Goal: Information Seeking & Learning: Compare options

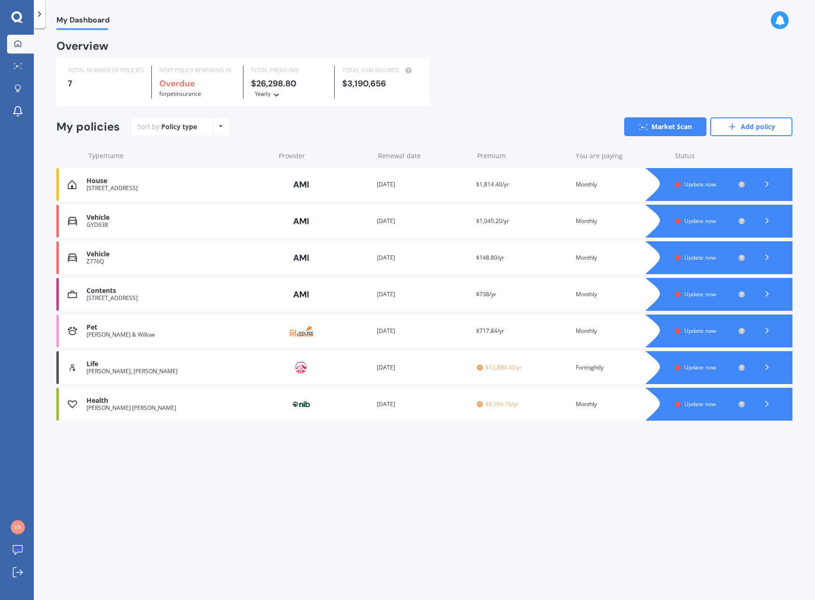
click at [701, 183] on span "Update now" at bounding box center [699, 184] width 31 height 8
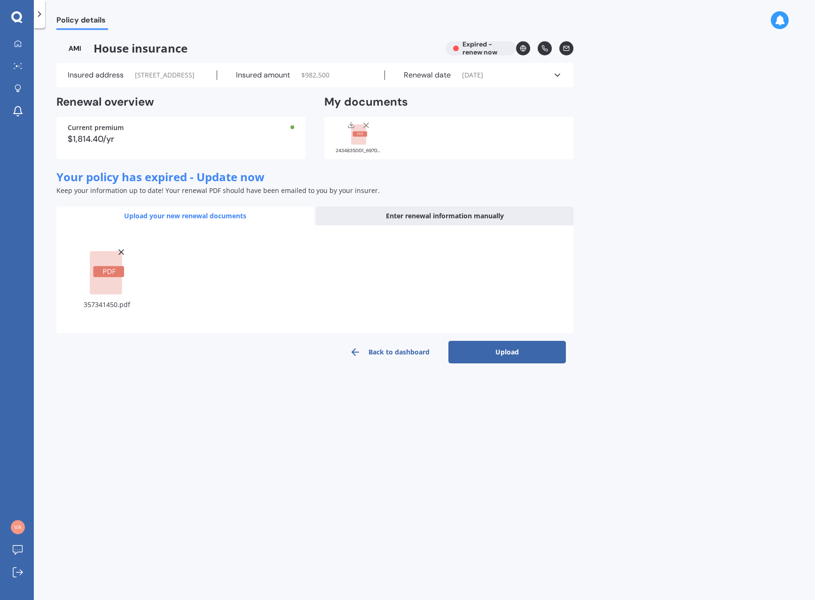
click at [513, 364] on button "Upload" at bounding box center [506, 352] width 117 height 23
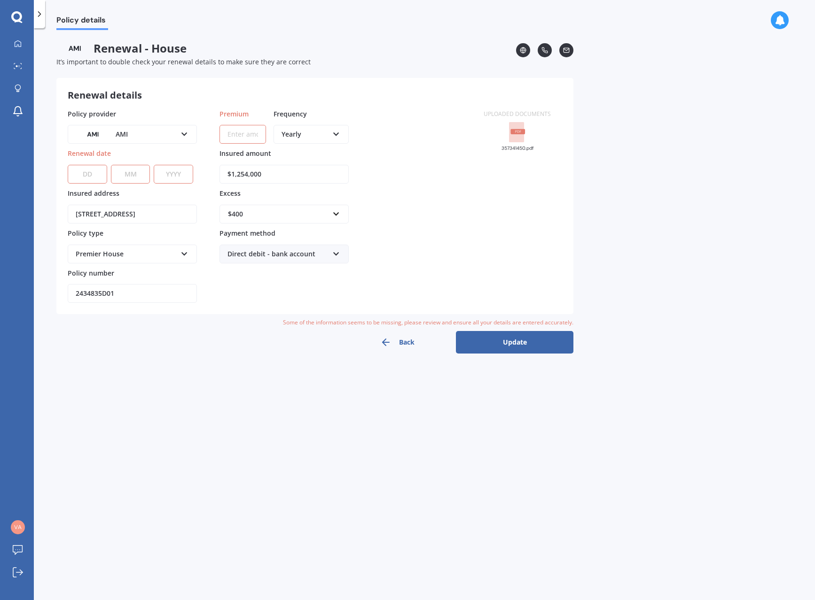
click at [251, 134] on input "Premium" at bounding box center [242, 134] width 47 height 19
type input "$2,471.18"
click at [335, 213] on input "text" at bounding box center [280, 214] width 121 height 18
click at [264, 282] on div "$750" at bounding box center [284, 283] width 128 height 17
click at [281, 255] on div "Direct debit - bank account" at bounding box center [277, 254] width 101 height 10
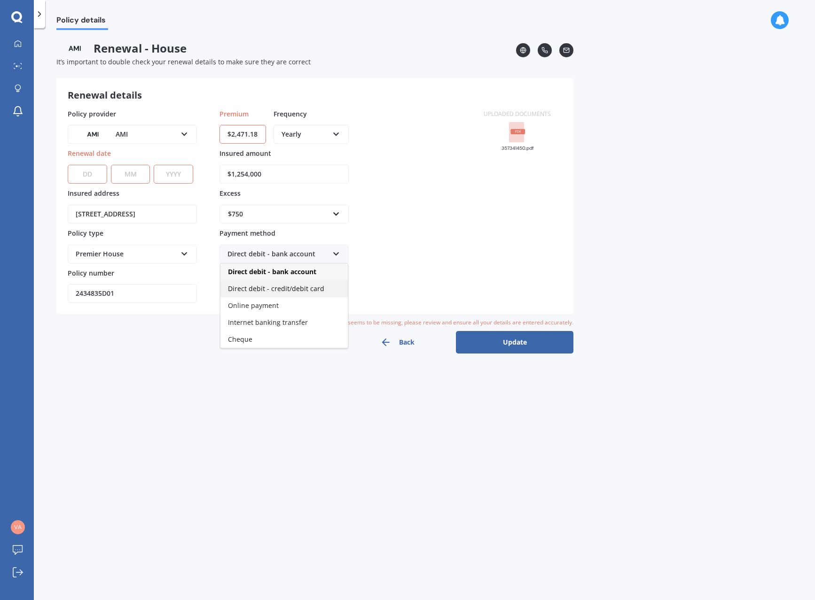
click at [279, 288] on span "Direct debit - credit/debit card" at bounding box center [276, 288] width 96 height 9
click at [314, 254] on div "Direct debit - credit/debit card" at bounding box center [277, 254] width 101 height 10
click at [294, 268] on span "Direct debit - bank account" at bounding box center [271, 271] width 86 height 9
click at [92, 172] on select "DD 01 02 03 04 05 06 07 08 09 10 11 12 13 14 15 16 17 18 19 20 21 22 23 24 25 2…" at bounding box center [87, 174] width 39 height 19
select select "08"
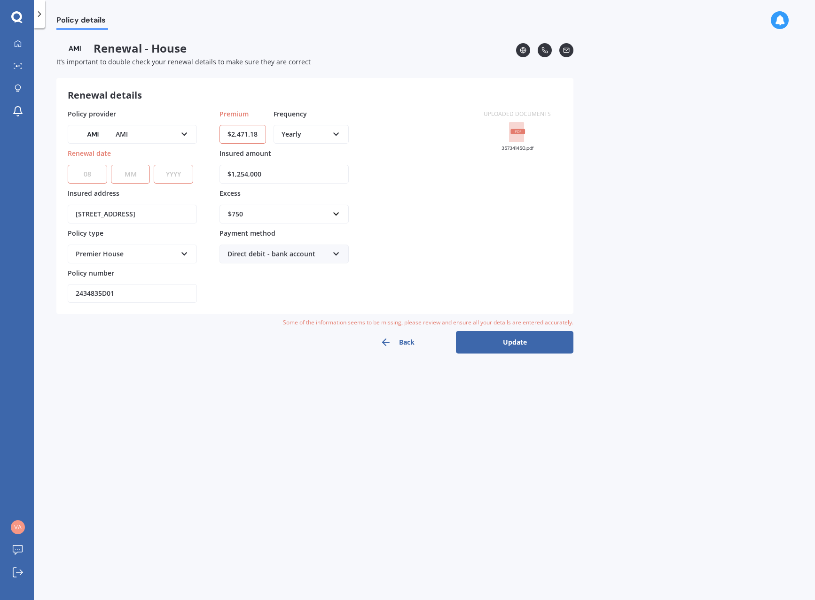
click at [68, 165] on select "DD 01 02 03 04 05 06 07 08 09 10 11 12 13 14 15 16 17 18 19 20 21 22 23 24 25 2…" at bounding box center [87, 174] width 39 height 19
click at [131, 175] on select "MM 01 02 03 04 05 06 07 08 09 10 11 12" at bounding box center [130, 174] width 39 height 19
select select "07"
click at [111, 165] on select "MM 01 02 03 04 05 06 07 08 09 10 11 12" at bounding box center [130, 174] width 39 height 19
click at [174, 174] on select "YYYY 2027 2026 2025 2024 2023 2022 2021 2020 2019 2018 2017 2016 2015 2014 2013…" at bounding box center [173, 174] width 39 height 19
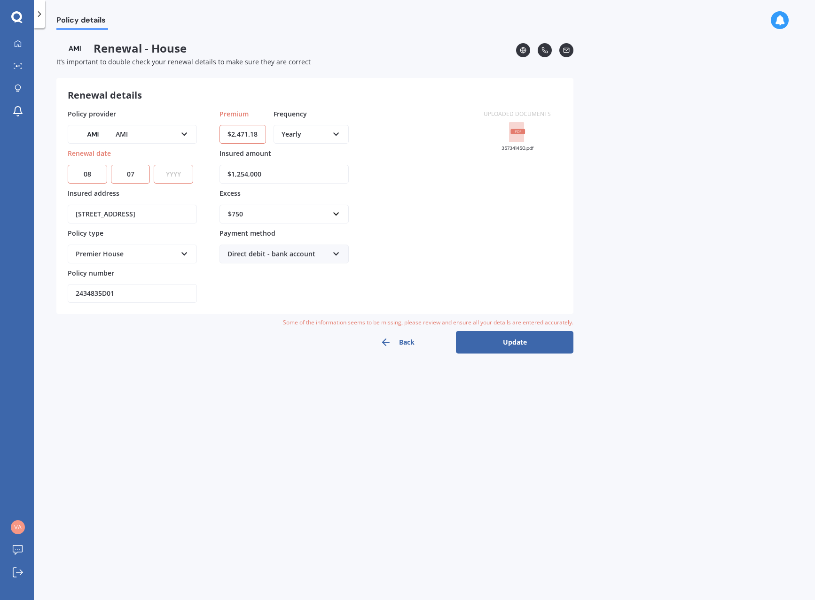
select select "2026"
click at [154, 165] on select "YYYY 2027 2026 2025 2024 2023 2022 2021 2020 2019 2018 2017 2016 2015 2014 2013…" at bounding box center [173, 174] width 39 height 19
click at [333, 135] on icon at bounding box center [336, 132] width 8 height 7
click at [315, 216] on span "Fortnightly" at bounding box center [299, 219] width 34 height 9
click at [335, 132] on icon at bounding box center [336, 132] width 8 height 7
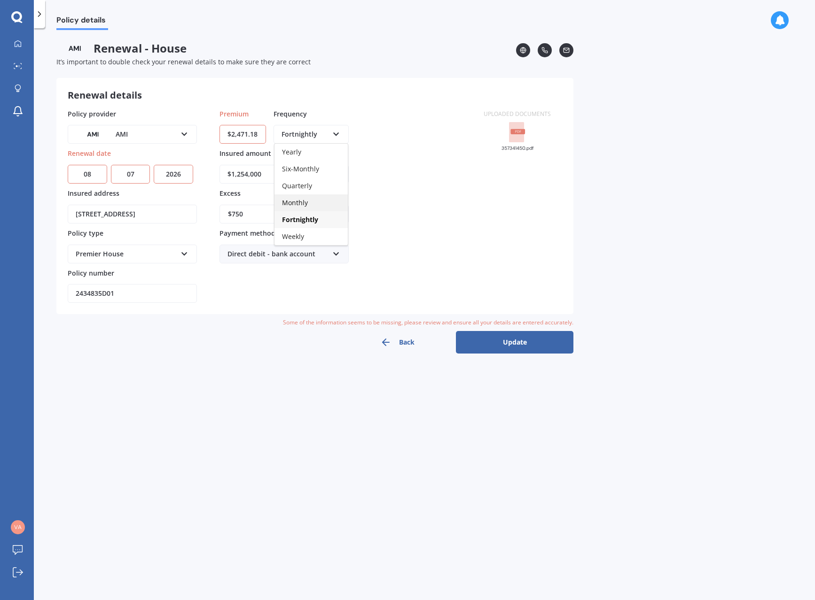
click at [300, 201] on span "Monthly" at bounding box center [295, 202] width 26 height 9
drag, startPoint x: 227, startPoint y: 133, endPoint x: 290, endPoint y: 128, distance: 63.6
click at [290, 128] on div "Premium $2,471.18 Frequency Monthly Yearly Six-Monthly Quarterly Monthly Fortni…" at bounding box center [283, 129] width 129 height 40
type input "$205.94"
click at [500, 347] on button "Update" at bounding box center [514, 342] width 117 height 23
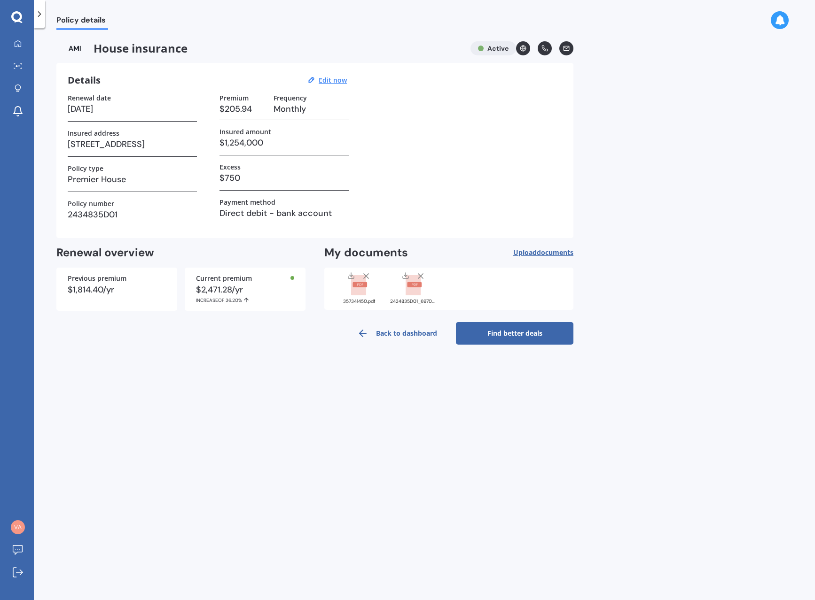
click at [410, 334] on link "Back to dashboard" at bounding box center [396, 333] width 117 height 23
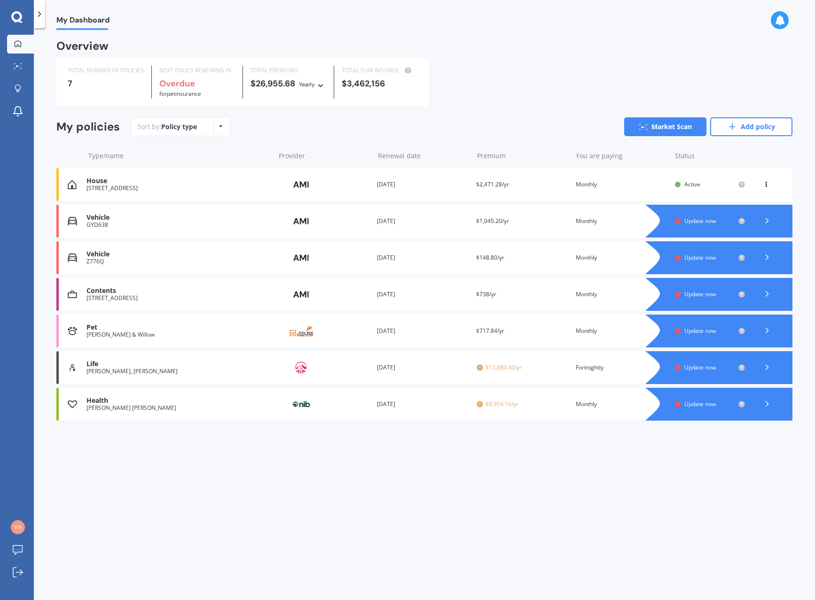
click at [689, 219] on span "Update now" at bounding box center [699, 221] width 31 height 8
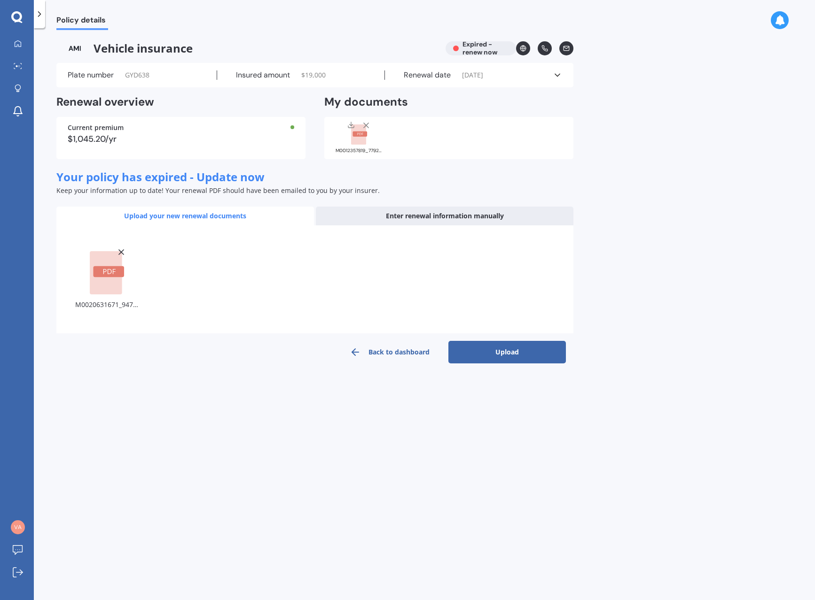
click at [508, 352] on button "Upload" at bounding box center [506, 352] width 117 height 23
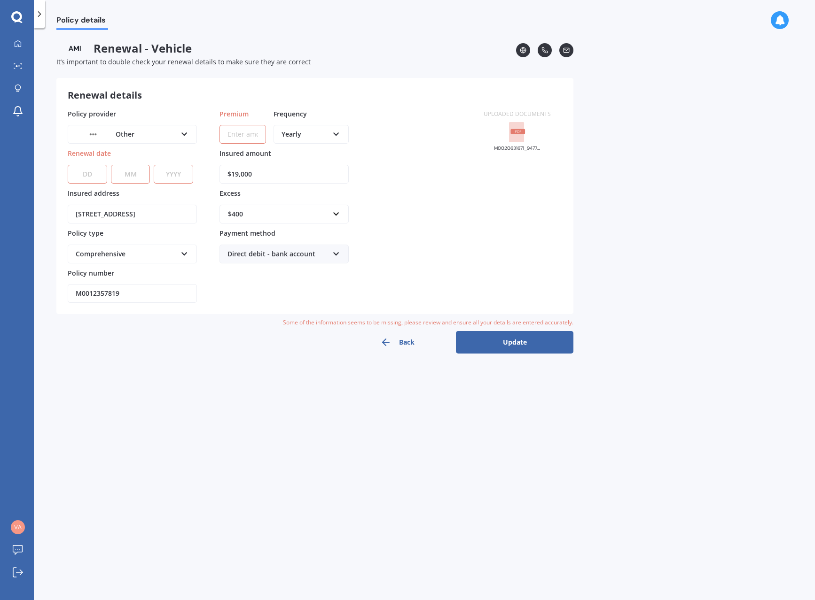
click at [182, 132] on icon at bounding box center [184, 132] width 8 height 7
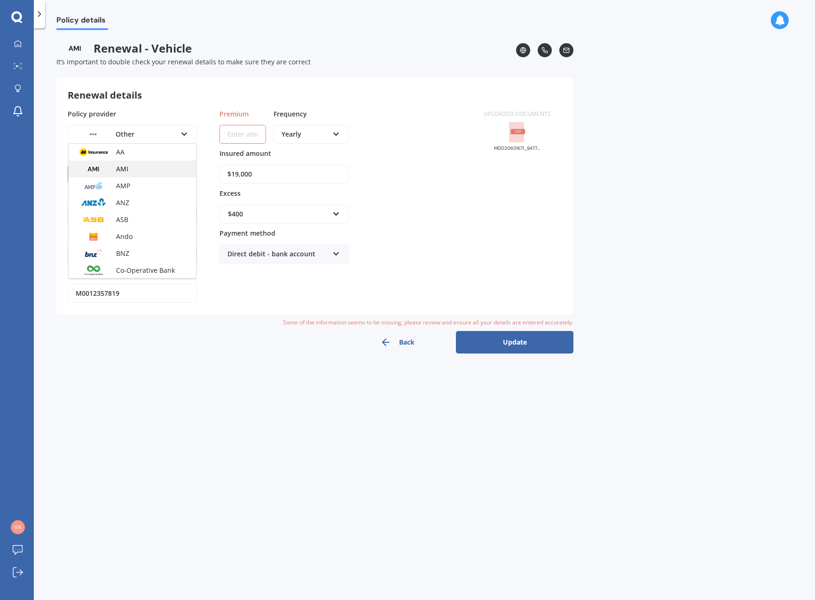
click at [105, 168] on img at bounding box center [93, 169] width 35 height 13
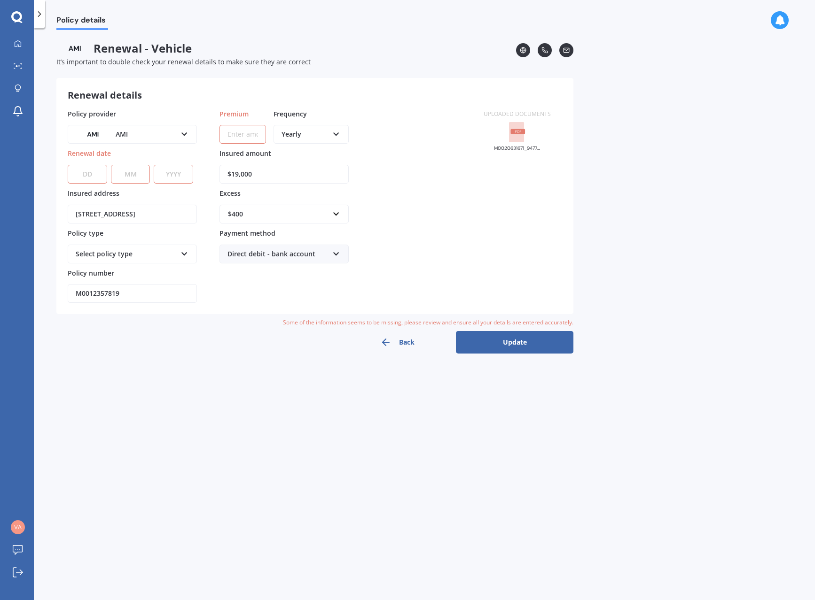
click at [82, 172] on select "DD 01 02 03 04 05 06 07 08 09 10 11 12 13 14 15 16 17 18 19 20 21 22 23 24 25 2…" at bounding box center [87, 174] width 39 height 19
select select "05"
click at [68, 165] on select "DD 01 02 03 04 05 06 07 08 09 10 11 12 13 14 15 16 17 18 19 20 21 22 23 24 25 2…" at bounding box center [87, 174] width 39 height 19
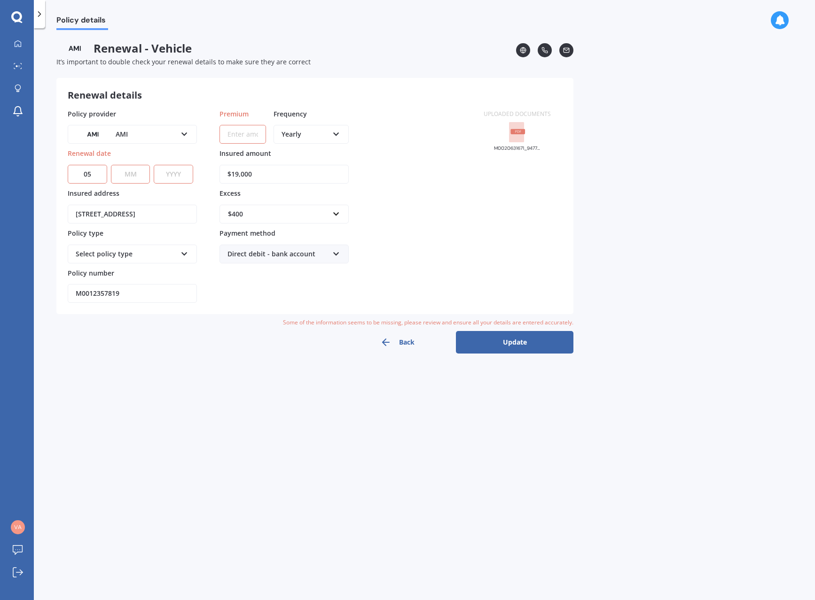
click at [128, 169] on select "MM 01 02 03 04 05 06 07 08 09 10 11 12" at bounding box center [130, 174] width 39 height 19
select select "04"
click at [111, 165] on select "MM 01 02 03 04 05 06 07 08 09 10 11 12" at bounding box center [130, 174] width 39 height 19
click at [180, 176] on select "YYYY 2027 2026 2025 2024 2023 2022 2021 2020 2019 2018 2017 2016 2015 2014 2013…" at bounding box center [173, 174] width 39 height 19
select select "2026"
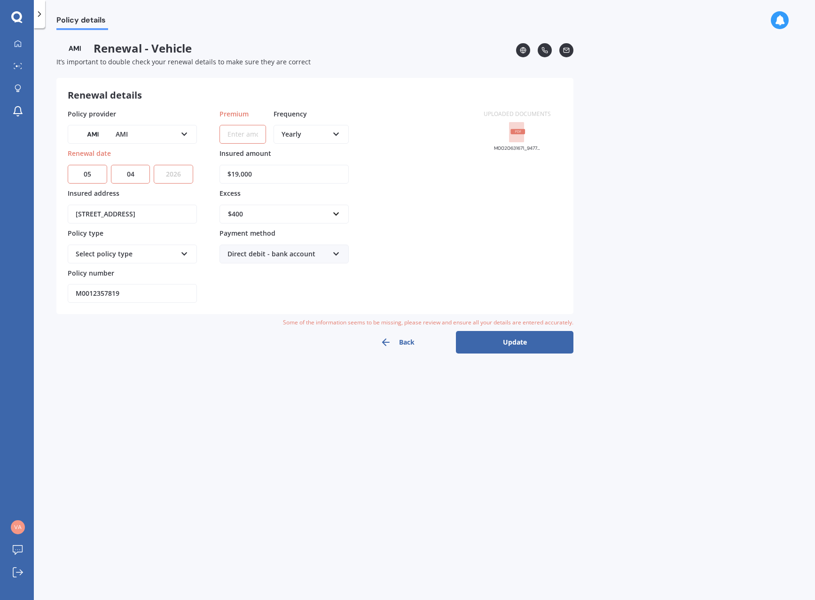
click at [154, 165] on select "YYYY 2027 2026 2025 2024 2023 2022 2021 2020 2019 2018 2017 2016 2015 2014 2013…" at bounding box center [173, 174] width 39 height 19
click at [138, 249] on div "Select policy type" at bounding box center [126, 254] width 101 height 10
click at [185, 251] on icon at bounding box center [184, 252] width 8 height 7
click at [174, 251] on div "Select policy type" at bounding box center [126, 254] width 101 height 10
click at [179, 134] on div "AMI AA AMI AMP ANZ ASB Ando BNZ Co-Operative Bank FMG Initio Kiwibank Lantern M…" at bounding box center [132, 134] width 129 height 19
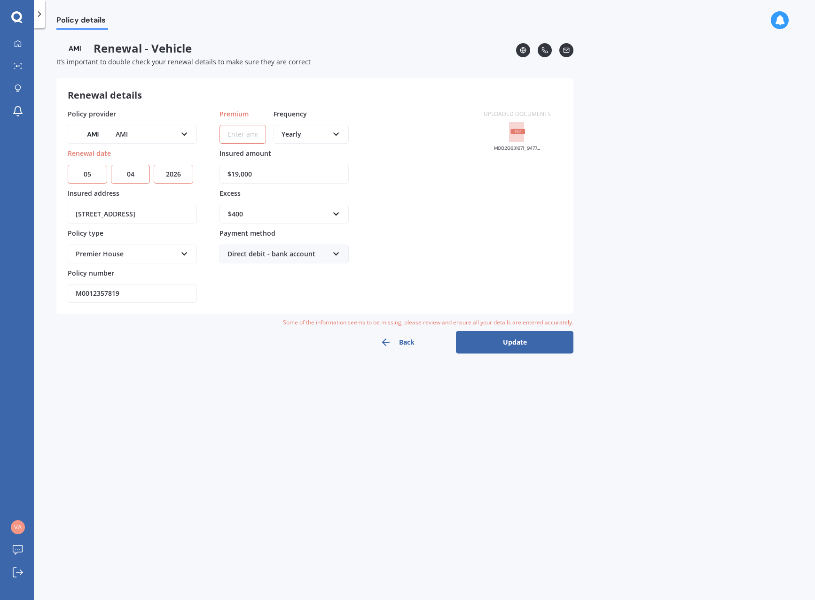
click at [178, 352] on div "Back Update" at bounding box center [314, 342] width 517 height 23
click at [112, 252] on div "Premier House" at bounding box center [126, 254] width 101 height 10
click at [185, 253] on icon at bounding box center [184, 252] width 8 height 7
click at [184, 253] on icon at bounding box center [184, 252] width 8 height 7
click at [172, 294] on div "Market Value House" at bounding box center [132, 288] width 127 height 17
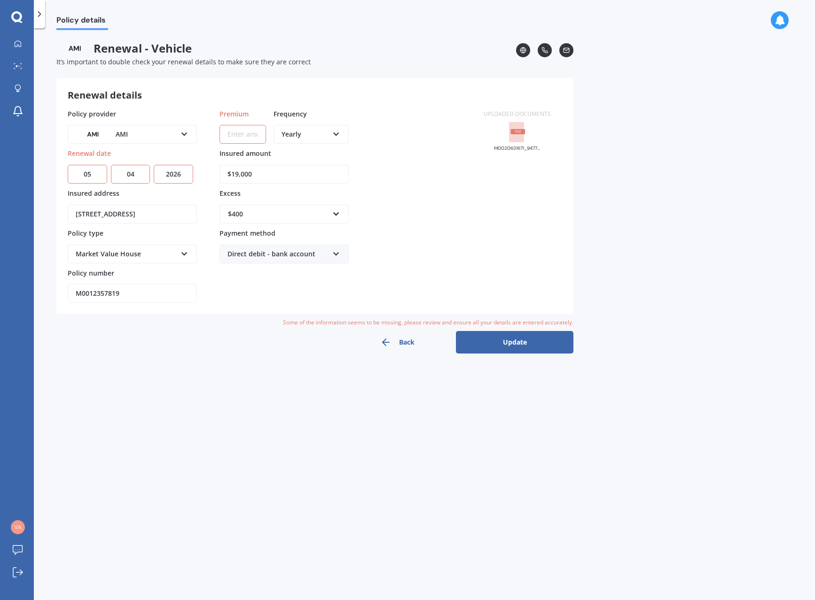
click at [405, 340] on button "Back" at bounding box center [396, 342] width 117 height 23
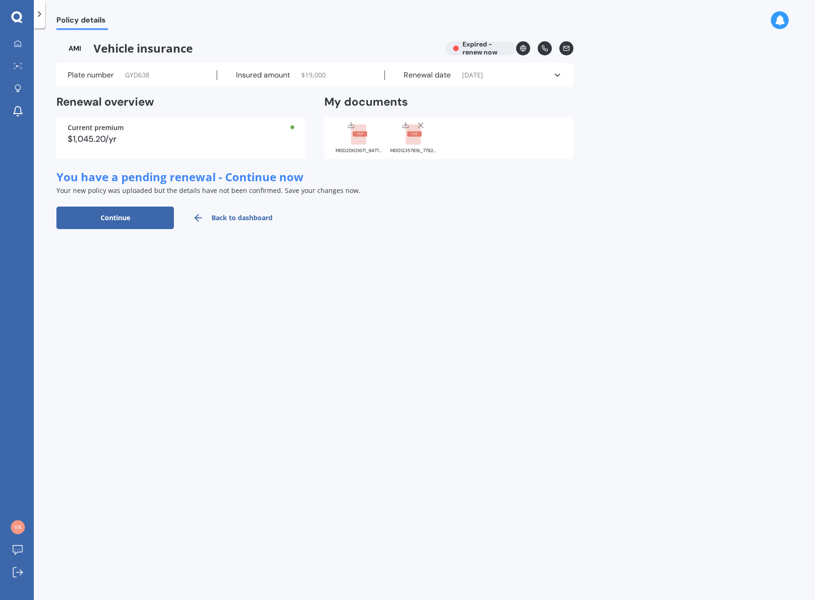
click at [229, 217] on link "Back to dashboard" at bounding box center [232, 218] width 117 height 23
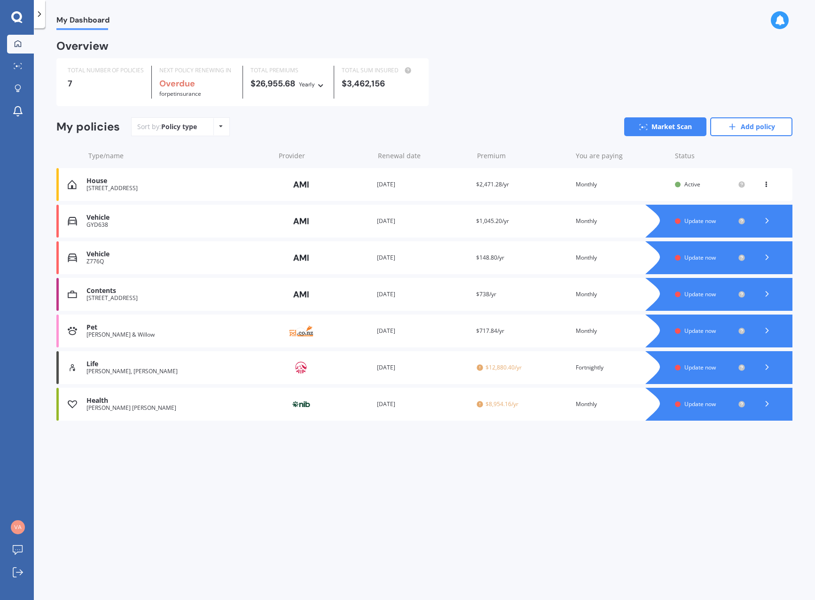
click at [696, 222] on span "Update now" at bounding box center [699, 221] width 31 height 8
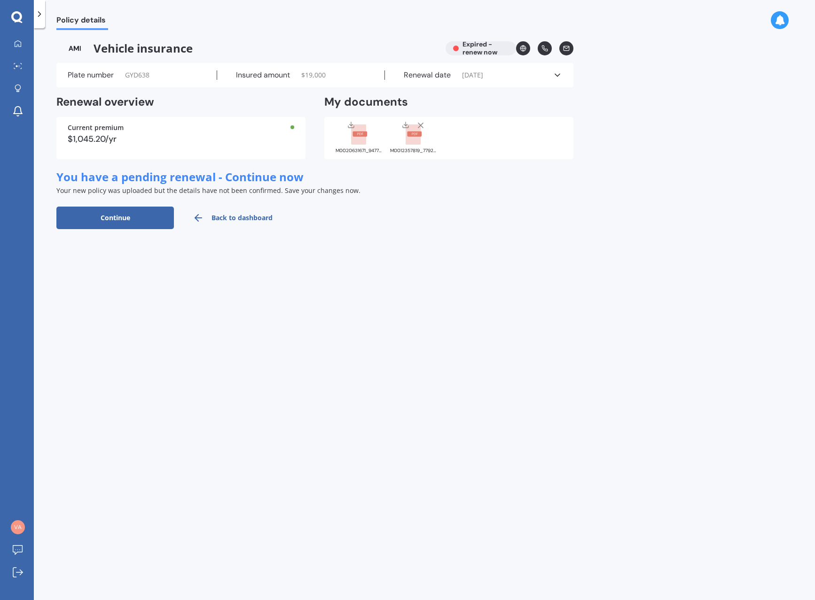
click at [120, 219] on button "Continue" at bounding box center [114, 218] width 117 height 23
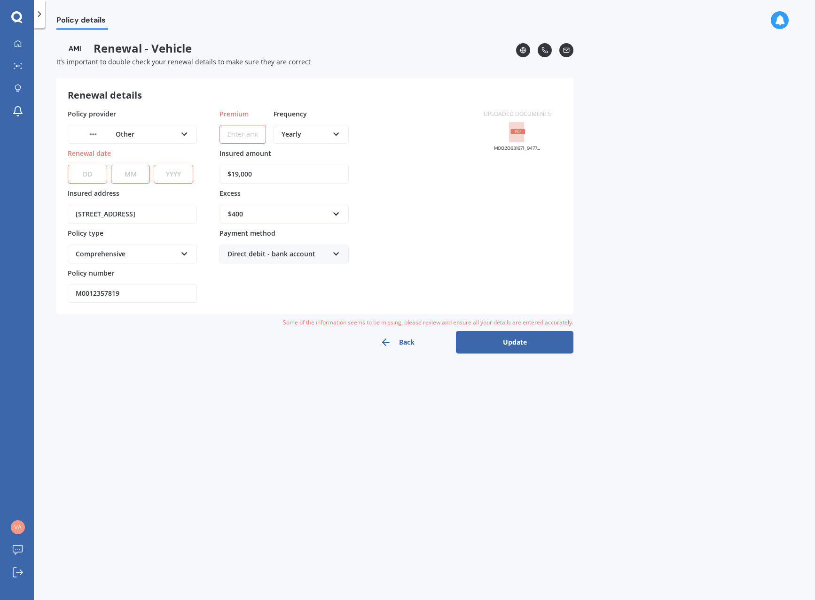
click at [398, 339] on button "Back" at bounding box center [396, 342] width 117 height 23
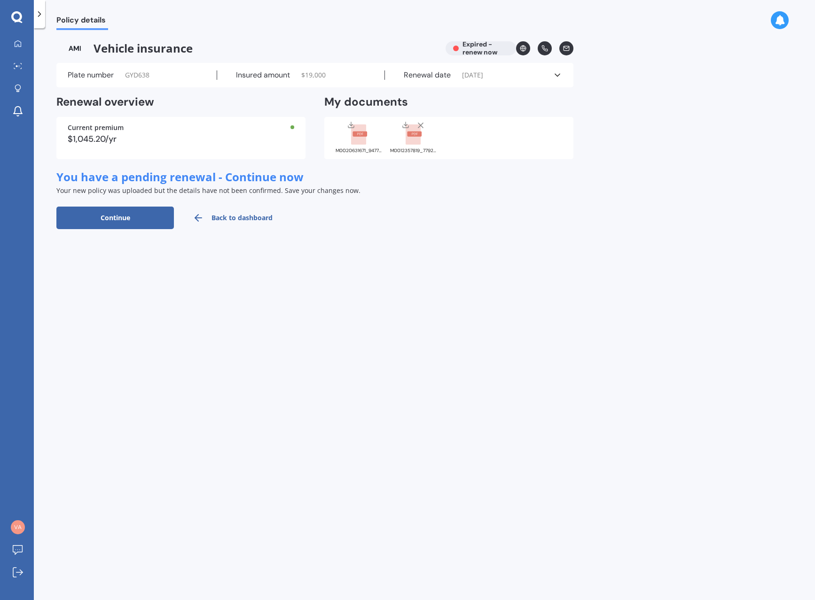
click at [420, 124] on icon at bounding box center [420, 125] width 9 height 9
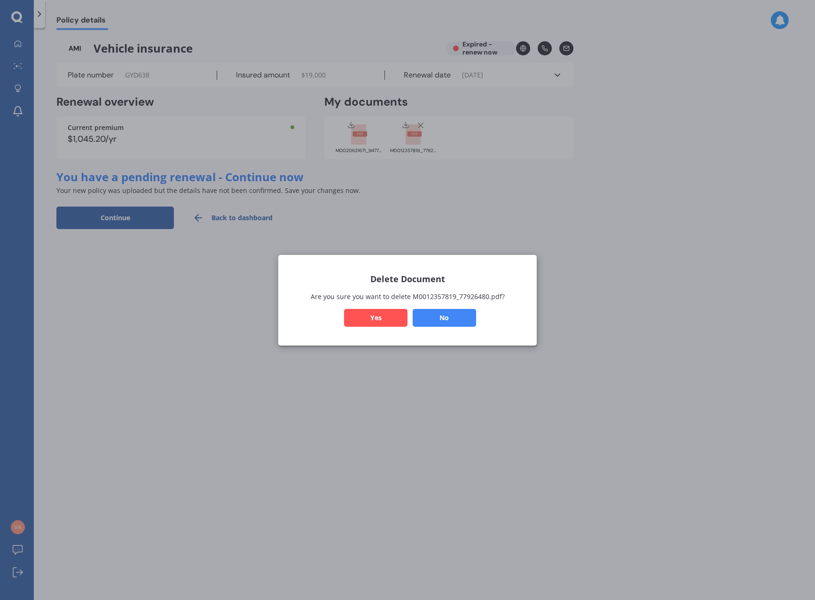
click at [522, 184] on div "Delete Document Are you sure you want to delete M0012357819_77926480.pdf? No Yes" at bounding box center [407, 300] width 815 height 600
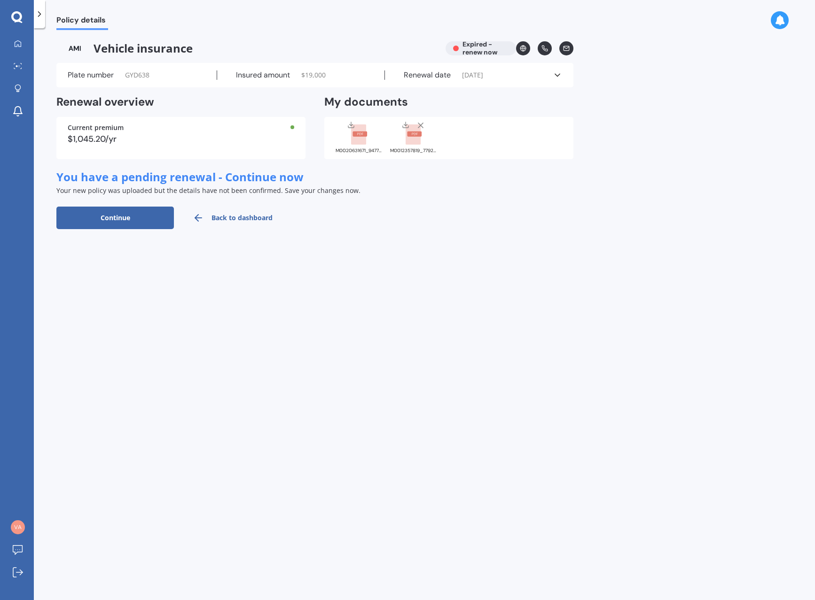
click at [227, 218] on link "Back to dashboard" at bounding box center [232, 218] width 117 height 23
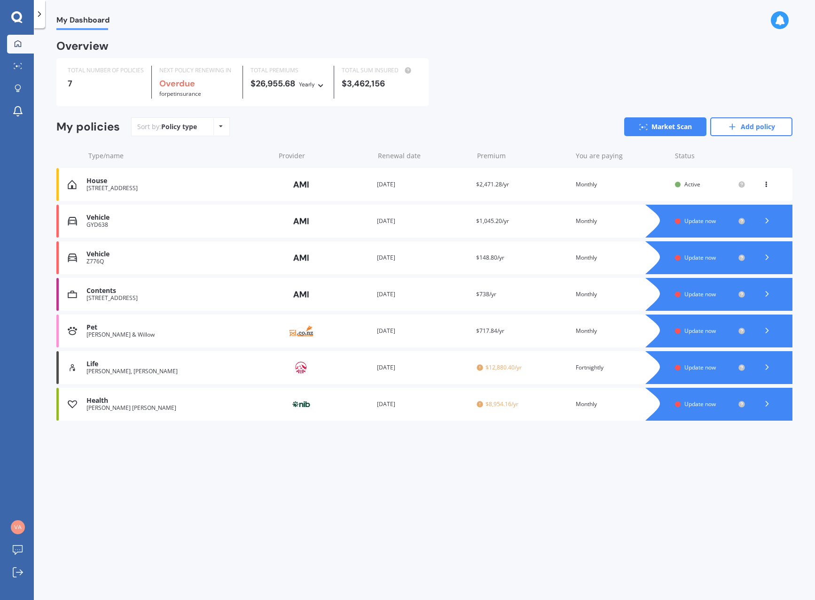
click at [704, 220] on span "Update now" at bounding box center [699, 221] width 31 height 8
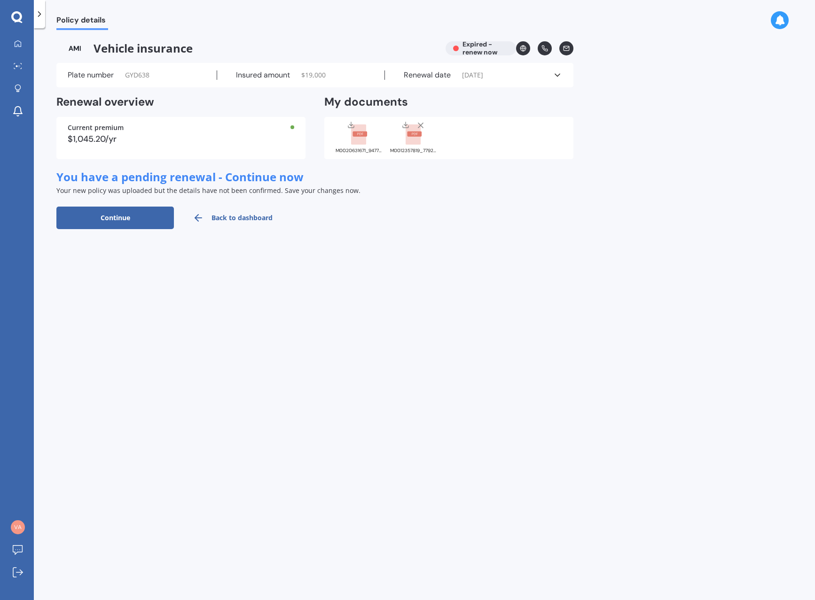
click at [135, 215] on button "Continue" at bounding box center [114, 218] width 117 height 23
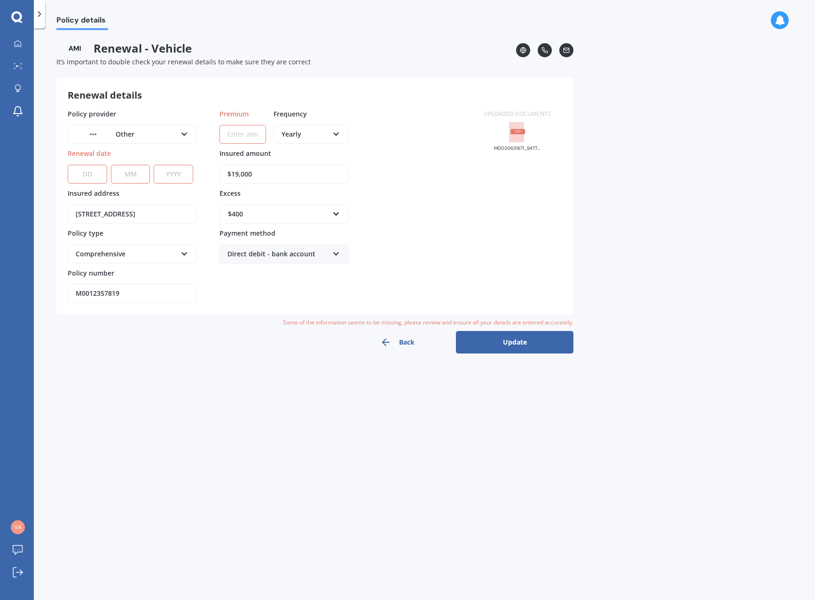
click at [510, 135] on rect at bounding box center [516, 132] width 15 height 21
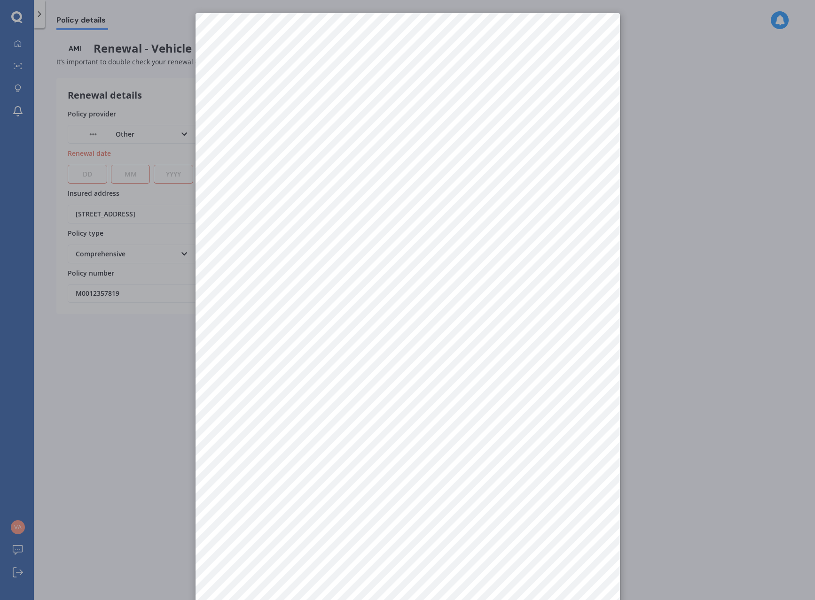
click at [684, 183] on div at bounding box center [407, 300] width 815 height 600
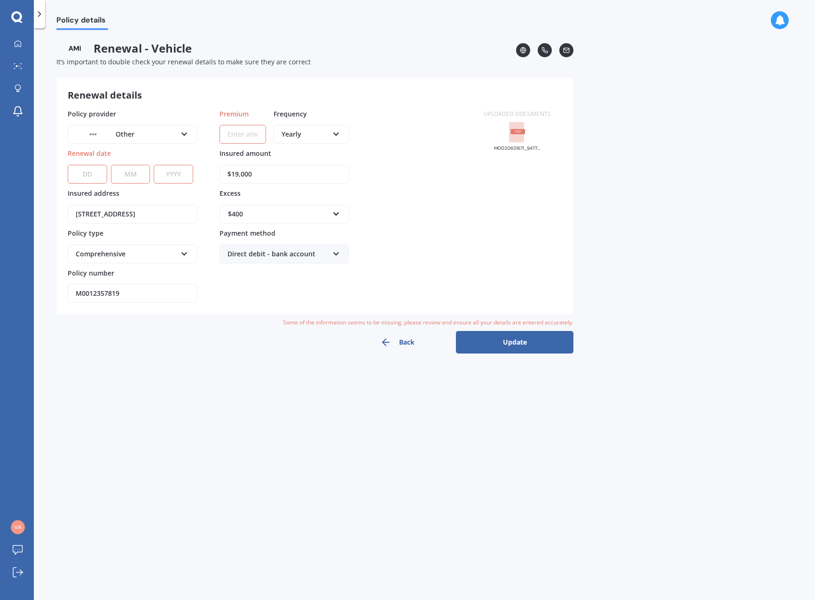
click at [187, 255] on icon at bounding box center [184, 252] width 8 height 7
click at [500, 345] on button "Update" at bounding box center [514, 342] width 117 height 23
drag, startPoint x: 370, startPoint y: 186, endPoint x: 352, endPoint y: 196, distance: 20.0
click at [369, 186] on div "Policy provider Other AA AMI AMP ANZ ASB Ando BNZ Co-Operative Bank FMG Initio …" at bounding box center [270, 206] width 404 height 194
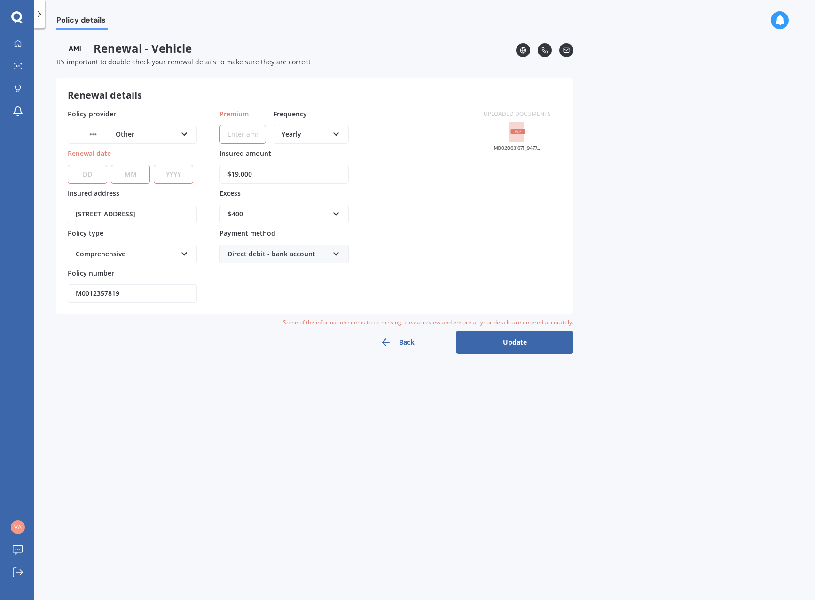
click at [510, 132] on rect at bounding box center [516, 132] width 15 height 21
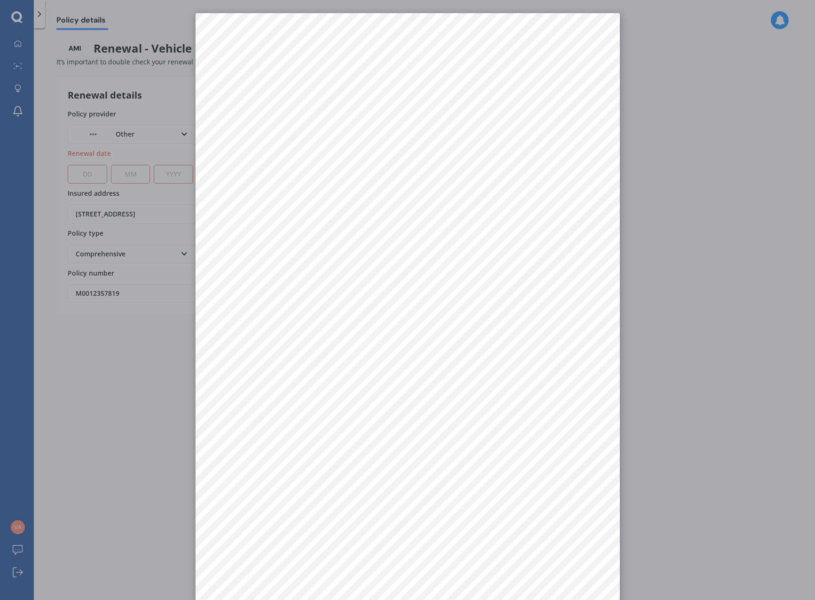
click at [702, 299] on div at bounding box center [407, 300] width 815 height 600
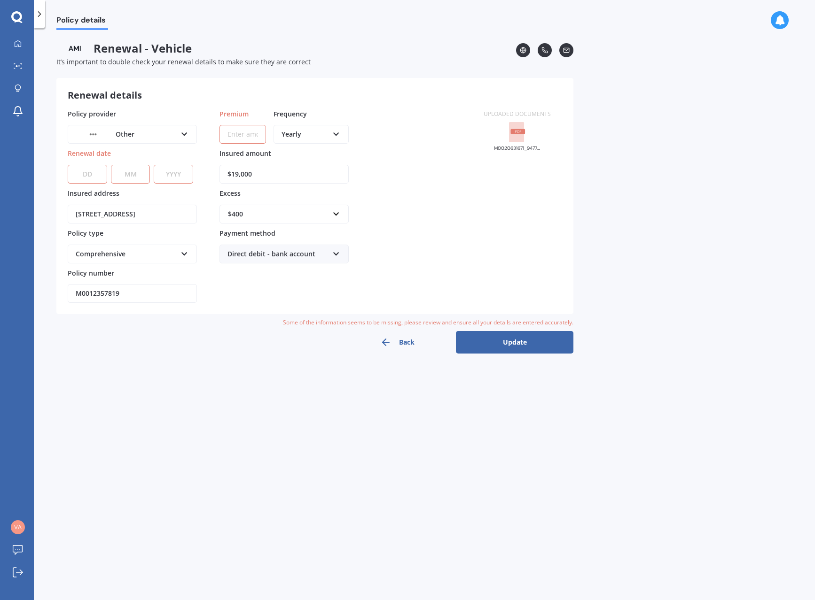
click at [401, 341] on button "Back" at bounding box center [396, 342] width 117 height 23
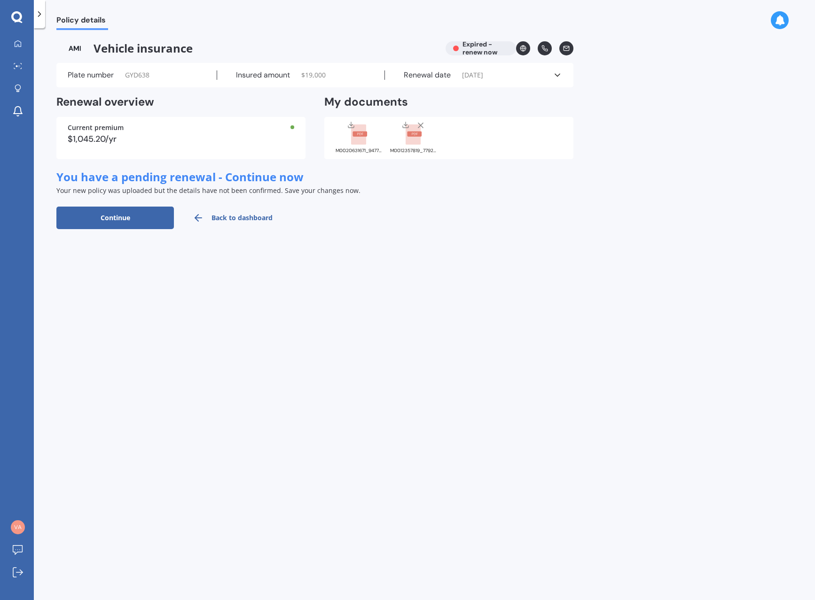
click at [420, 126] on line at bounding box center [420, 125] width 5 height 5
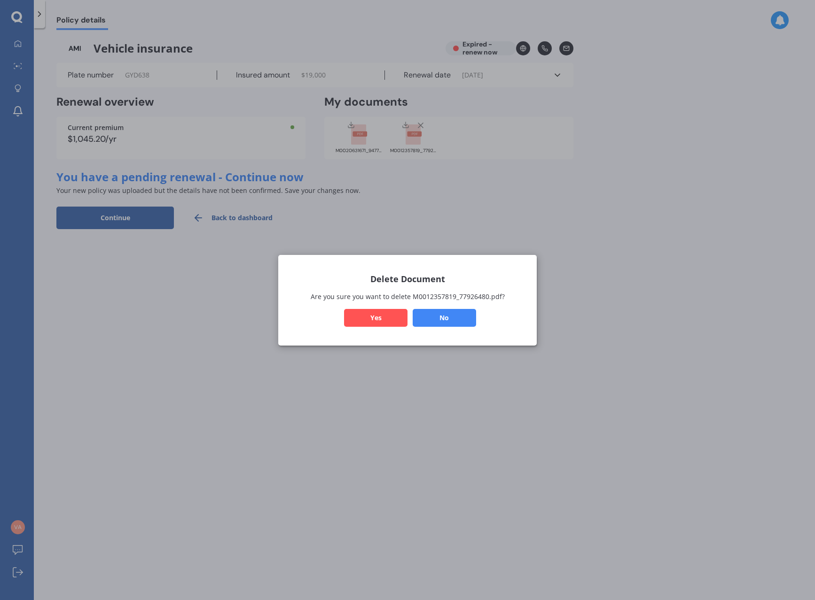
click at [386, 321] on button "Yes" at bounding box center [375, 318] width 63 height 18
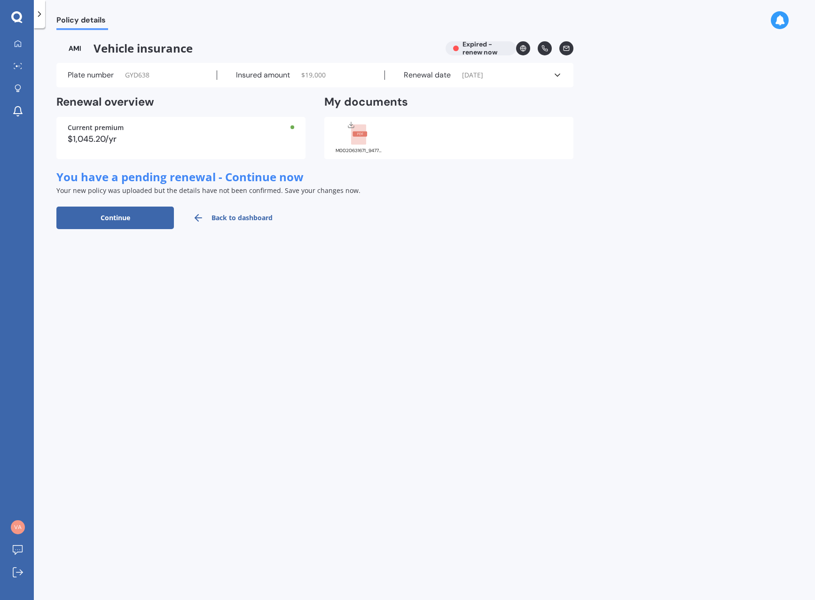
click at [233, 215] on link "Back to dashboard" at bounding box center [232, 218] width 117 height 23
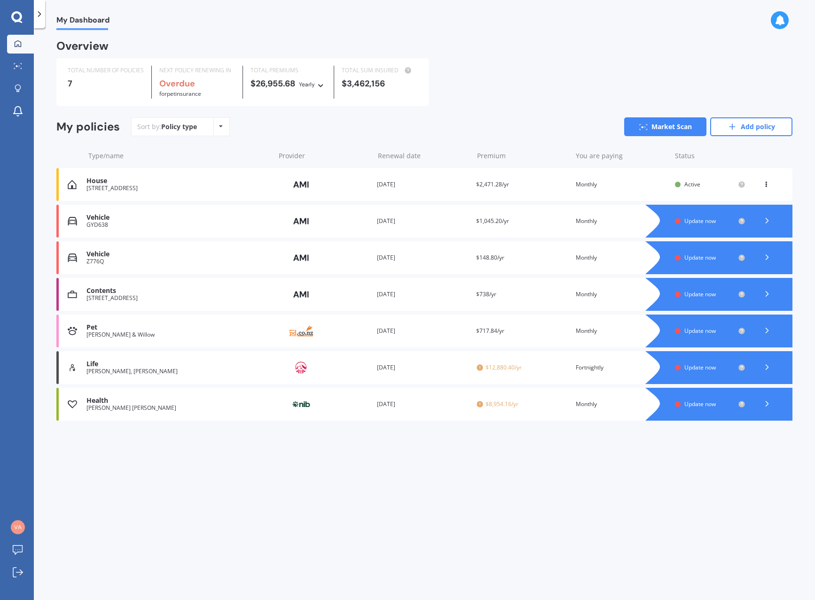
click at [705, 222] on span "Update now" at bounding box center [699, 221] width 31 height 8
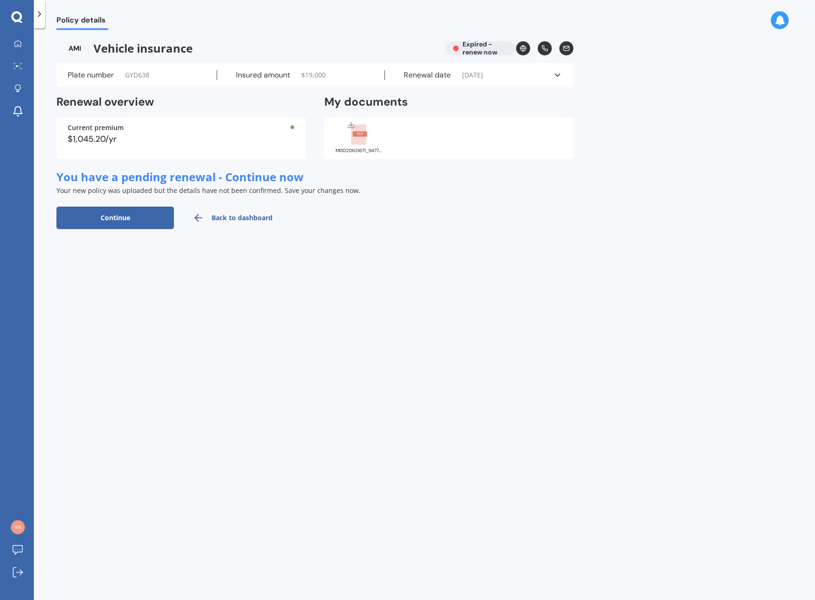
click at [355, 134] on rect at bounding box center [359, 134] width 15 height 5
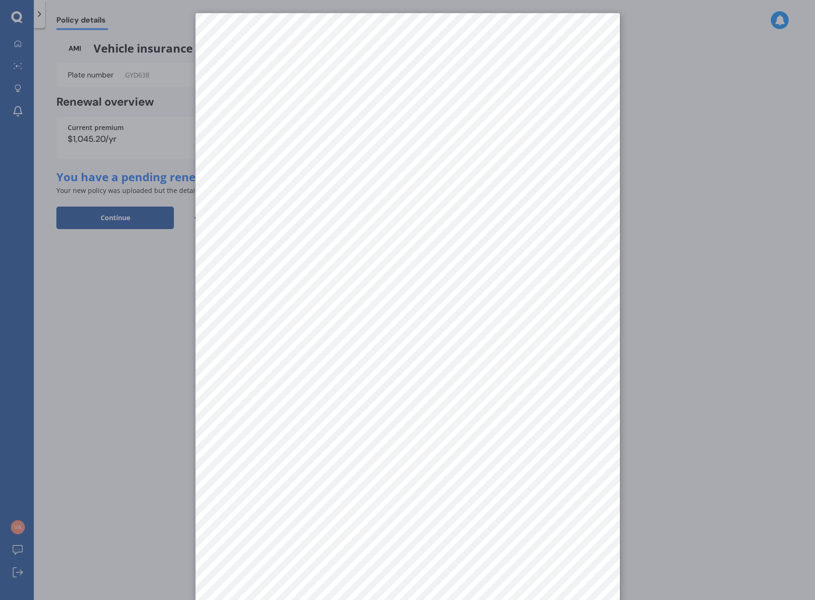
click at [83, 309] on div at bounding box center [407, 300] width 815 height 600
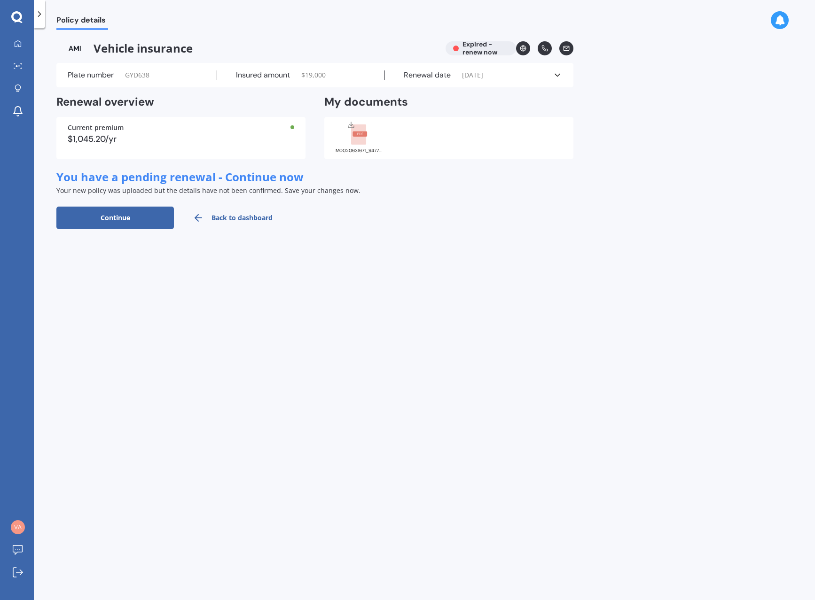
click at [240, 218] on link "Back to dashboard" at bounding box center [232, 218] width 117 height 23
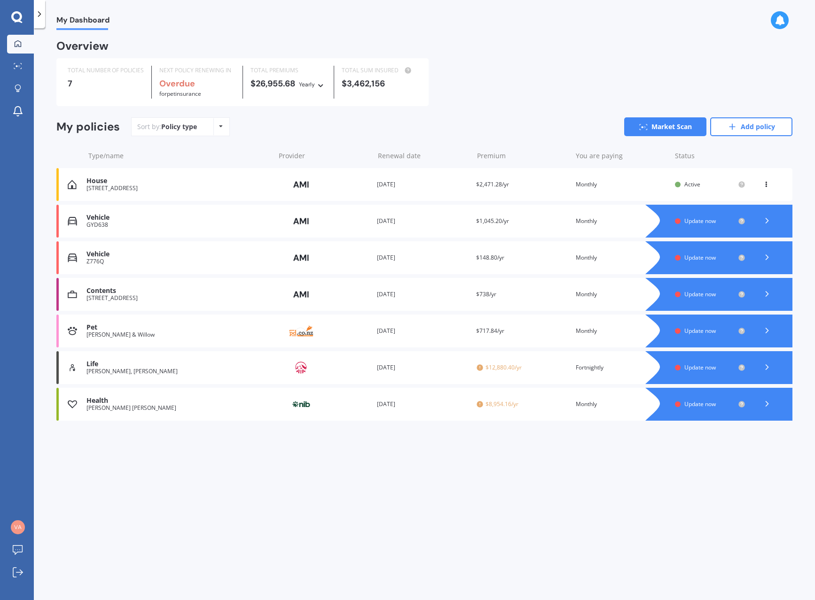
click at [769, 222] on icon at bounding box center [766, 220] width 9 height 9
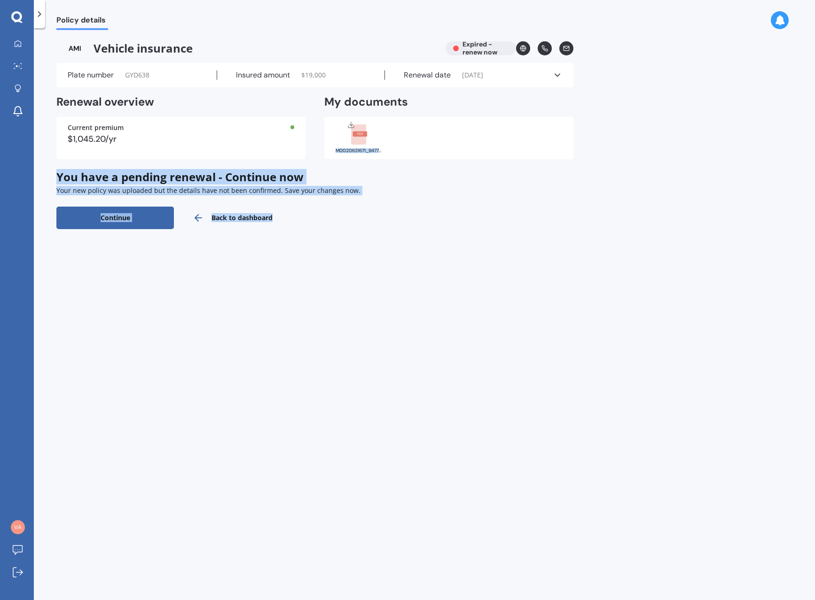
drag, startPoint x: 360, startPoint y: 130, endPoint x: 361, endPoint y: 311, distance: 181.3
click at [384, 322] on div "Policy details Vehicle insurance Expired - renew now Plate number GYD638 Insure…" at bounding box center [424, 316] width 781 height 572
click at [362, 306] on div "Policy details Vehicle insurance Expired - renew now Plate number GYD638 Insure…" at bounding box center [424, 316] width 781 height 572
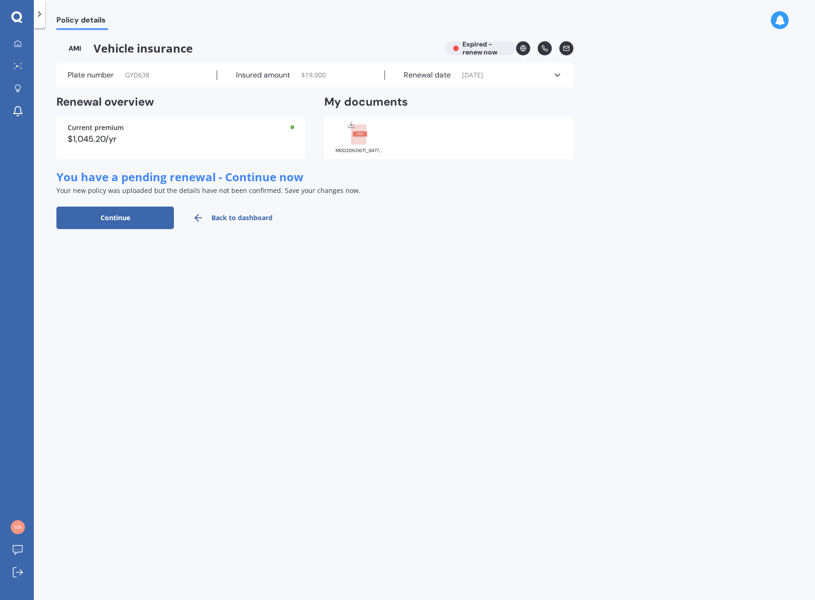
click at [154, 224] on button "Continue" at bounding box center [114, 218] width 117 height 23
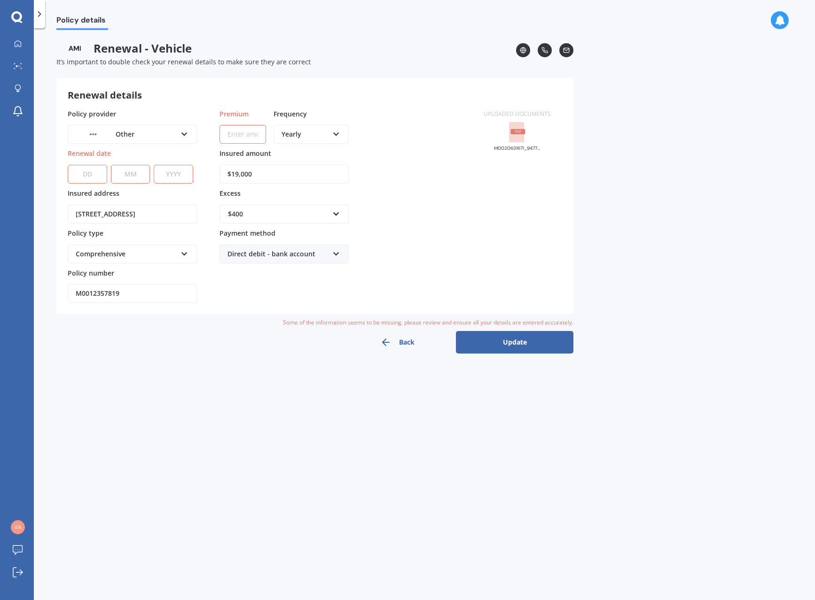
click at [397, 339] on button "Back" at bounding box center [396, 342] width 117 height 23
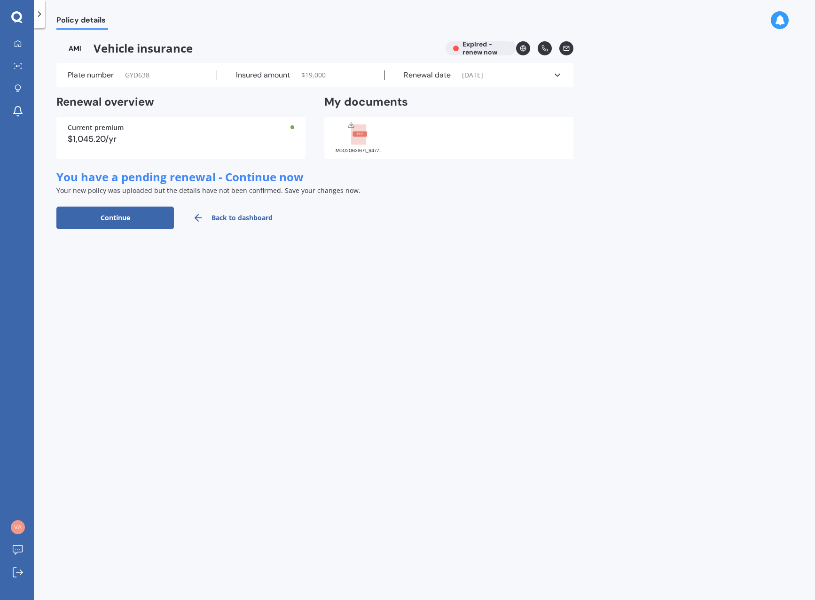
click at [249, 218] on link "Back to dashboard" at bounding box center [232, 218] width 117 height 23
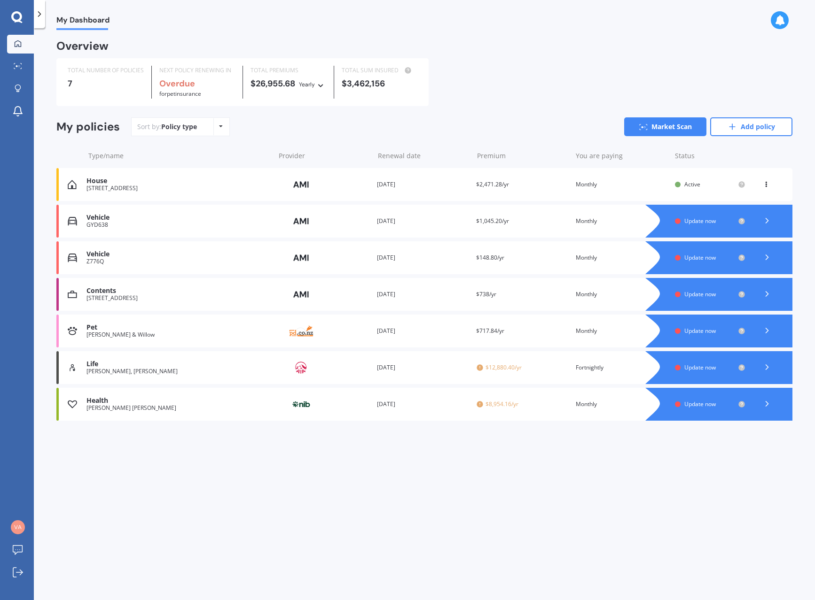
click at [767, 183] on icon at bounding box center [765, 183] width 7 height 6
click at [792, 146] on div "My Dashboard Overview TOTAL NUMBER OF POLICIES 7 NEXT POLICY RENEWING IN Overdu…" at bounding box center [424, 316] width 781 height 572
click at [766, 260] on polyline at bounding box center [766, 257] width 2 height 5
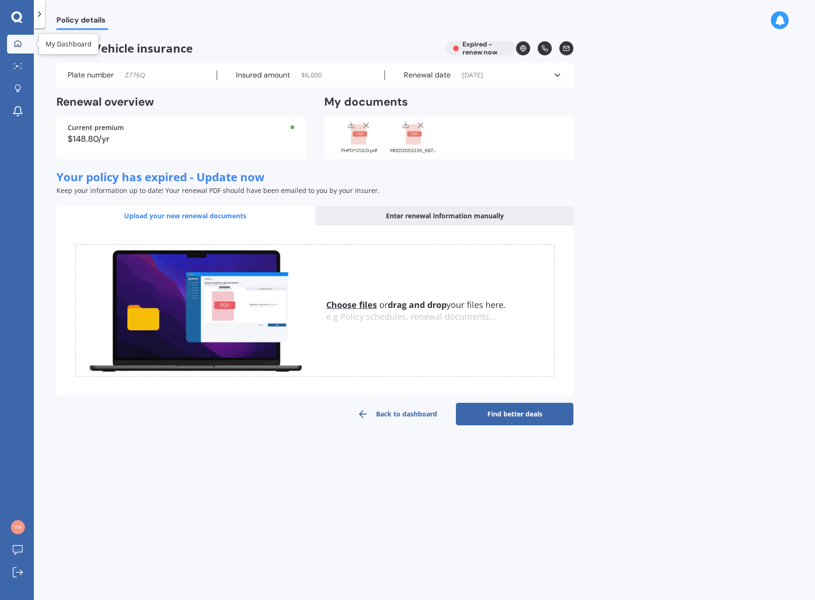
click at [23, 46] on div at bounding box center [18, 44] width 14 height 8
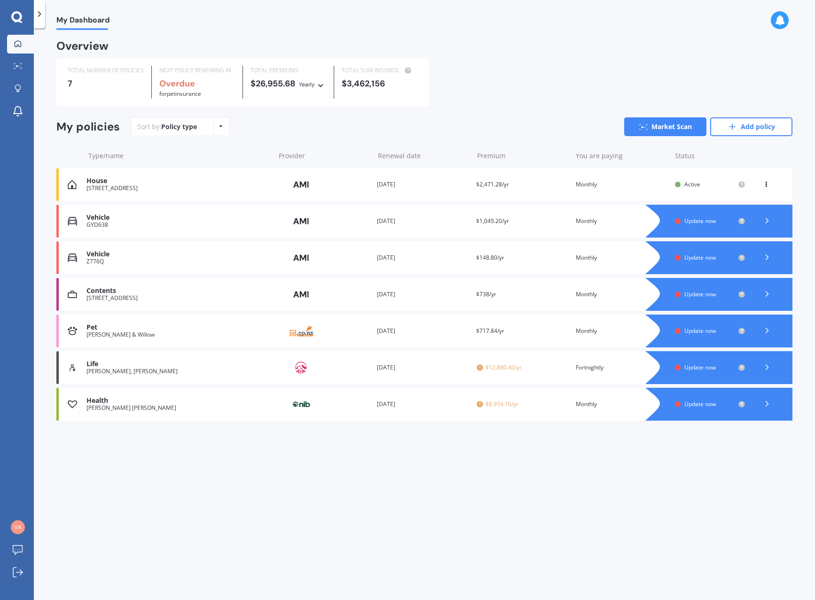
click at [766, 219] on polyline at bounding box center [766, 220] width 2 height 5
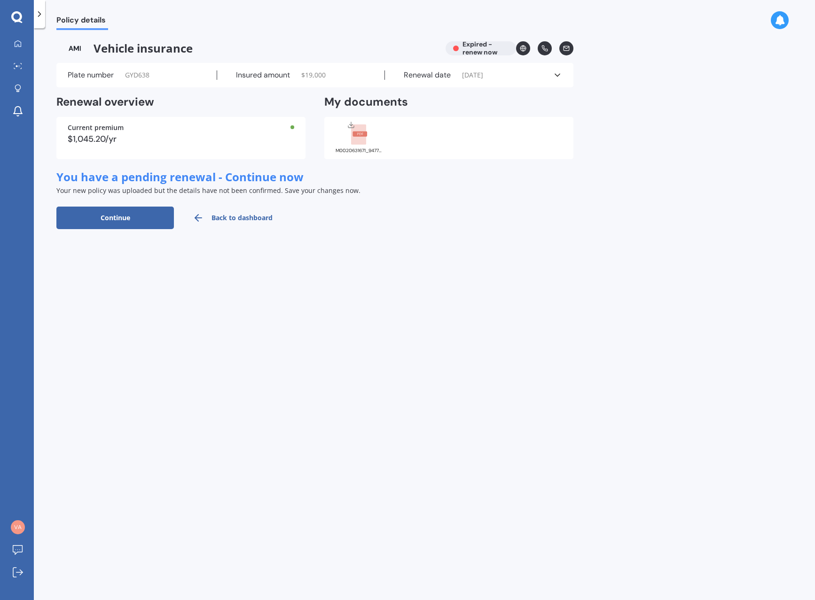
click at [559, 74] on icon at bounding box center [556, 74] width 9 height 9
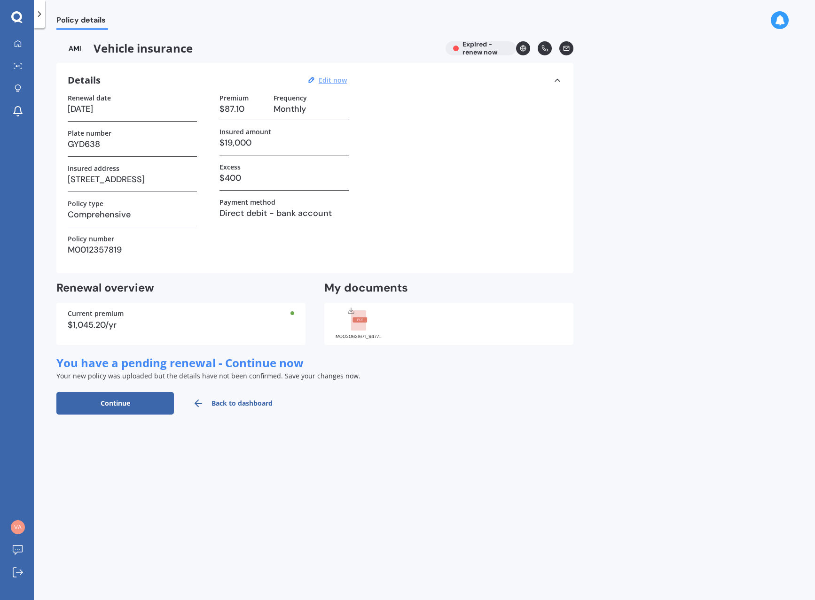
click at [325, 84] on u "Edit now" at bounding box center [333, 80] width 28 height 9
select select "25"
select select "02"
select select "2024"
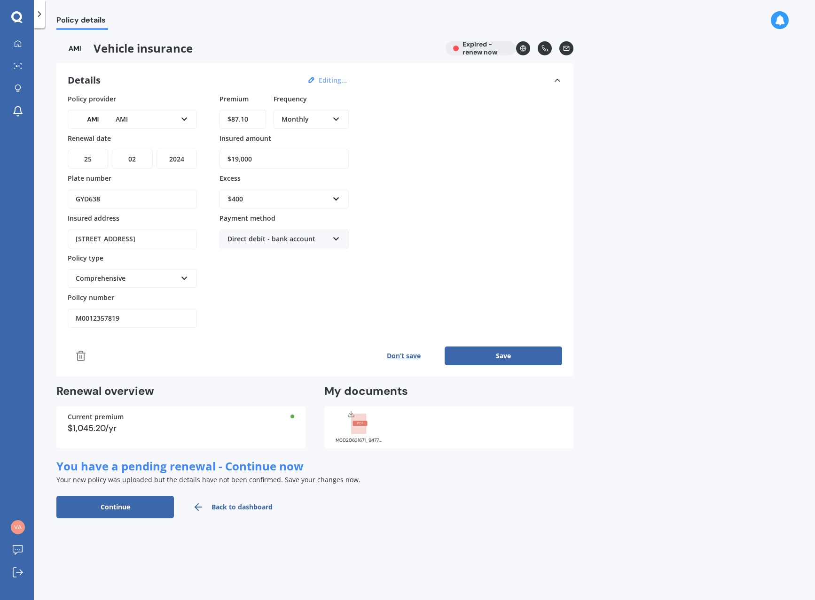
click at [94, 160] on select "DD 01 02 03 04 05 06 07 08 09 10 11 12 13 14 15 16 17 18 19 20 21 22 23 24 25 2…" at bounding box center [88, 159] width 40 height 19
select select "05"
click at [68, 150] on select "DD 01 02 03 04 05 06 07 08 09 10 11 12 13 14 15 16 17 18 19 20 21 22 23 24 25 2…" at bounding box center [88, 159] width 40 height 19
click at [132, 158] on select "MM 01 02 03 04 05 06 07 08 09 10 11 12" at bounding box center [132, 159] width 40 height 19
select select "04"
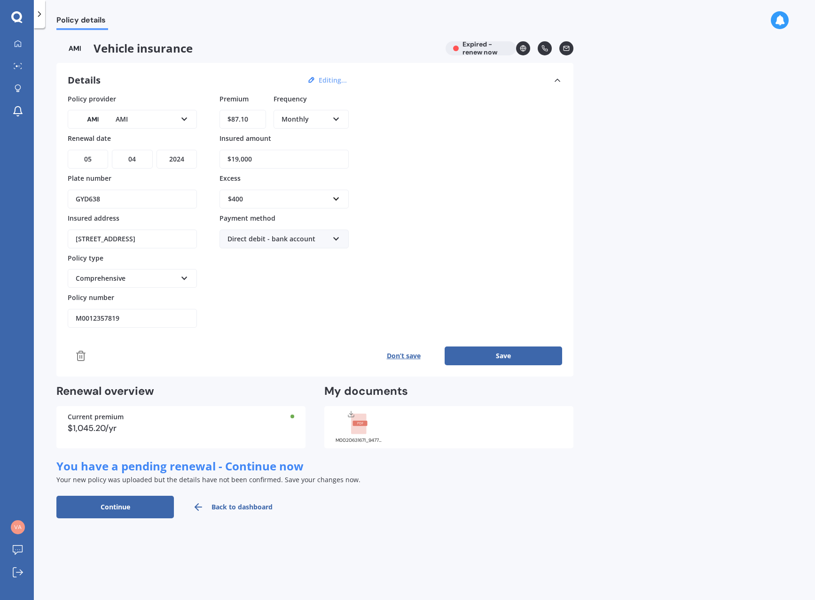
click at [112, 150] on select "MM 01 02 03 04 05 06 07 08 09 10 11 12" at bounding box center [132, 159] width 40 height 19
click at [185, 159] on select "YYYY 2027 2026 2025 2024 2023 2022 2021 2020 2019 2018 2017 2016 2015 2014 2013…" at bounding box center [176, 159] width 40 height 19
select select "2026"
click at [156, 150] on select "YYYY 2027 2026 2025 2024 2023 2022 2021 2020 2019 2018 2017 2016 2015 2014 2013…" at bounding box center [176, 159] width 40 height 19
click at [181, 275] on icon at bounding box center [184, 276] width 8 height 7
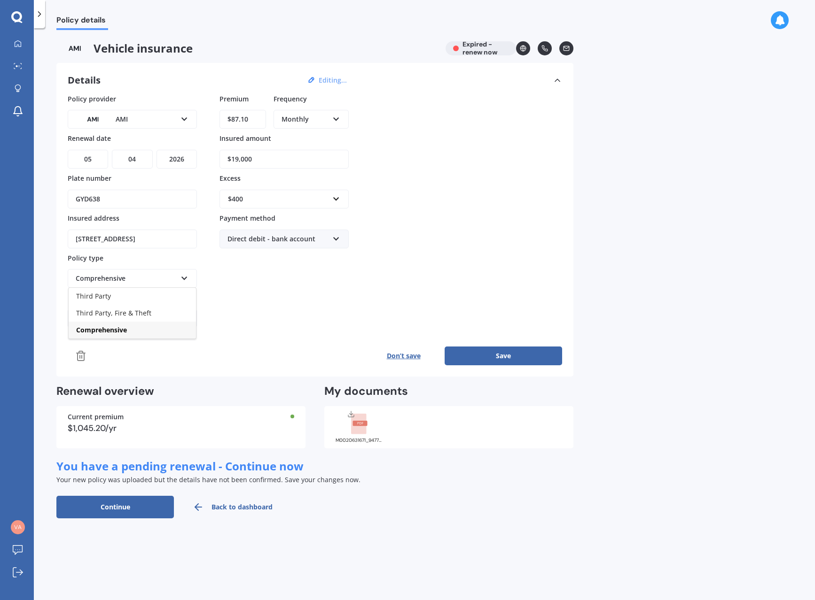
click at [126, 329] on span "Comprehensive" at bounding box center [101, 330] width 51 height 9
drag, startPoint x: 89, startPoint y: 317, endPoint x: 172, endPoint y: 320, distance: 83.2
click at [172, 320] on input "M0012357819" at bounding box center [132, 318] width 129 height 19
type input "M0020631671"
click at [493, 360] on button "Save" at bounding box center [502, 356] width 117 height 19
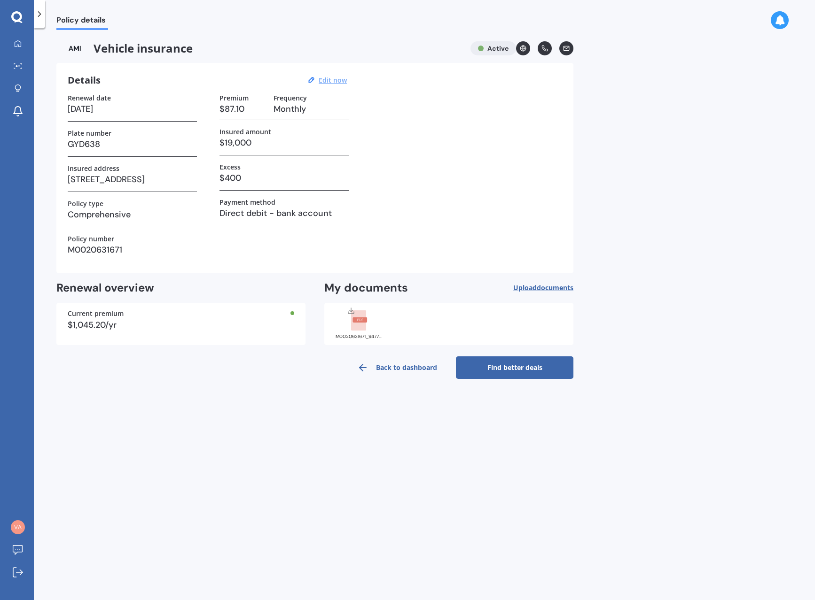
click at [539, 288] on span "documents" at bounding box center [555, 287] width 37 height 9
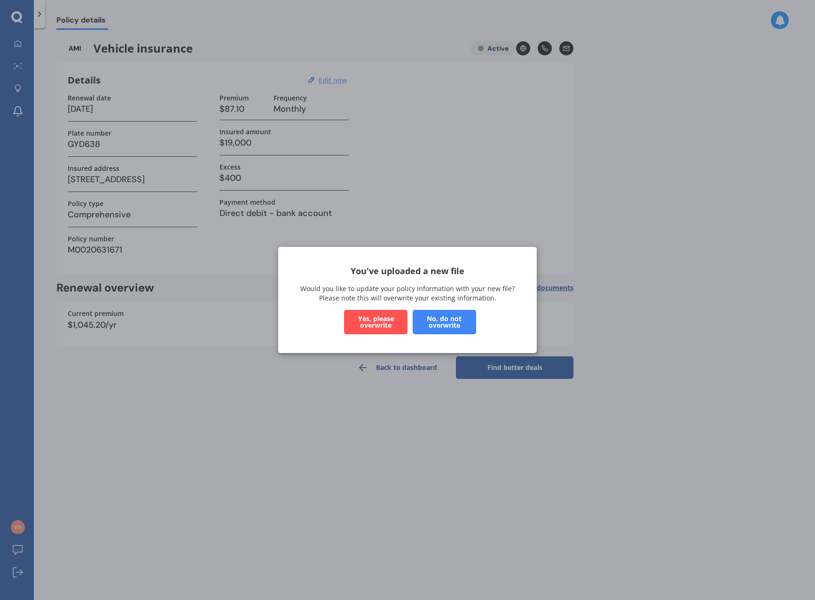
click at [378, 321] on button "Yes, please overwrite" at bounding box center [375, 322] width 63 height 24
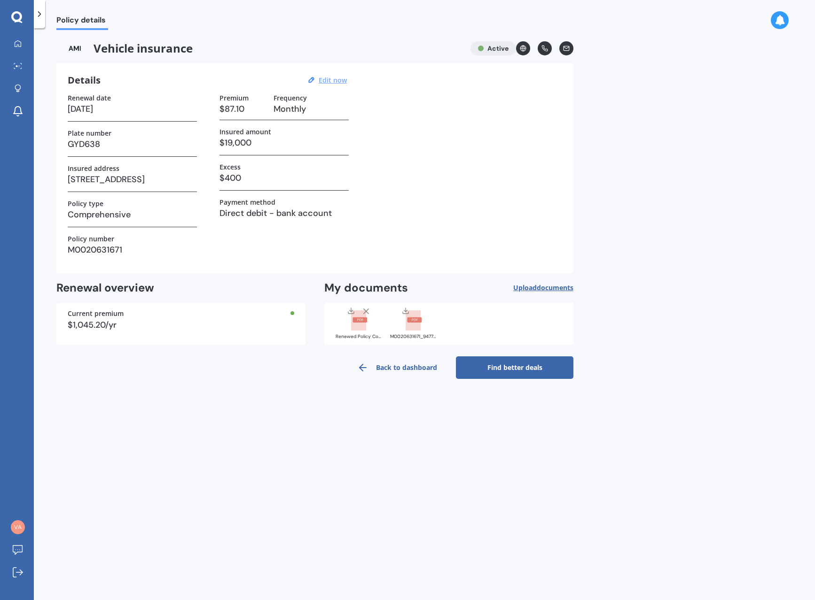
click at [407, 364] on link "Back to dashboard" at bounding box center [396, 368] width 117 height 23
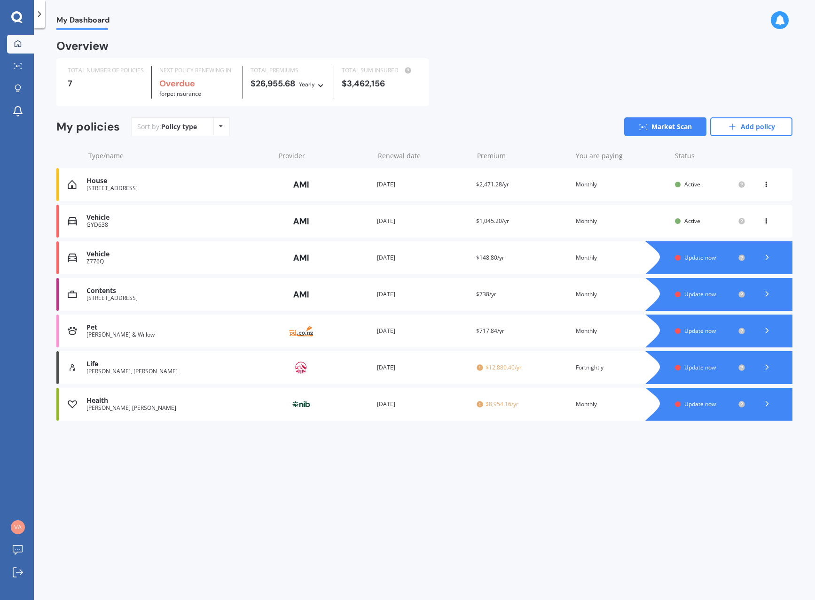
click at [690, 222] on span "Active" at bounding box center [692, 221] width 16 height 8
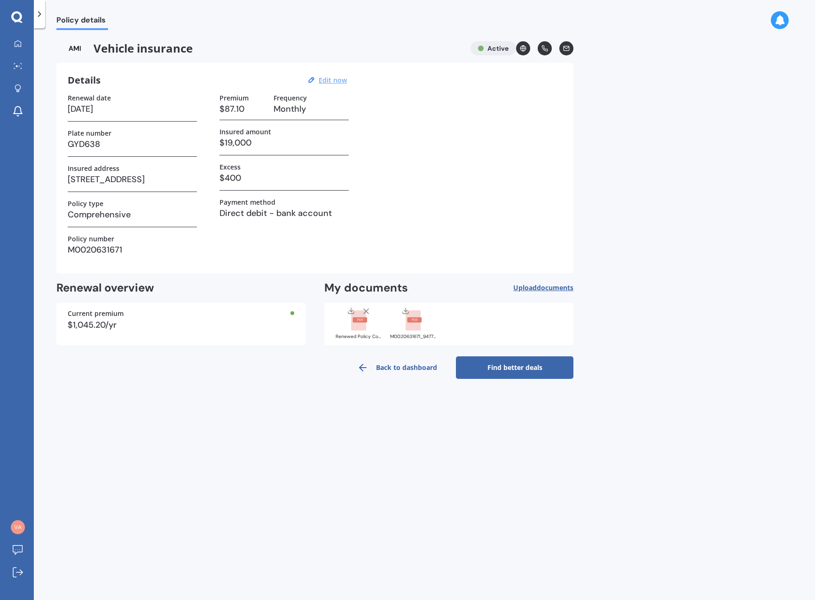
click at [335, 78] on u "Edit now" at bounding box center [333, 80] width 28 height 9
select select "05"
select select "04"
select select "2026"
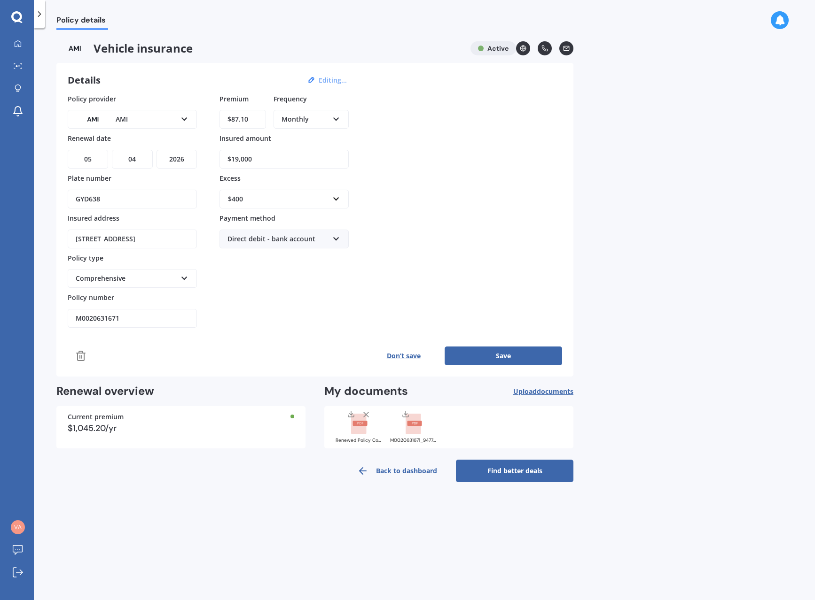
drag, startPoint x: 229, startPoint y: 117, endPoint x: 285, endPoint y: 120, distance: 56.4
click at [285, 120] on div "Premium $87.10 Frequency Monthly Yearly Six-Monthly Quarterly Monthly Fortnight…" at bounding box center [283, 114] width 129 height 40
type input "$102.80"
click at [291, 163] on input "$19,000" at bounding box center [283, 159] width 129 height 19
drag, startPoint x: 211, startPoint y: 153, endPoint x: 182, endPoint y: 153, distance: 29.1
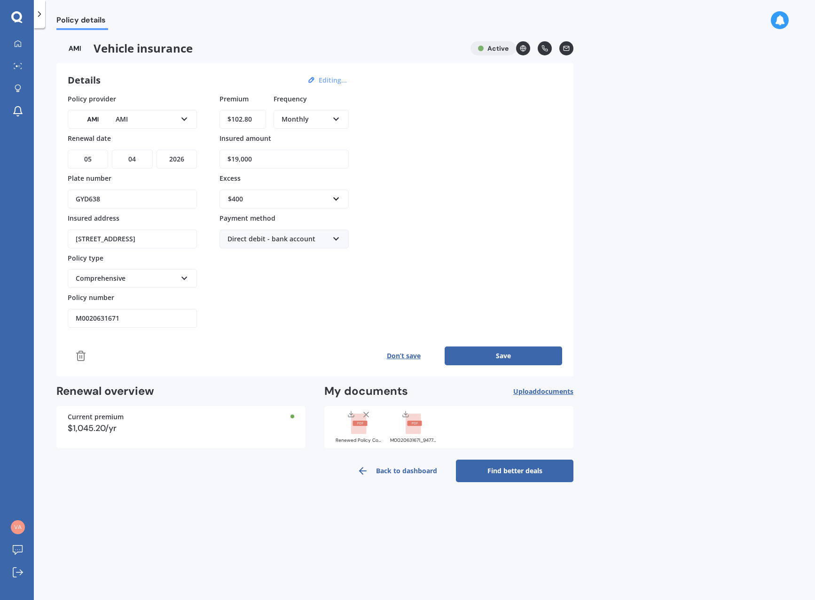
click at [182, 153] on div "Policy provider AMI AA AMI AMP ANZ ASB [PERSON_NAME] Ando Assurant Autosure BNZ…" at bounding box center [315, 211] width 494 height 234
type input "$13,700"
click at [507, 358] on button "Save" at bounding box center [502, 356] width 117 height 19
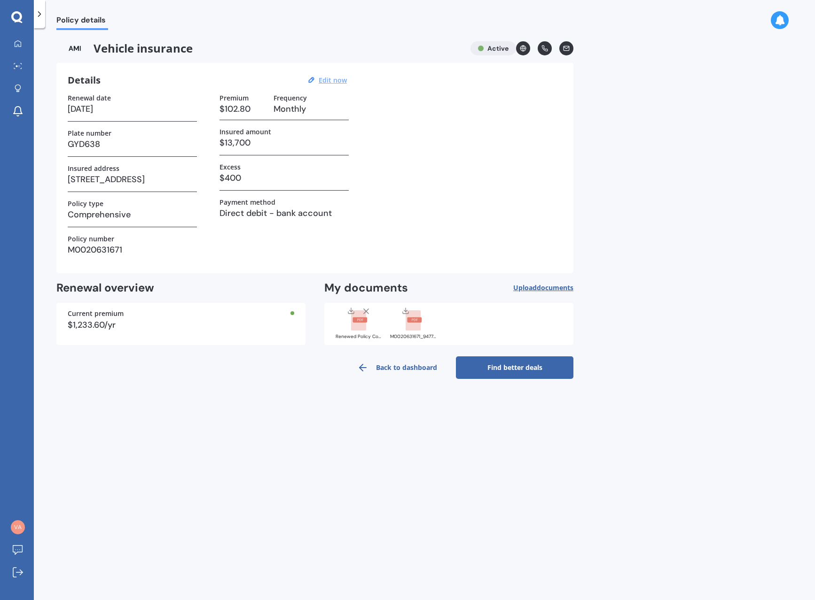
click at [412, 368] on link "Back to dashboard" at bounding box center [396, 368] width 117 height 23
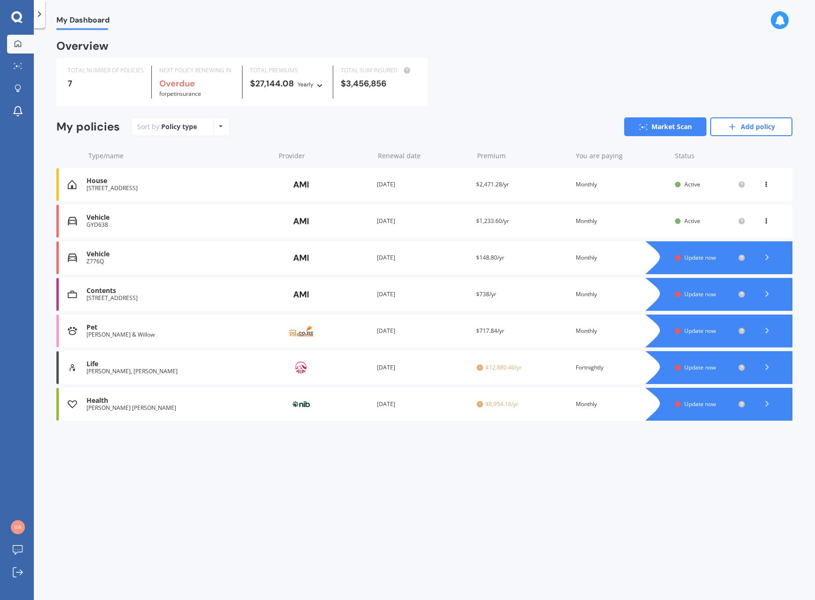
click at [702, 258] on span "Update now" at bounding box center [699, 258] width 31 height 8
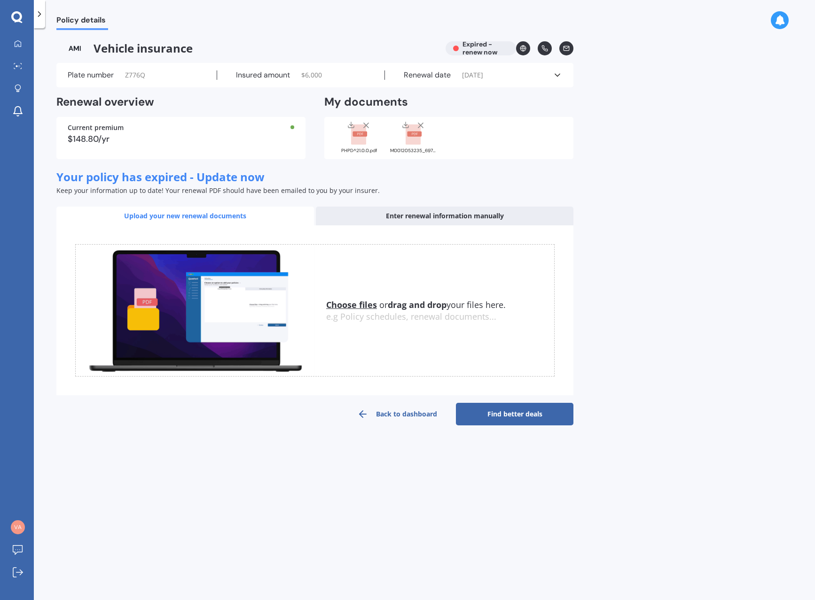
click at [422, 213] on div "Enter renewal information manually" at bounding box center [444, 216] width 257 height 19
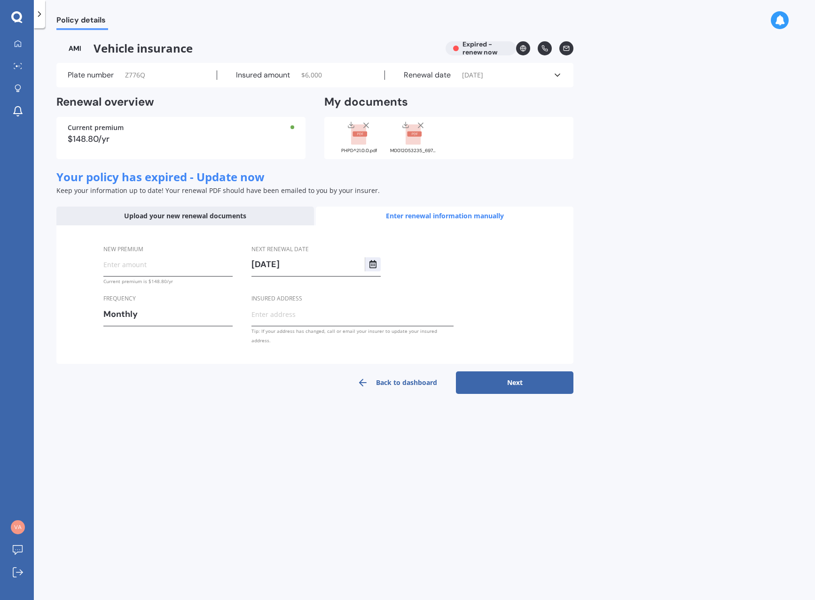
click at [283, 312] on input "Insured address" at bounding box center [352, 314] width 202 height 14
click at [456, 372] on button "Next" at bounding box center [514, 383] width 117 height 23
type input "[STREET_ADDRESS]"
click at [374, 262] on icon "Select date" at bounding box center [373, 264] width 8 height 8
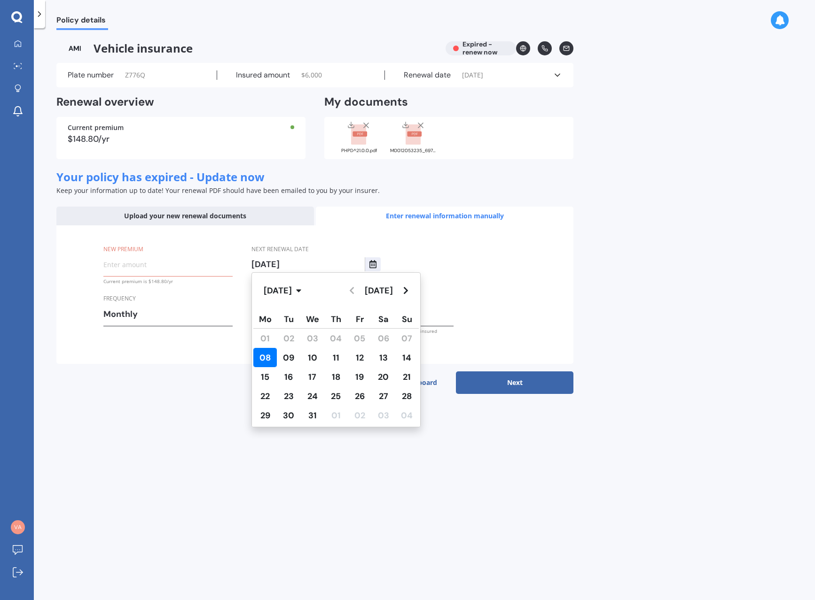
click at [267, 357] on span "08" at bounding box center [264, 357] width 11 height 11
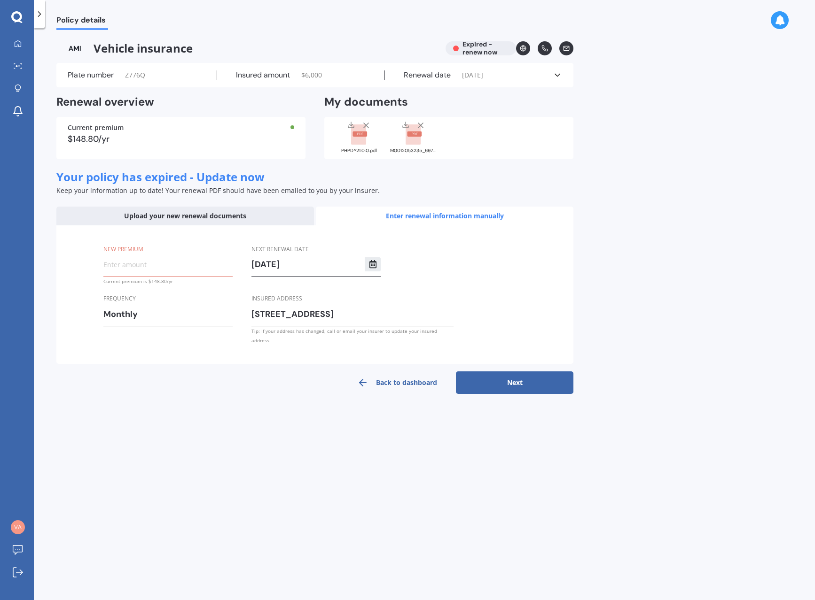
click at [373, 263] on icon "Select date" at bounding box center [373, 264] width 8 height 8
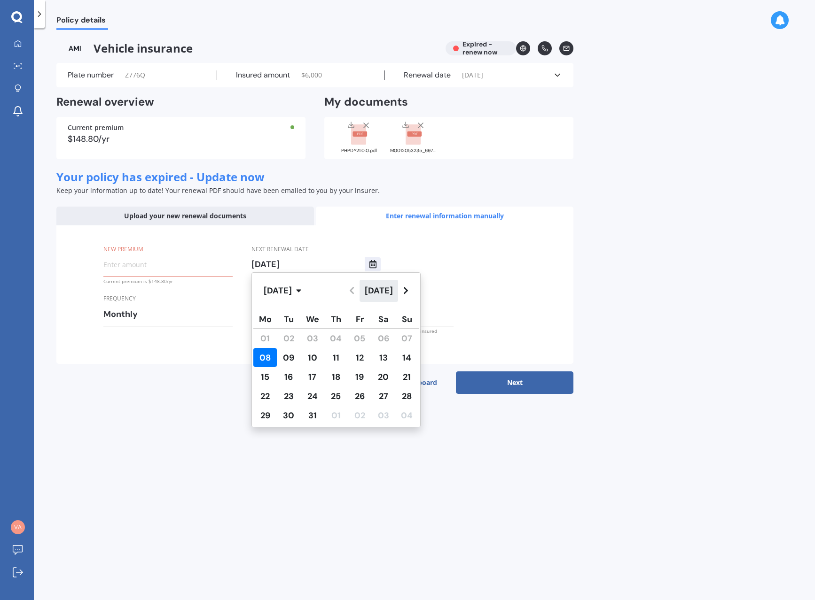
click at [381, 294] on button "[DATE]" at bounding box center [378, 291] width 39 height 22
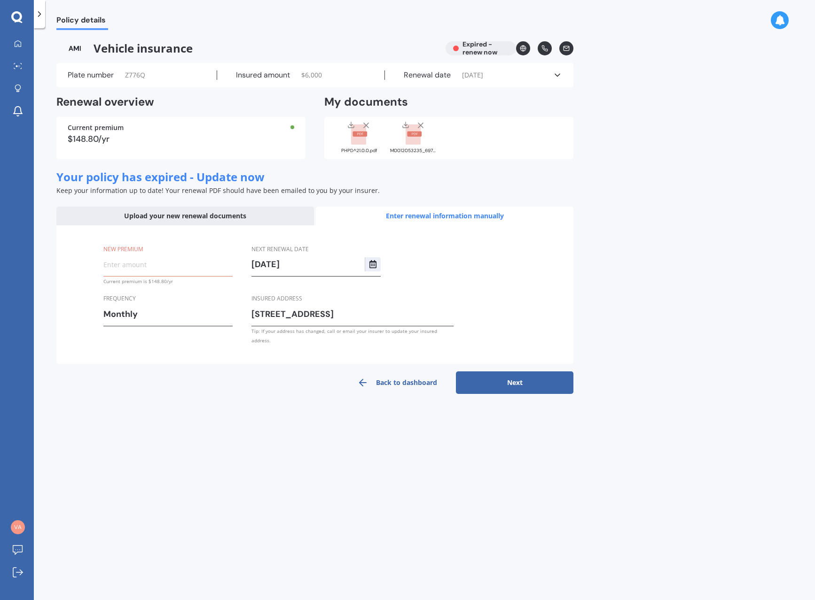
click at [288, 265] on input "[DATE]" at bounding box center [307, 264] width 113 height 14
click at [370, 263] on icon "Select date" at bounding box center [373, 264] width 8 height 8
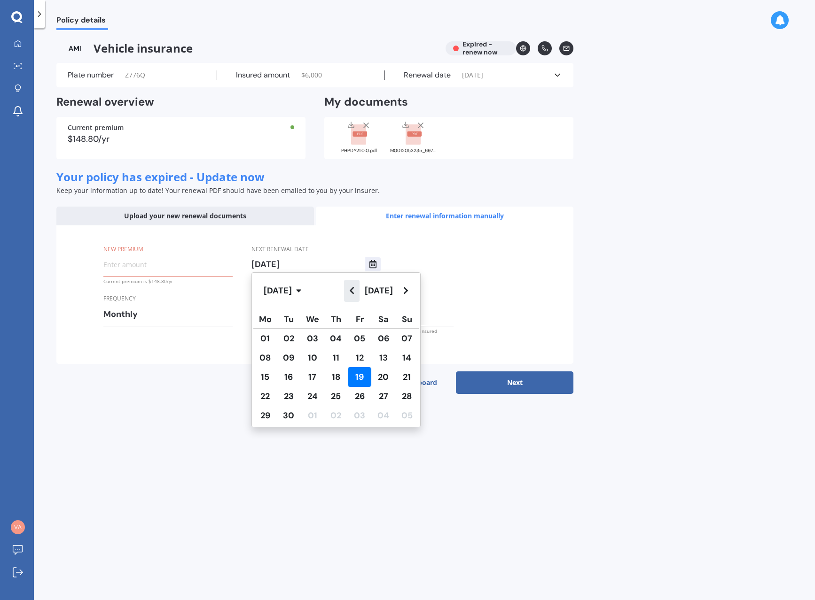
click at [352, 289] on icon "Navigate back" at bounding box center [351, 291] width 5 height 8
click at [352, 288] on icon "Navigate back" at bounding box center [351, 291] width 5 height 8
click at [301, 291] on icon "button" at bounding box center [298, 291] width 5 height 3
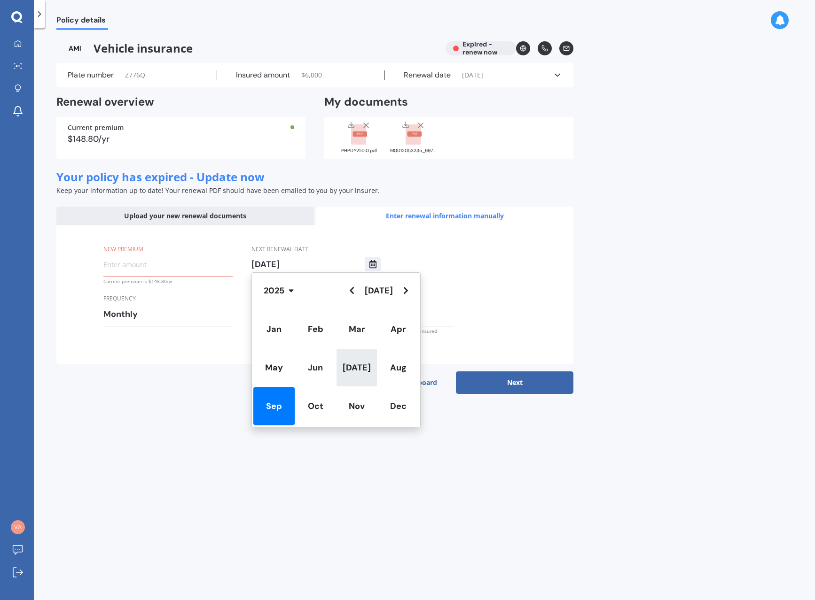
click at [355, 364] on span "[DATE]" at bounding box center [356, 367] width 28 height 11
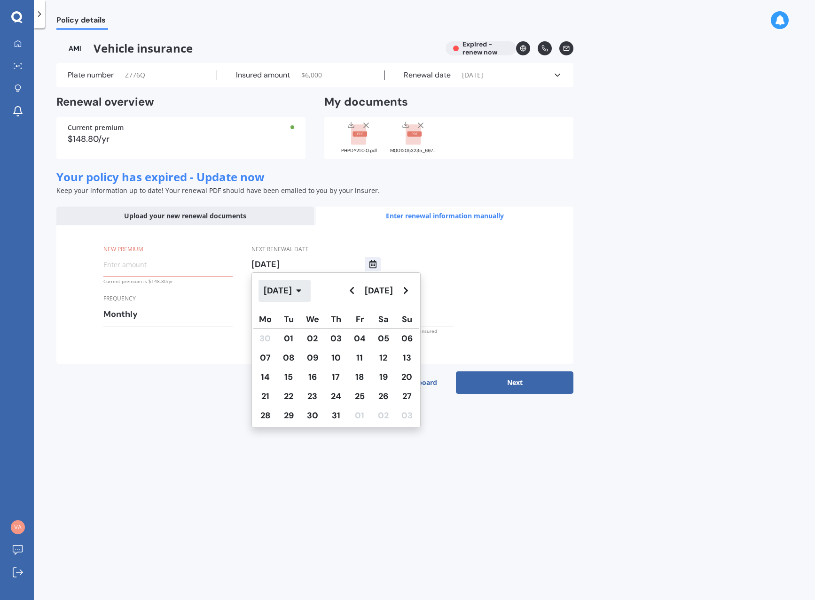
click at [309, 293] on button "[DATE]" at bounding box center [284, 291] width 52 height 22
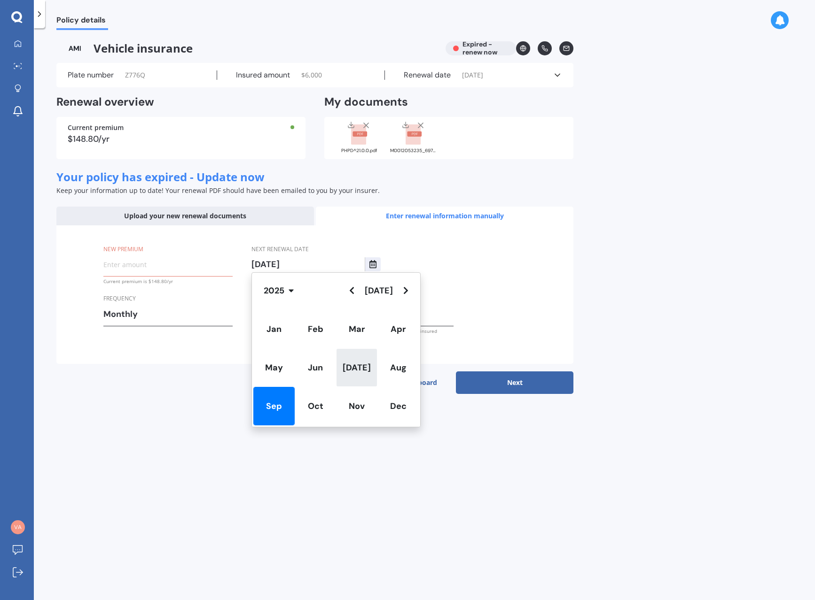
click at [353, 363] on span "[DATE]" at bounding box center [356, 367] width 28 height 11
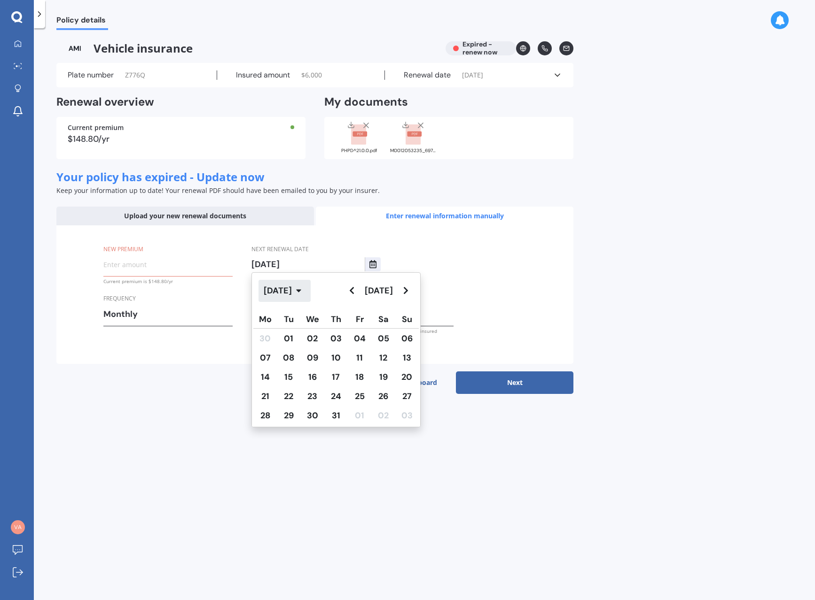
click at [308, 292] on button "[DATE]" at bounding box center [284, 291] width 52 height 22
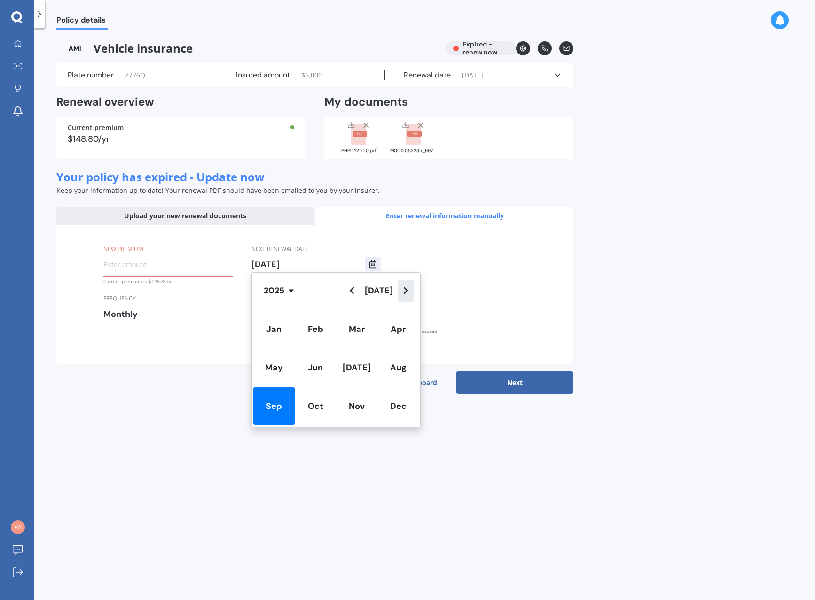
click at [403, 292] on icon "Navigate forward" at bounding box center [405, 291] width 5 height 8
click at [360, 367] on span "[DATE]" at bounding box center [356, 367] width 28 height 11
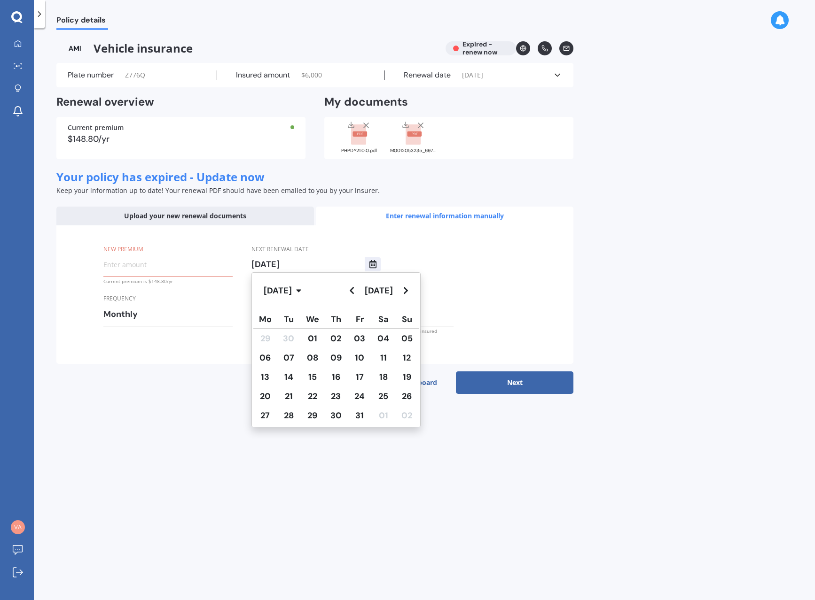
click at [315, 358] on span "08" at bounding box center [312, 357] width 11 height 11
type input "[DATE]"
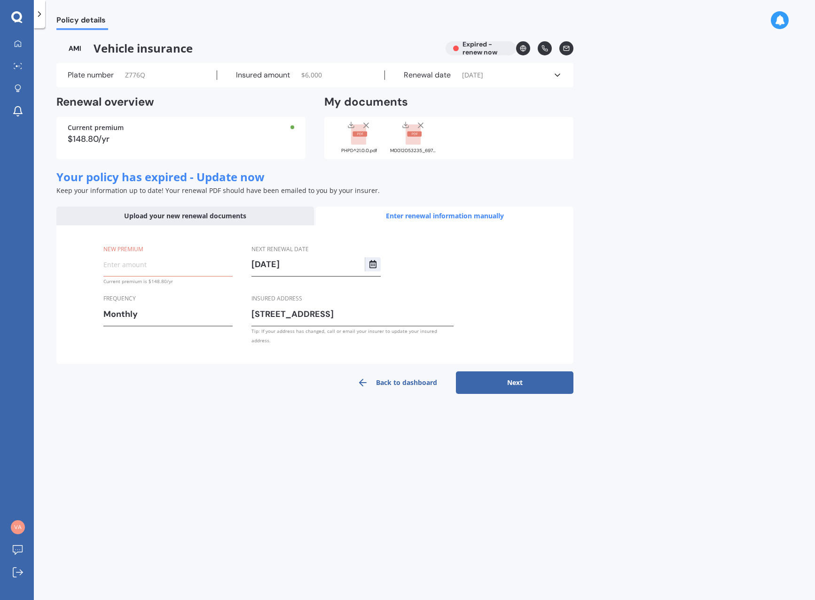
click at [118, 264] on input "New premium" at bounding box center [167, 264] width 129 height 14
type input "$12.64"
click at [510, 372] on button "Next" at bounding box center [514, 383] width 117 height 23
select select "08"
select select "07"
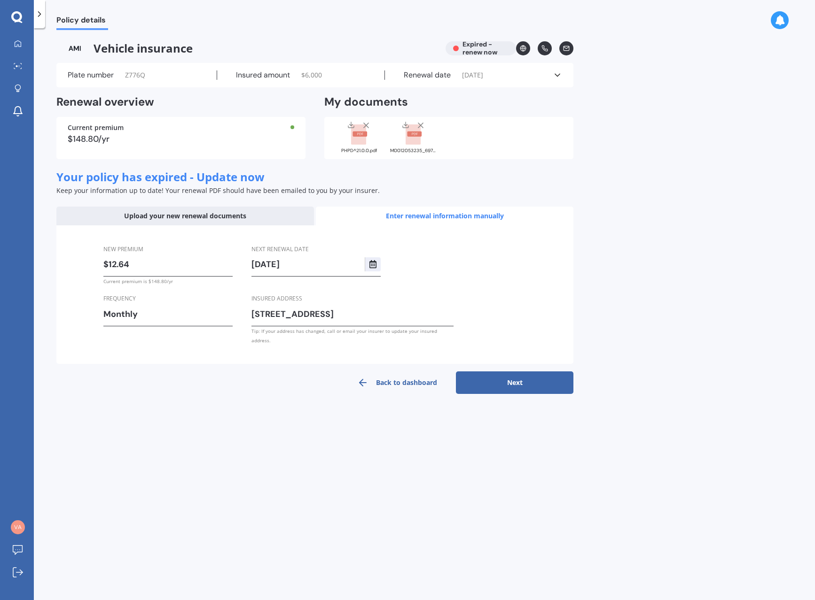
select select "2026"
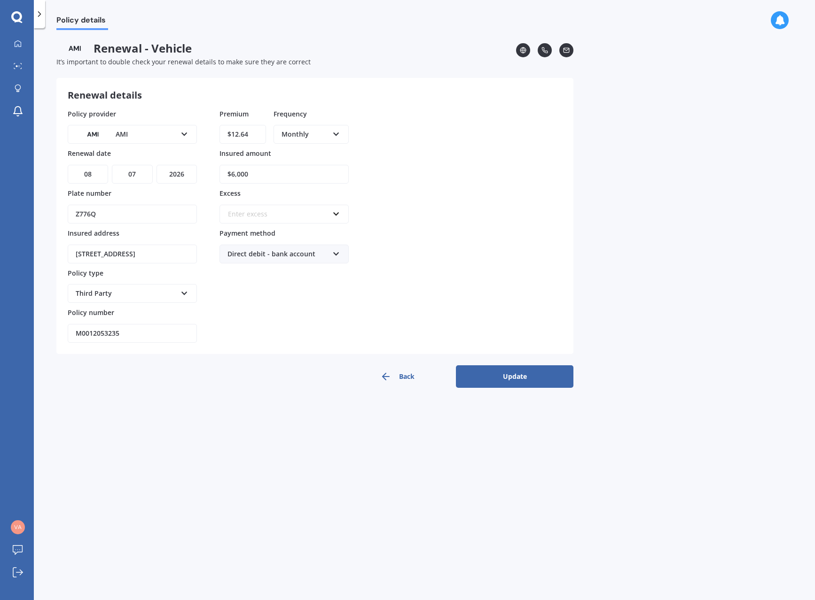
click at [185, 294] on icon at bounding box center [184, 291] width 8 height 7
click at [336, 214] on input "text" at bounding box center [280, 214] width 121 height 18
click at [254, 249] on div "$400" at bounding box center [284, 249] width 128 height 17
click at [186, 292] on icon at bounding box center [184, 291] width 8 height 7
click at [128, 341] on div "Comprehensive" at bounding box center [132, 345] width 127 height 17
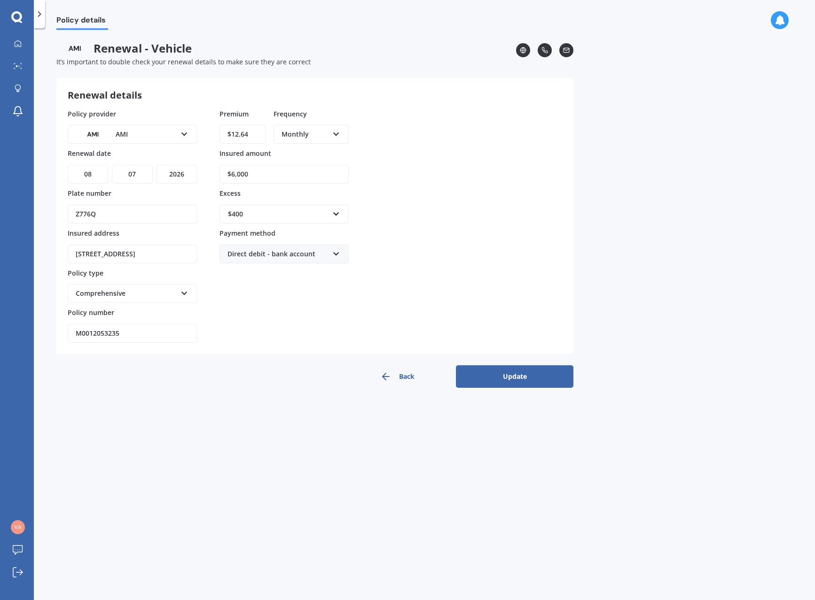
click at [510, 377] on button "Update" at bounding box center [514, 377] width 117 height 23
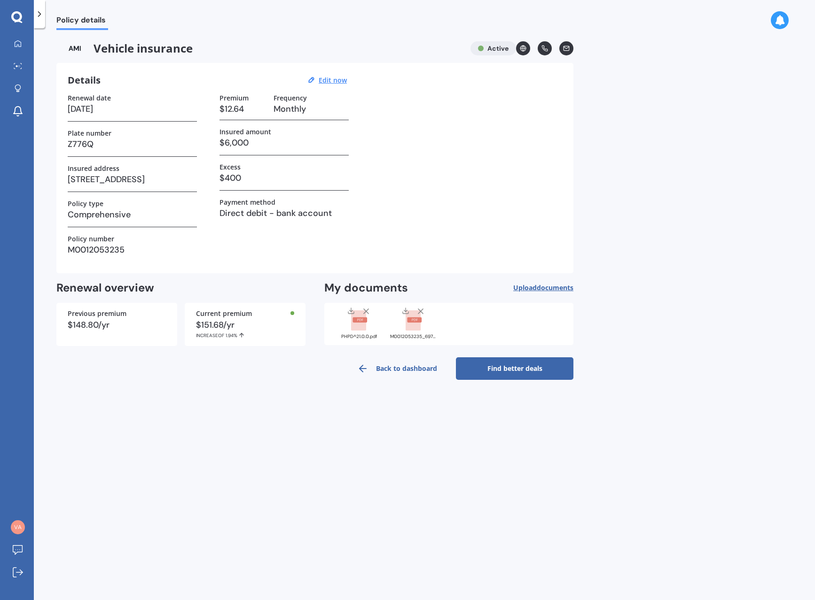
click at [405, 369] on link "Back to dashboard" at bounding box center [396, 369] width 117 height 23
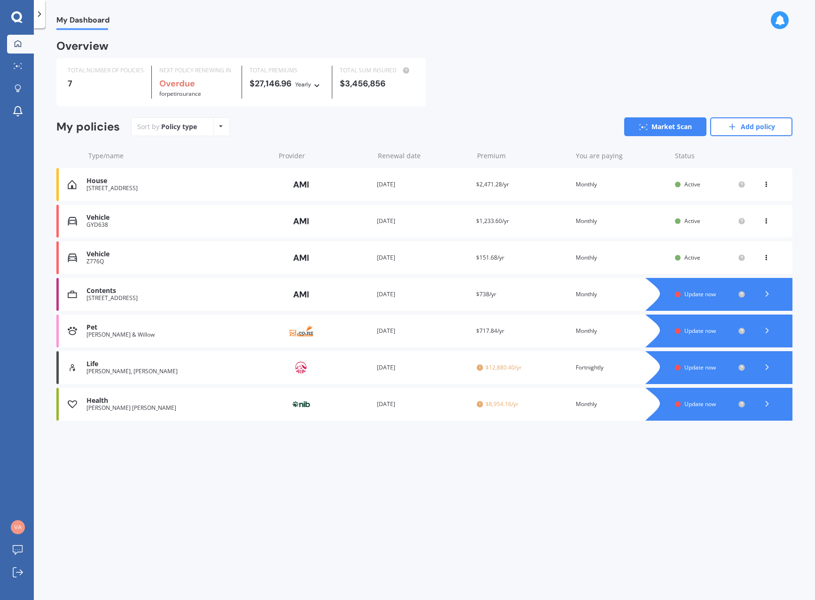
click at [699, 293] on span "Update now" at bounding box center [699, 294] width 31 height 8
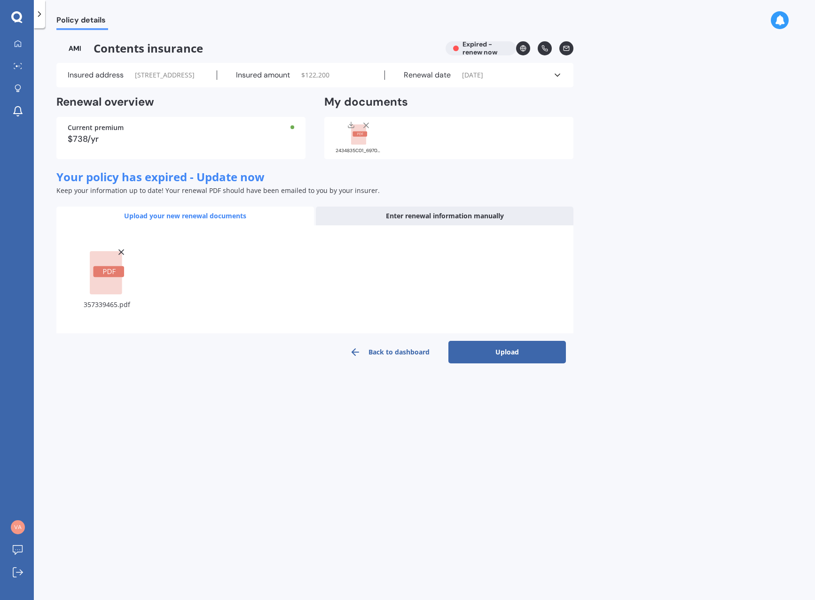
click at [508, 364] on button "Upload" at bounding box center [506, 352] width 117 height 23
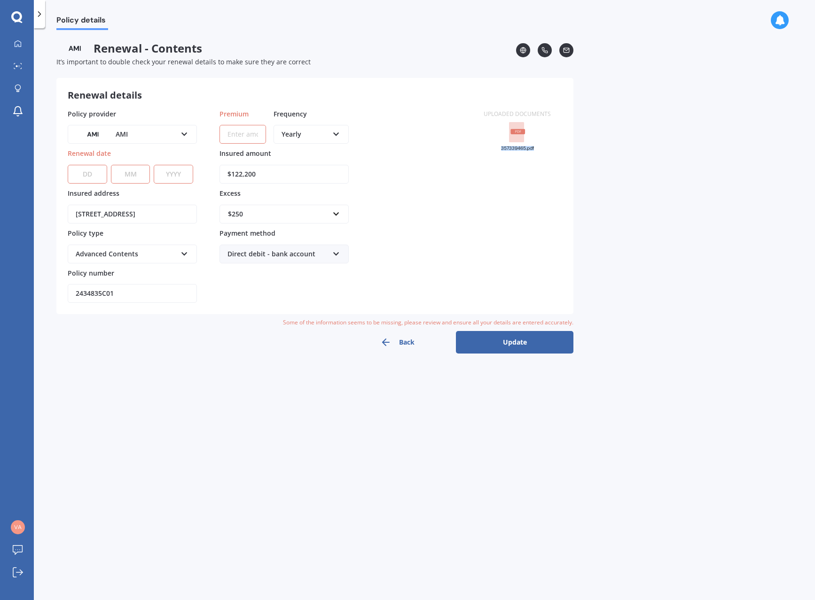
drag, startPoint x: 516, startPoint y: 132, endPoint x: 542, endPoint y: 165, distance: 41.9
click at [554, 184] on div "Uploaded documents 357339465.pdf" at bounding box center [517, 206] width 90 height 194
click at [401, 339] on button "Back" at bounding box center [396, 342] width 117 height 23
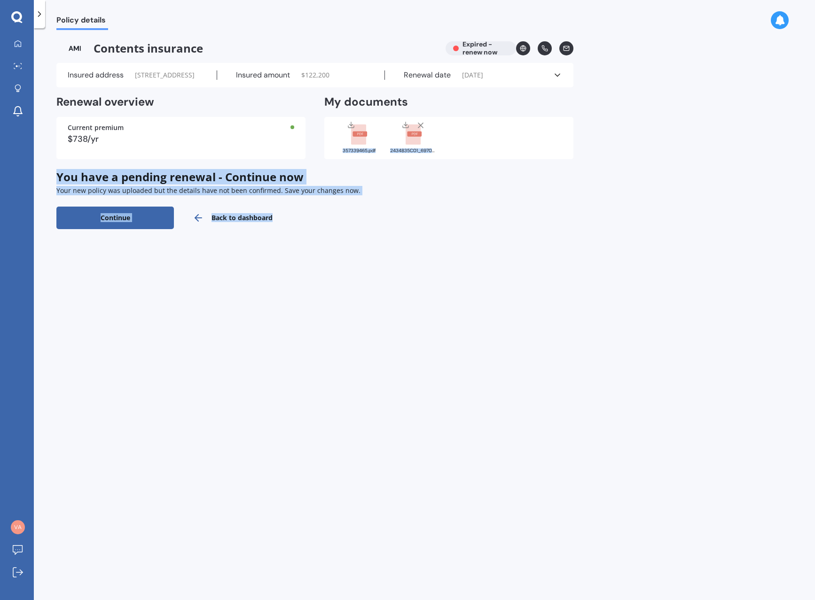
drag, startPoint x: 362, startPoint y: 158, endPoint x: 449, endPoint y: 232, distance: 113.9
click at [519, 283] on div "Policy details Contents insurance Expired - renew now Insured address [STREET_A…" at bounding box center [424, 316] width 781 height 572
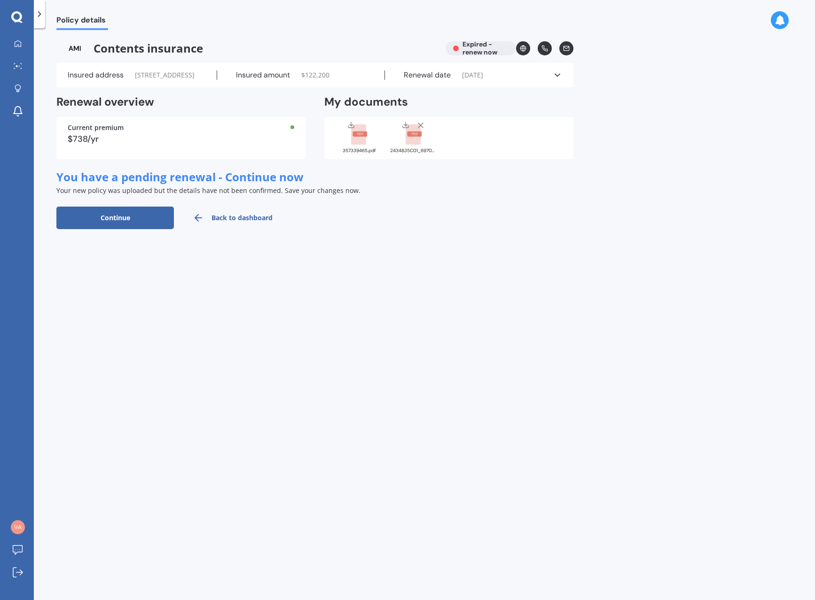
drag, startPoint x: 362, startPoint y: 161, endPoint x: 358, endPoint y: 156, distance: 6.7
click at [358, 145] on rect at bounding box center [358, 134] width 15 height 21
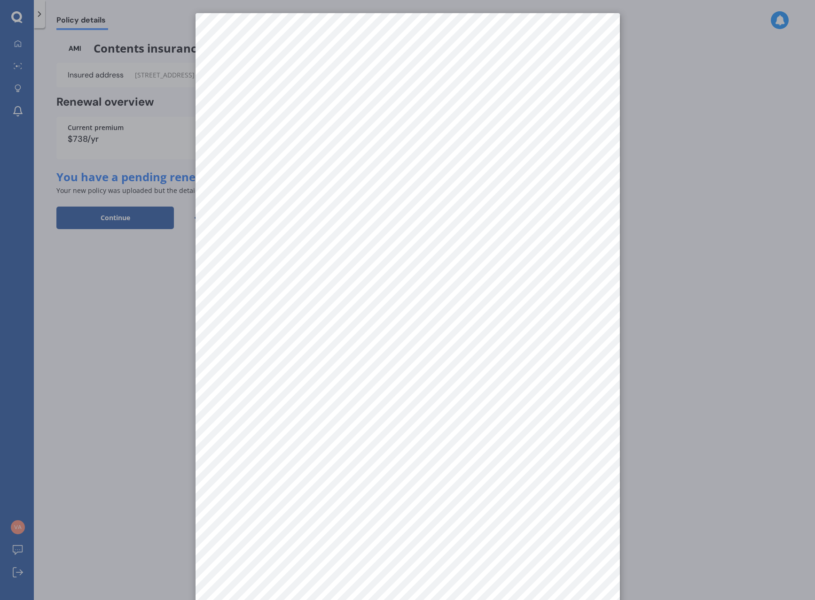
click at [653, 186] on div at bounding box center [407, 300] width 815 height 600
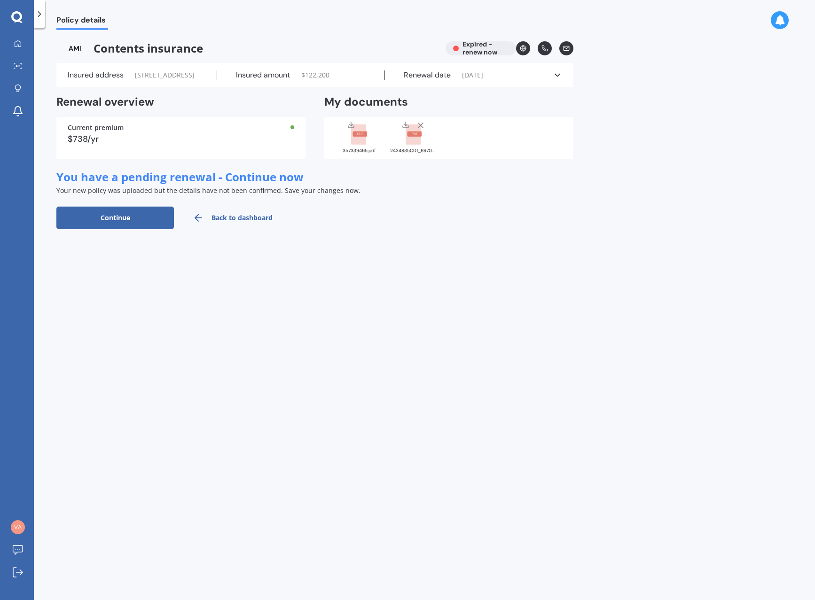
click at [229, 229] on link "Back to dashboard" at bounding box center [232, 218] width 117 height 23
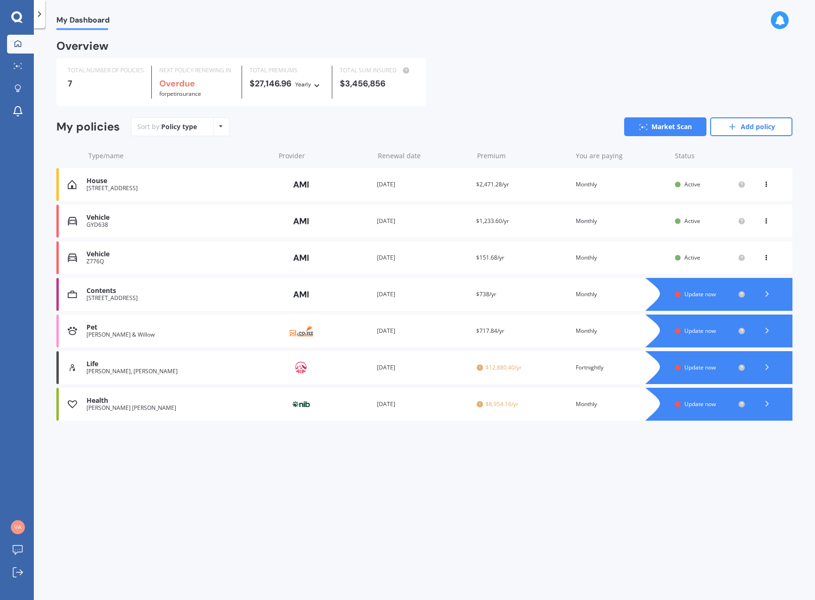
click at [769, 293] on icon at bounding box center [766, 293] width 9 height 9
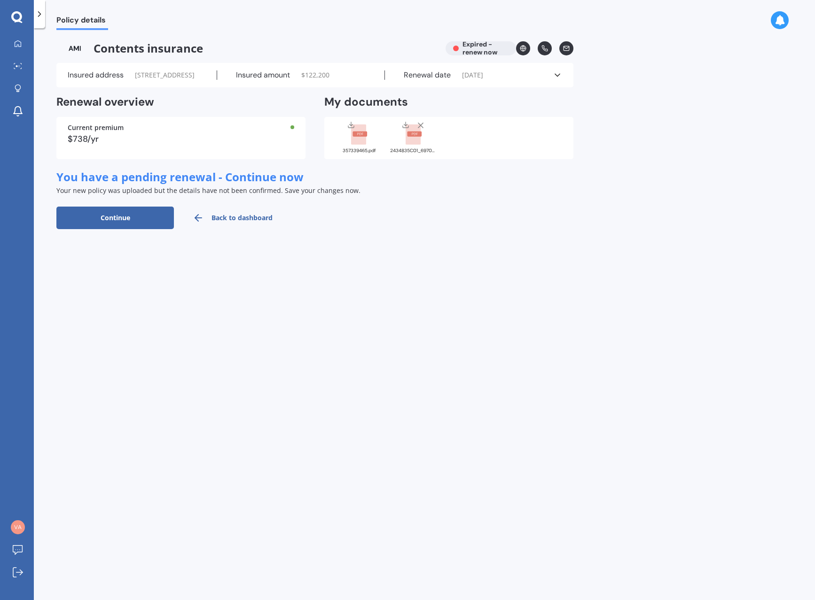
click at [124, 229] on button "Continue" at bounding box center [114, 218] width 117 height 23
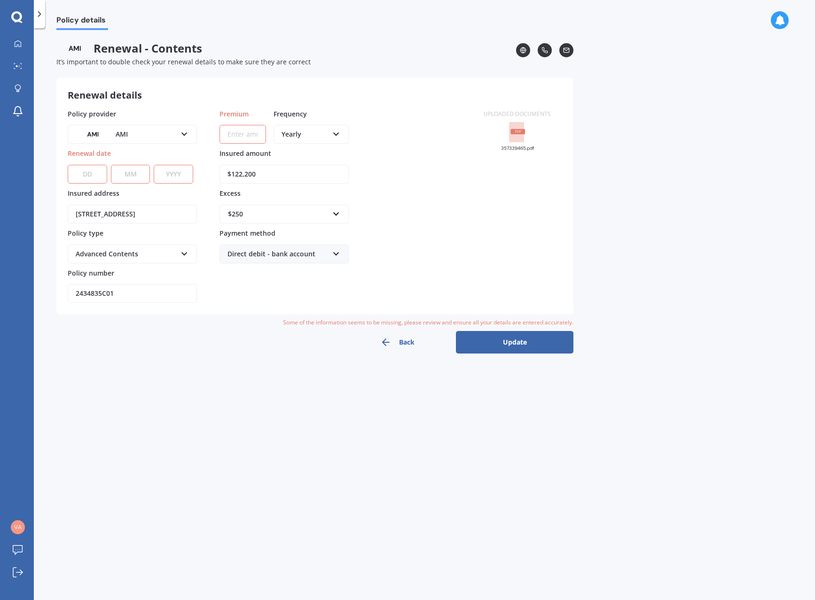
click at [80, 176] on select "DD 01 02 03 04 05 06 07 08 09 10 11 12 13 14 15 16 17 18 19 20 21 22 23 24 25 2…" at bounding box center [87, 174] width 39 height 19
select select "08"
click at [68, 165] on select "DD 01 02 03 04 05 06 07 08 09 10 11 12 13 14 15 16 17 18 19 20 21 22 23 24 25 2…" at bounding box center [87, 174] width 39 height 19
click at [131, 176] on select "MM 01 02 03 04 05 06 07 08 09 10 11 12" at bounding box center [130, 174] width 39 height 19
select select "07"
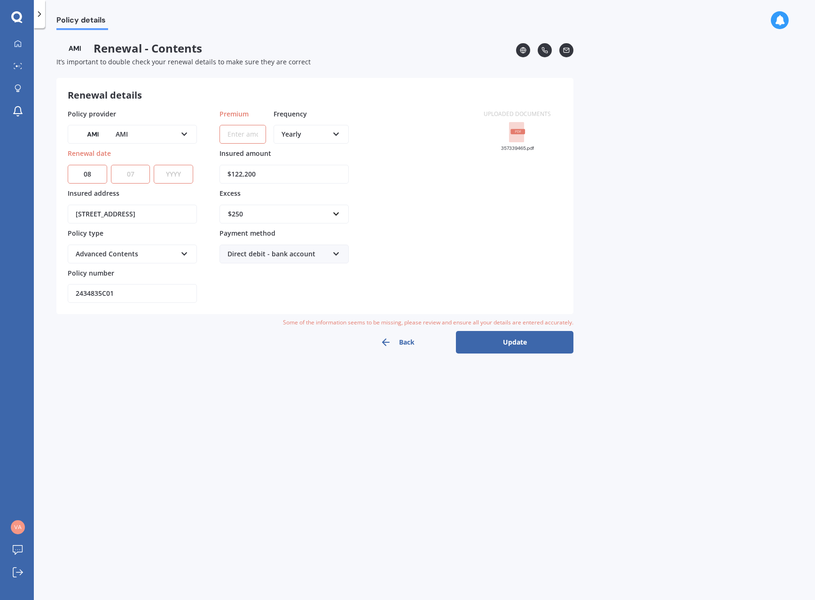
click at [111, 165] on select "MM 01 02 03 04 05 06 07 08 09 10 11 12" at bounding box center [130, 174] width 39 height 19
click at [166, 173] on select "YYYY 2027 2026 2025 2024 2023 2022 2021 2020 2019 2018 2017 2016 2015 2014 2013…" at bounding box center [173, 174] width 39 height 19
select select "2026"
click at [154, 165] on select "YYYY 2027 2026 2025 2024 2023 2022 2021 2020 2019 2018 2017 2016 2015 2014 2013…" at bounding box center [173, 174] width 39 height 19
click at [136, 256] on div "Advanced Contents" at bounding box center [126, 254] width 101 height 10
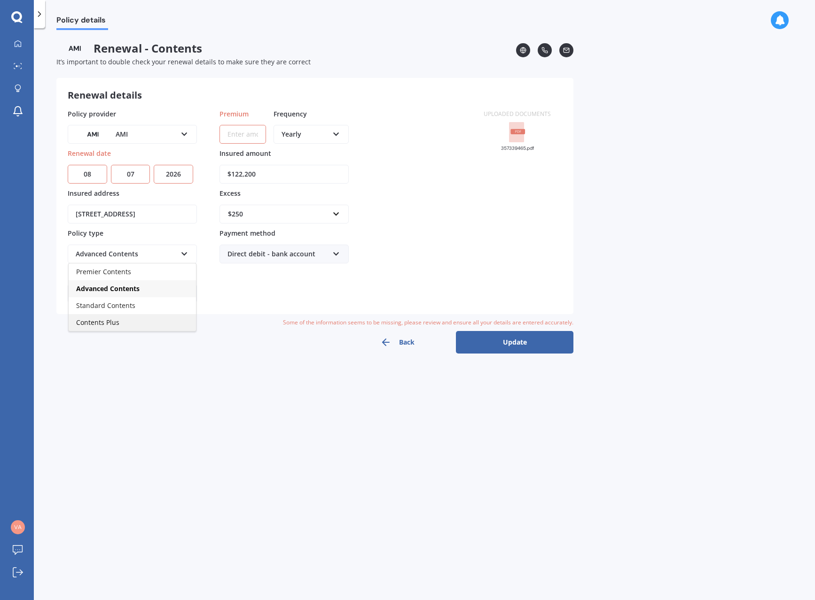
click at [105, 324] on span "Contents Plus" at bounding box center [97, 322] width 43 height 9
drag, startPoint x: 261, startPoint y: 172, endPoint x: 174, endPoint y: 163, distance: 87.9
click at [174, 163] on div "Policy provider AMI AA AMI AMP ANZ ASB Ando BNZ Co-Operative Bank FMG Initio Ki…" at bounding box center [270, 206] width 404 height 194
type input "$136,300"
click at [257, 140] on input "Premium" at bounding box center [242, 134] width 47 height 19
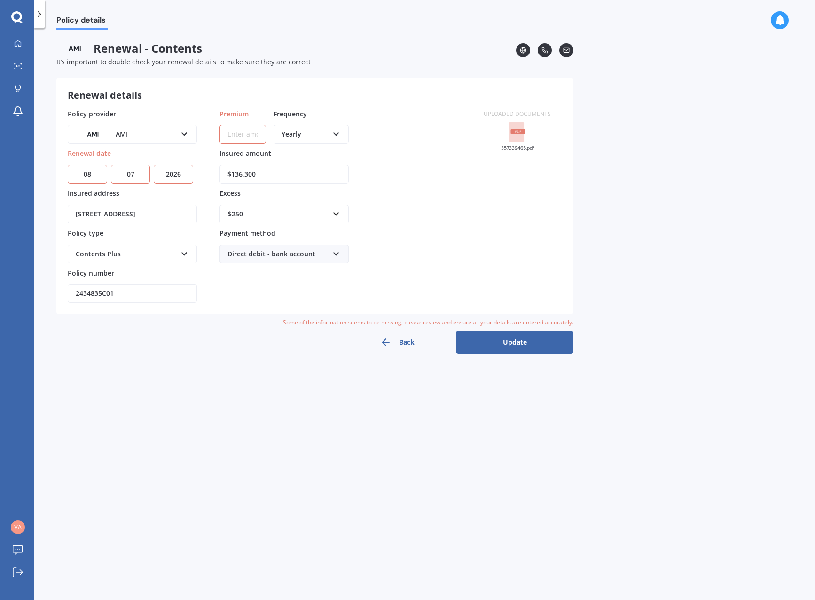
click at [311, 136] on div "Yearly" at bounding box center [304, 134] width 47 height 10
click at [306, 203] on span "Monthly" at bounding box center [295, 202] width 26 height 9
click at [239, 134] on input "Premium" at bounding box center [242, 134] width 47 height 19
type input "$63.21"
click at [500, 341] on button "Update" at bounding box center [514, 342] width 117 height 23
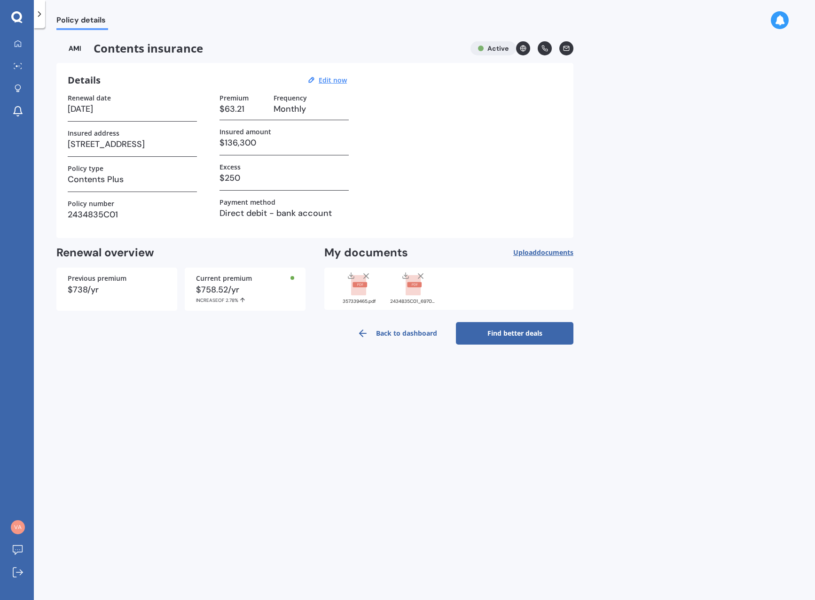
click at [367, 275] on line at bounding box center [366, 276] width 5 height 5
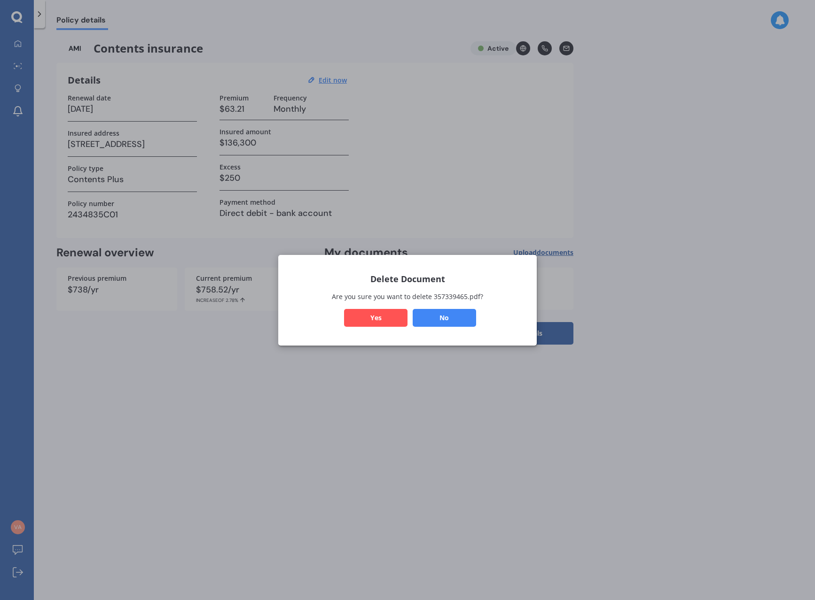
click at [377, 319] on button "Yes" at bounding box center [375, 318] width 63 height 18
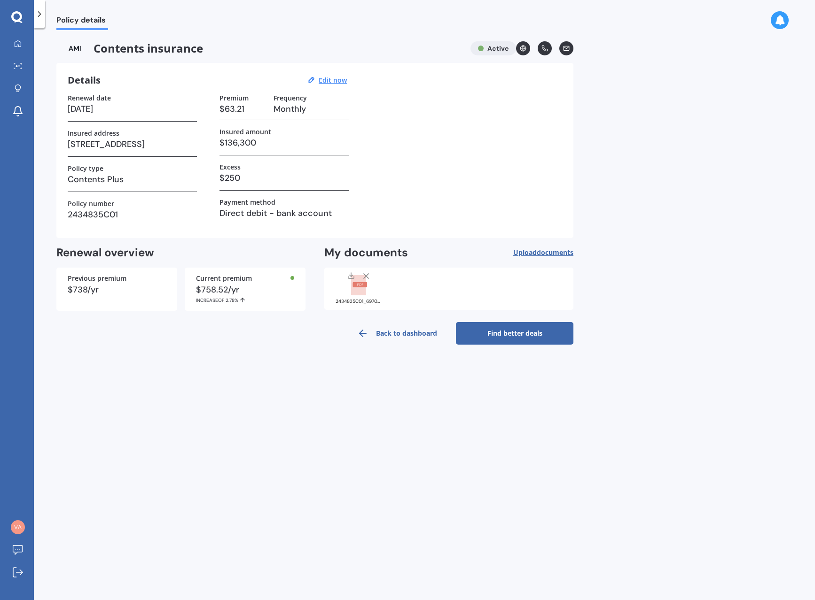
click at [531, 250] on span "Upload documents" at bounding box center [543, 253] width 60 height 8
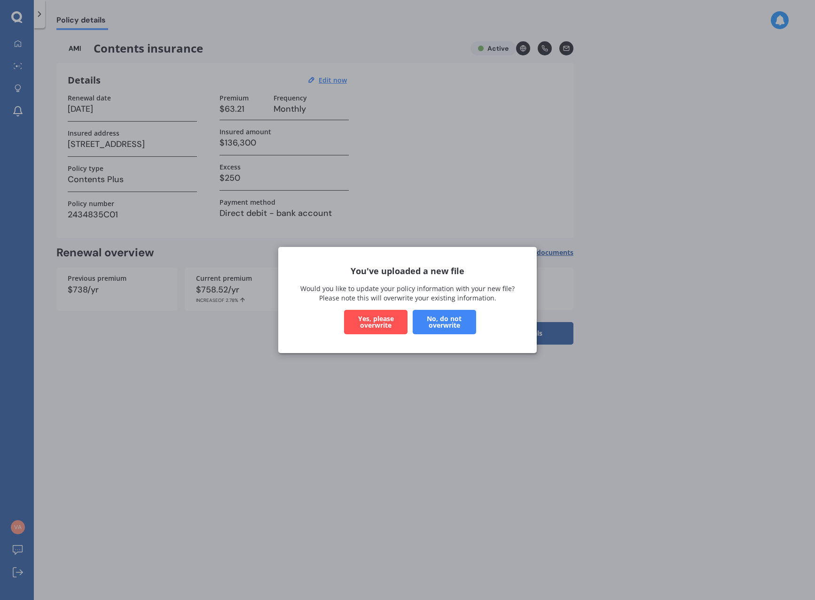
click at [379, 317] on button "Yes, please overwrite" at bounding box center [375, 322] width 63 height 24
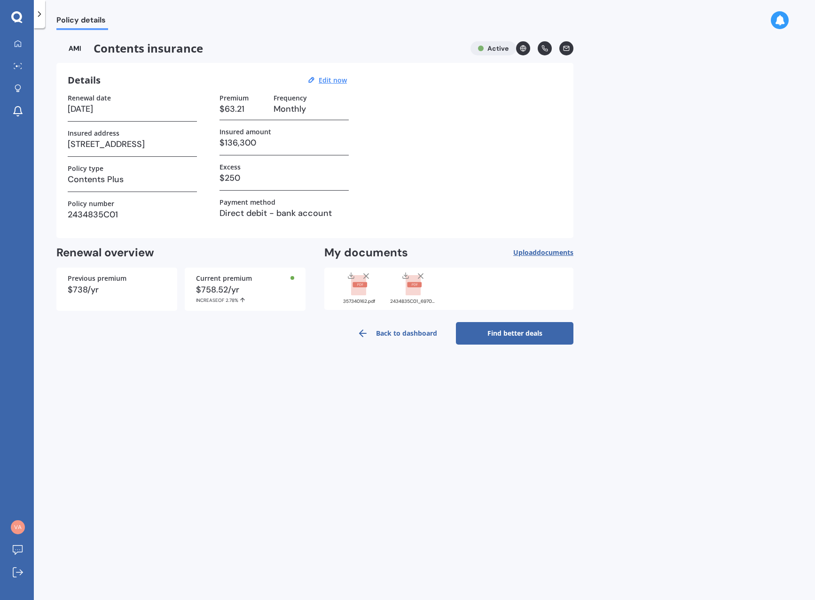
click at [416, 332] on link "Back to dashboard" at bounding box center [396, 333] width 117 height 23
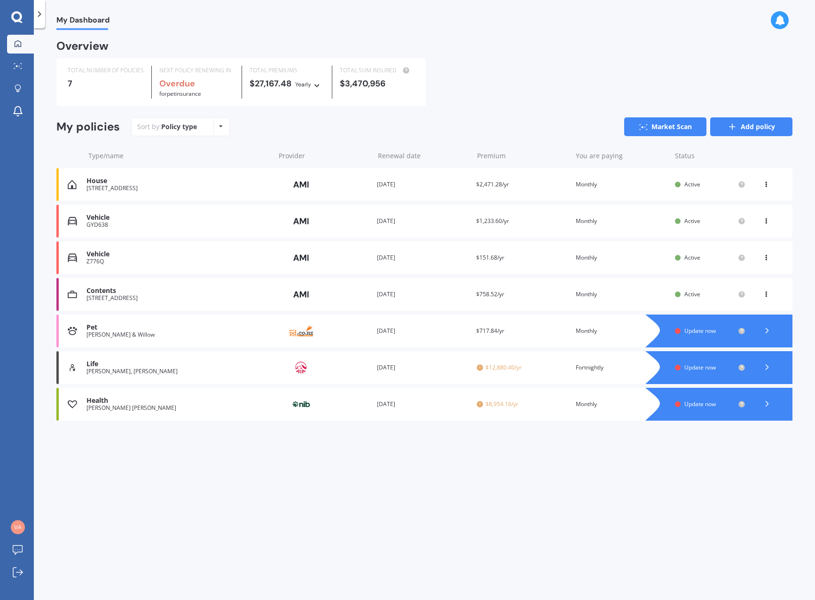
click at [758, 124] on link "Add policy" at bounding box center [751, 126] width 82 height 19
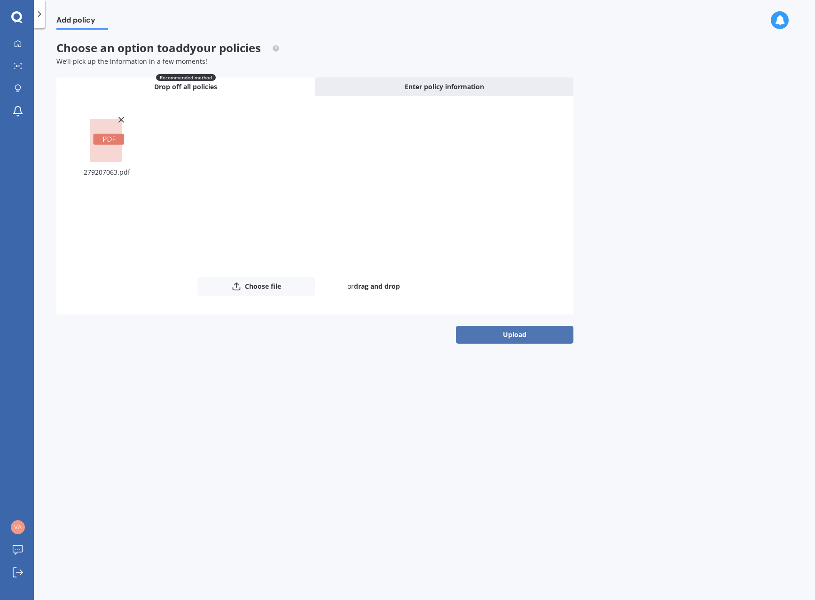
click at [509, 333] on button "Upload" at bounding box center [514, 335] width 117 height 18
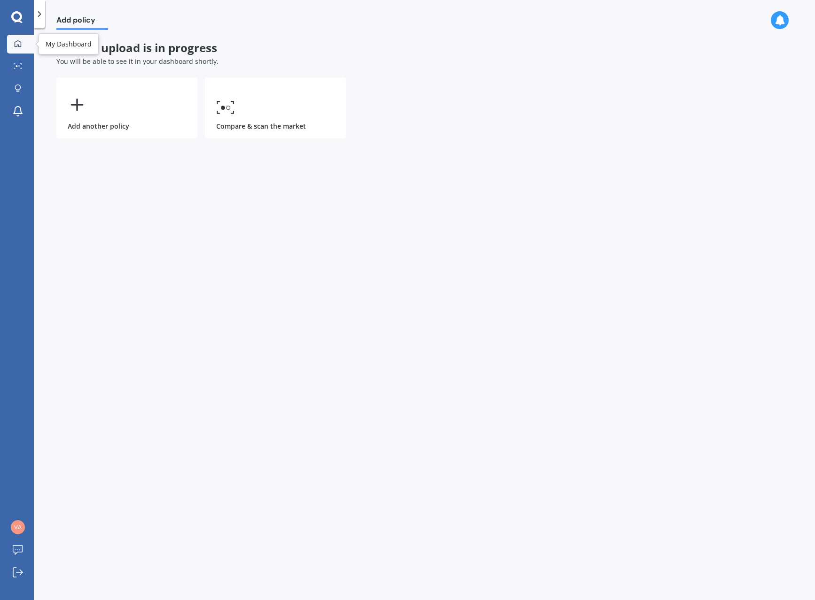
click at [18, 47] on icon at bounding box center [18, 43] width 7 height 7
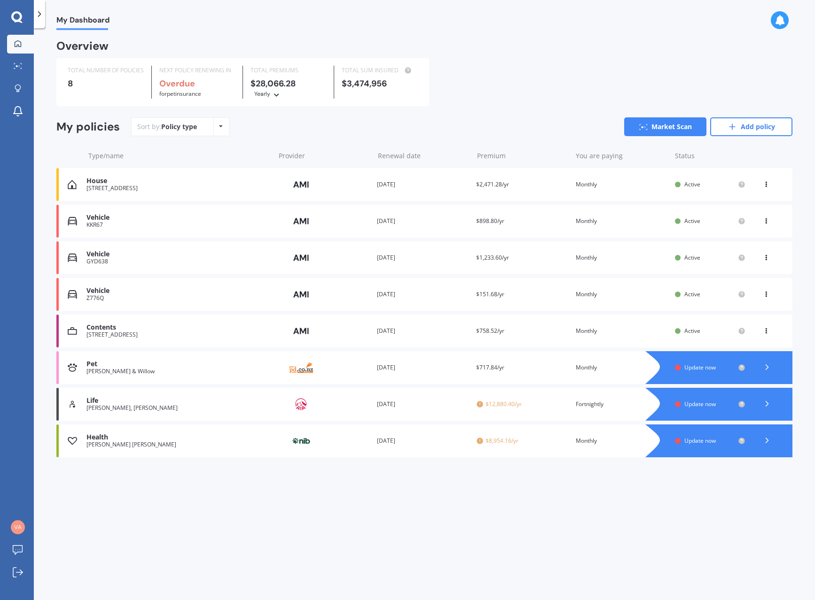
click at [689, 220] on span "Active" at bounding box center [692, 221] width 16 height 8
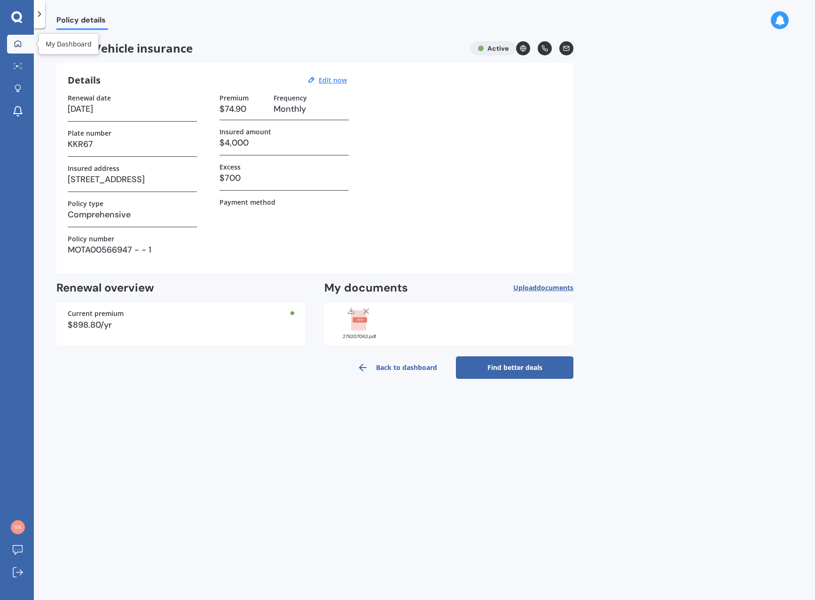
click at [18, 41] on icon at bounding box center [18, 43] width 7 height 7
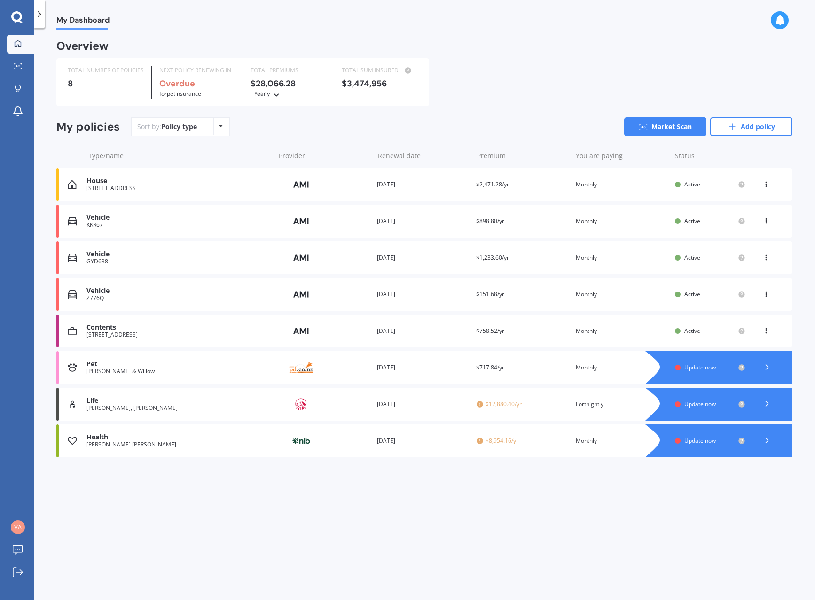
click at [695, 369] on span "Update now" at bounding box center [699, 368] width 31 height 8
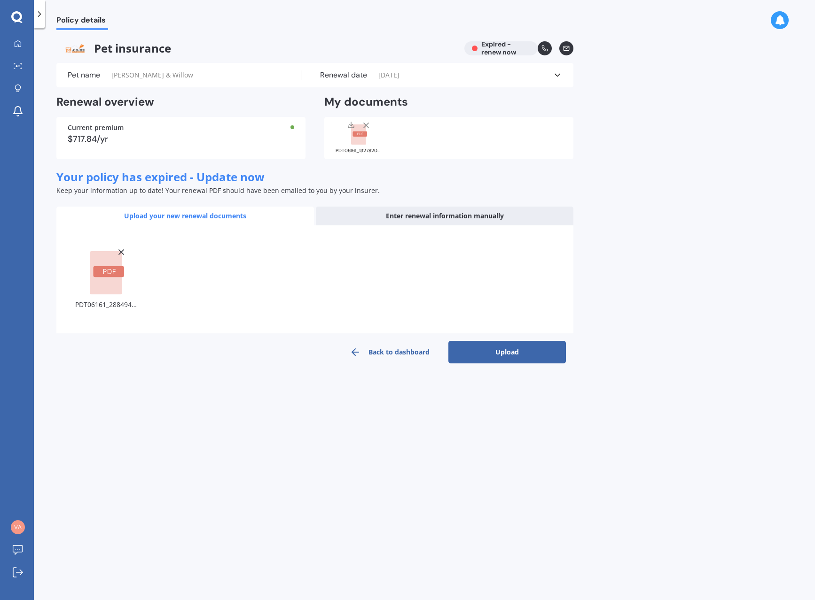
click at [486, 355] on button "Upload" at bounding box center [506, 352] width 117 height 23
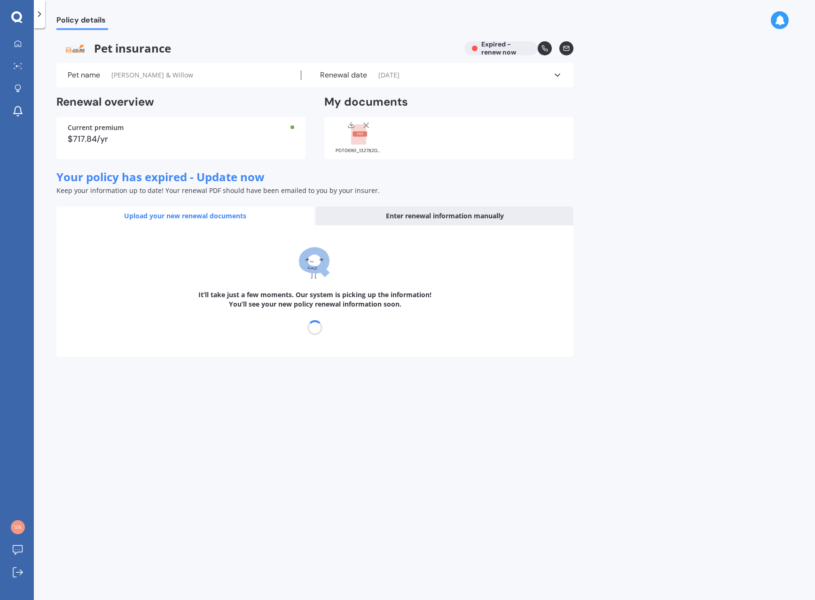
select select "30"
select select "09"
select select "2025"
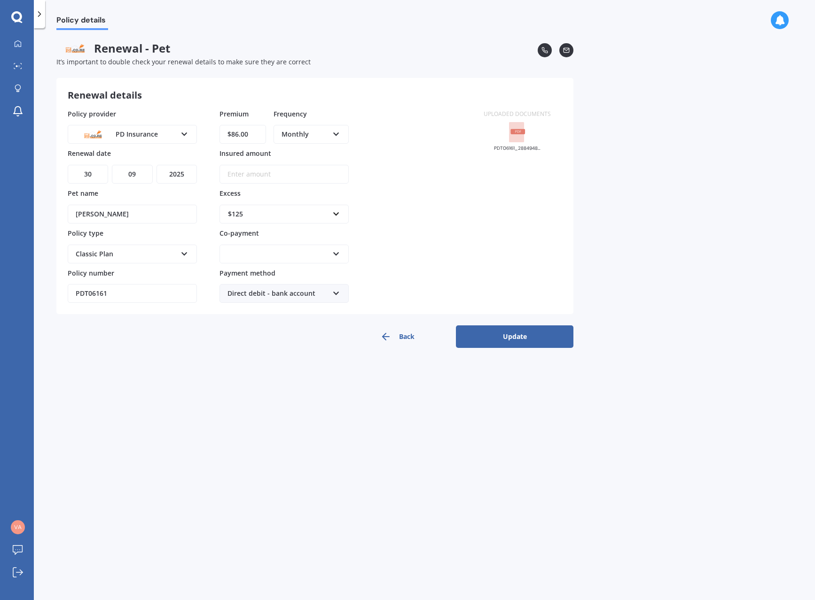
click at [134, 178] on select "MM 01 02 03 04 05 06 07 08 09 10 11 12" at bounding box center [132, 174] width 40 height 19
select select "08"
click at [112, 165] on select "MM 01 02 03 04 05 06 07 08 09 10 11 12" at bounding box center [132, 174] width 40 height 19
click at [175, 174] on select "YYYY 2027 2026 2025 2024 2023 2022 2021 2020 2019 2018 2017 2016 2015 2014 2013…" at bounding box center [176, 174] width 40 height 19
click at [156, 165] on select "YYYY 2027 2026 2025 2024 2023 2022 2021 2020 2019 2018 2017 2016 2015 2014 2013…" at bounding box center [176, 174] width 40 height 19
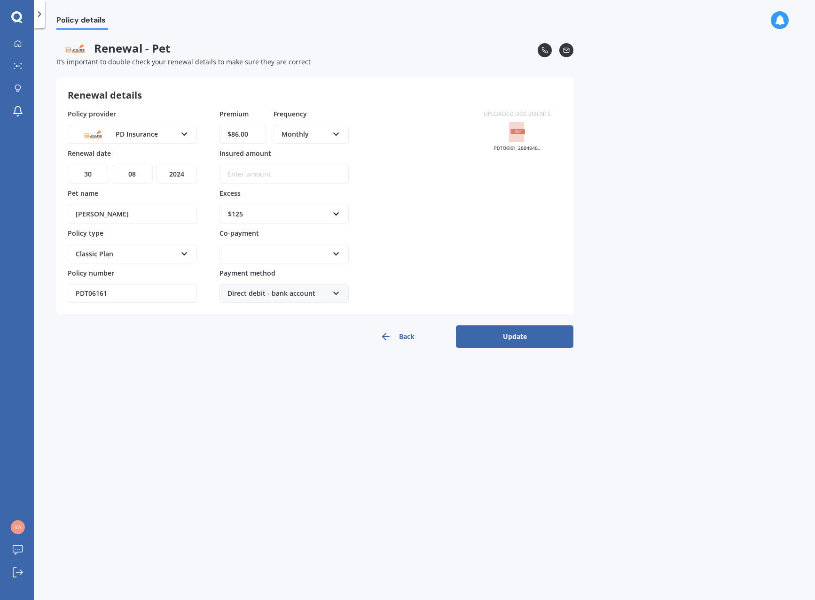
click at [172, 176] on select "YYYY 2027 2026 2025 2024 2023 2022 2021 2020 2019 2018 2017 2016 2015 2014 2013…" at bounding box center [176, 174] width 40 height 19
select select "2026"
click at [156, 165] on select "YYYY 2027 2026 2025 2024 2023 2022 2021 2020 2019 2018 2017 2016 2015 2014 2013…" at bounding box center [176, 174] width 40 height 19
click at [122, 214] on input "[PERSON_NAME]" at bounding box center [132, 214] width 129 height 19
type input "[PERSON_NAME] & WIllow"
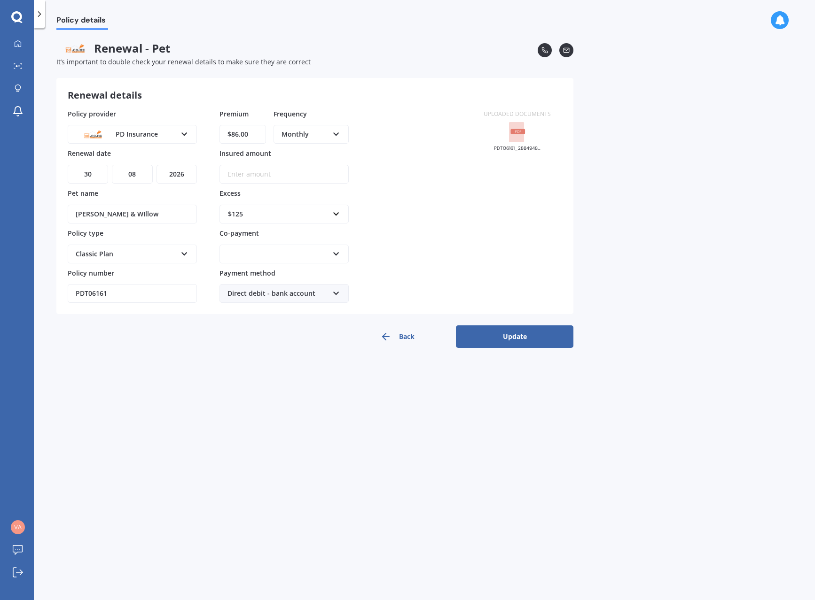
click at [521, 335] on button "Update" at bounding box center [514, 337] width 117 height 23
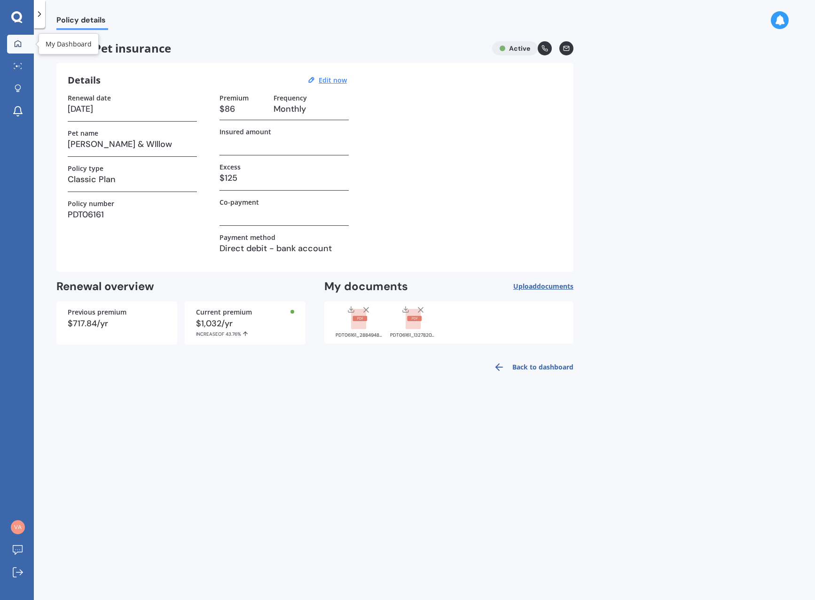
click at [21, 43] on icon at bounding box center [18, 43] width 7 height 7
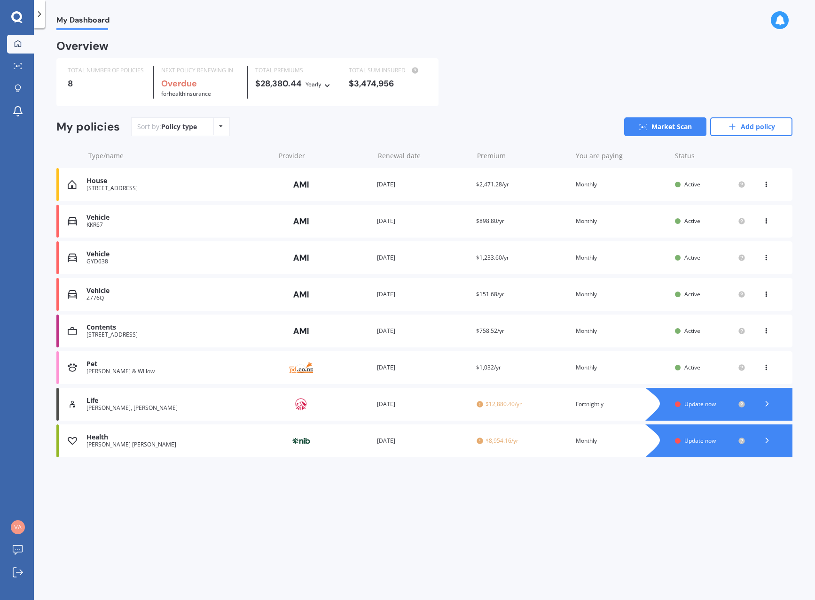
click at [707, 404] on span "Update now" at bounding box center [699, 404] width 31 height 8
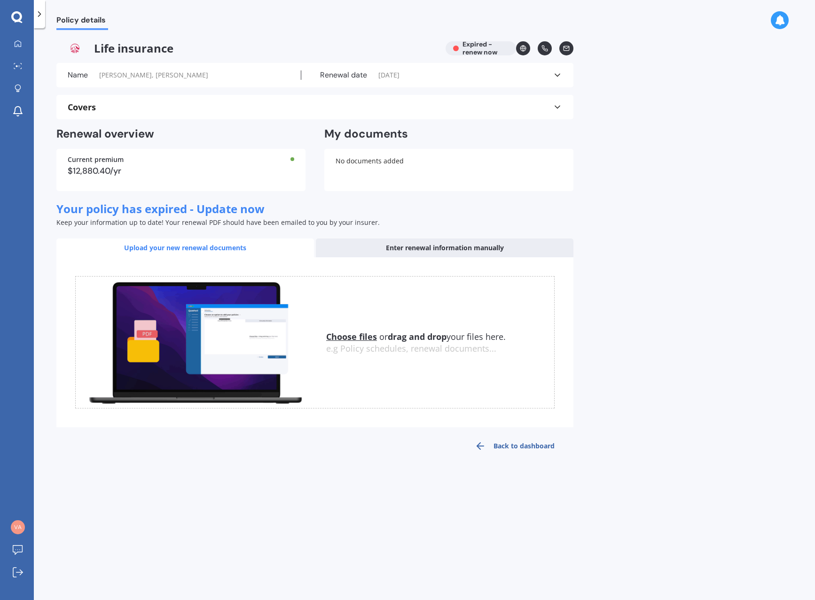
click at [439, 247] on div "Enter renewal information manually" at bounding box center [444, 248] width 257 height 19
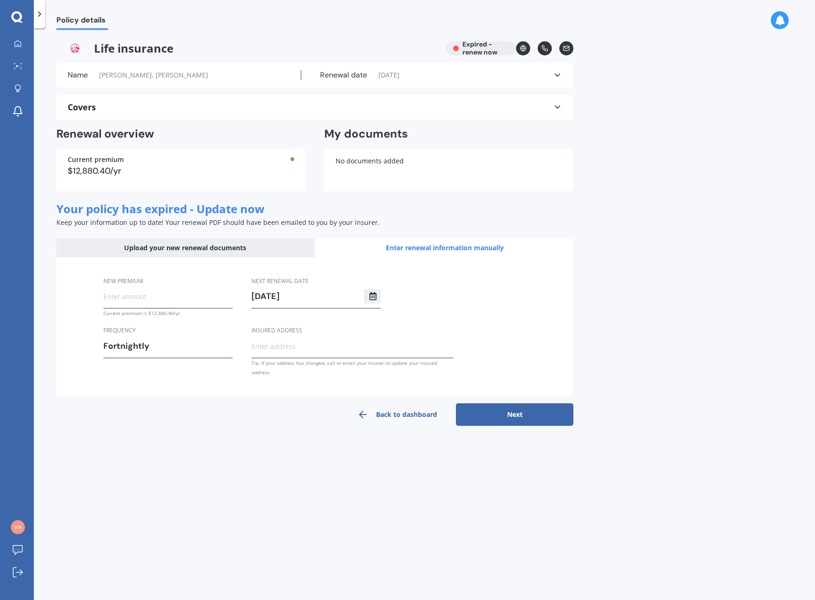
click at [126, 294] on input "New premium" at bounding box center [167, 296] width 129 height 14
type input "$614.36"
click at [372, 296] on icon "Select date" at bounding box center [373, 296] width 8 height 8
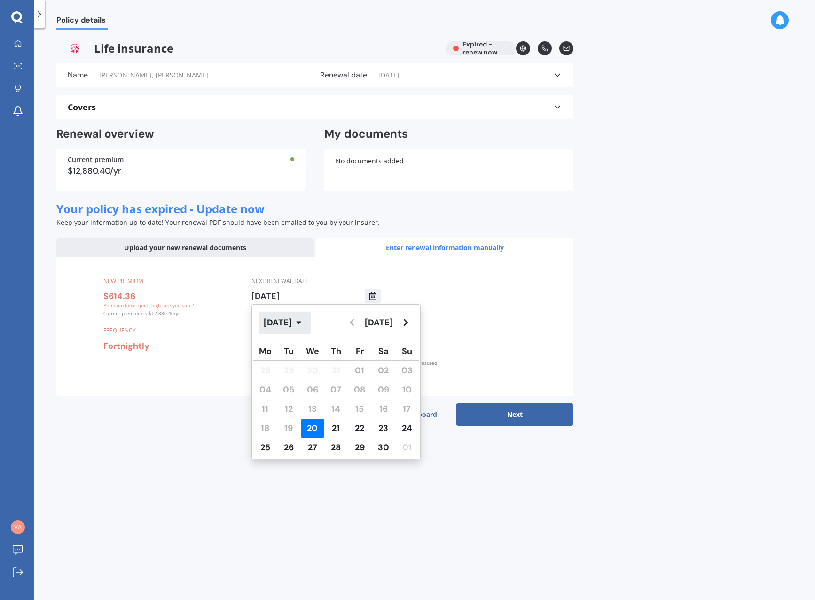
click at [301, 324] on icon "button" at bounding box center [298, 323] width 5 height 3
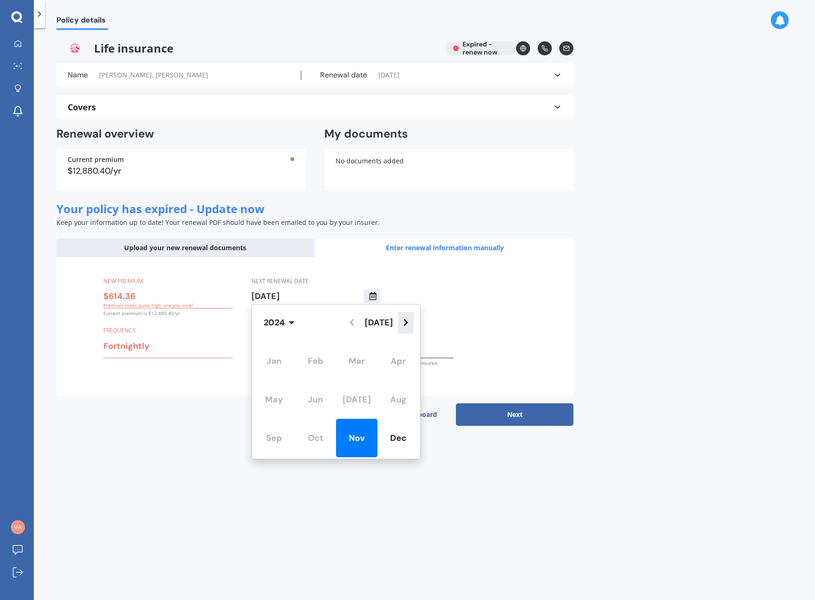
click at [403, 323] on icon "Navigate forward" at bounding box center [405, 323] width 5 height 8
click at [364, 432] on div "Nov" at bounding box center [356, 438] width 41 height 39
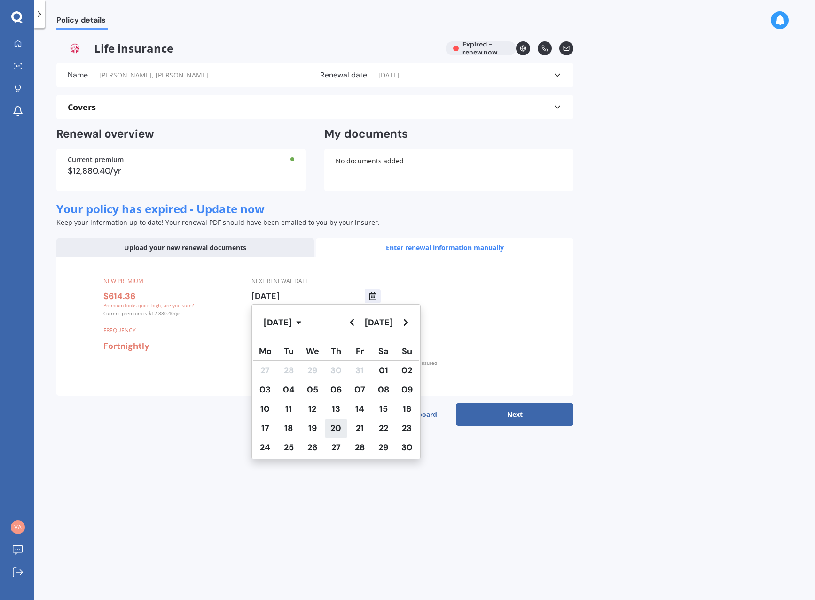
click at [341, 427] on span "20" at bounding box center [335, 428] width 11 height 11
type input "[DATE]"
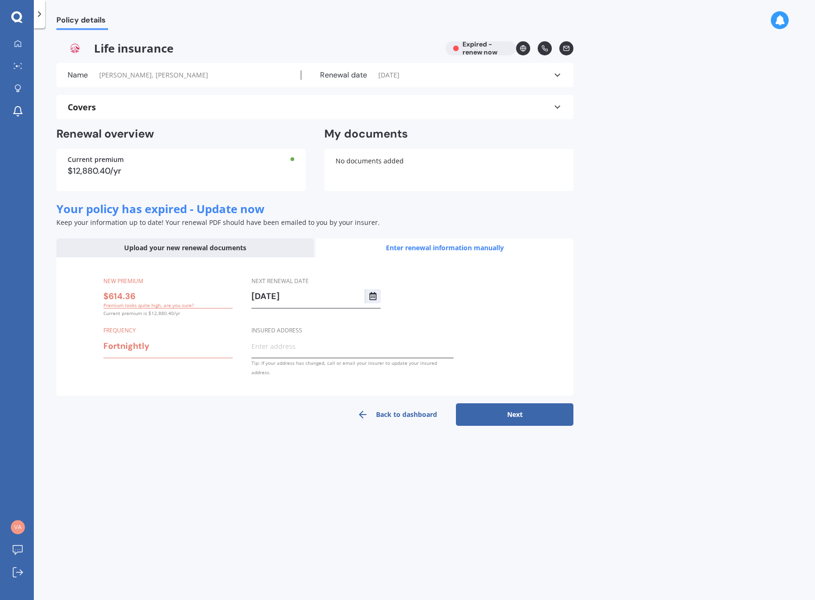
click at [505, 404] on button "Next" at bounding box center [514, 415] width 117 height 23
select select "20"
select select "11"
select select "2025"
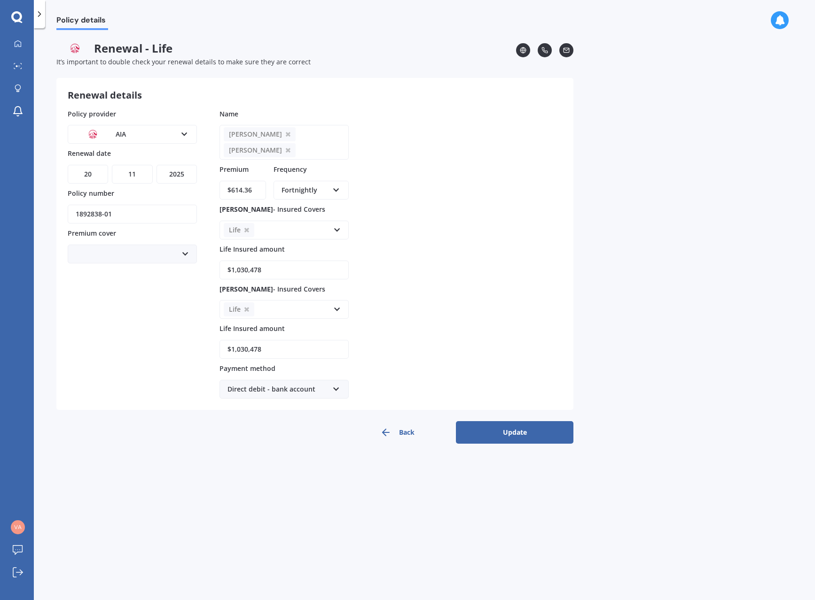
drag, startPoint x: 281, startPoint y: 268, endPoint x: 165, endPoint y: 269, distance: 115.6
click at [165, 269] on div "Policy provider AIA AA AIA AMP ANZ ASB Asteron Life BNZ Chubb Cigna Co-Operativ…" at bounding box center [315, 254] width 494 height 290
type input "$1,166,534"
drag, startPoint x: 282, startPoint y: 352, endPoint x: 169, endPoint y: 369, distance: 114.5
click at [169, 369] on div "Policy provider AIA AA AIA AMP ANZ ASB Asteron Life BNZ Chubb Cigna Co-Operativ…" at bounding box center [315, 254] width 494 height 290
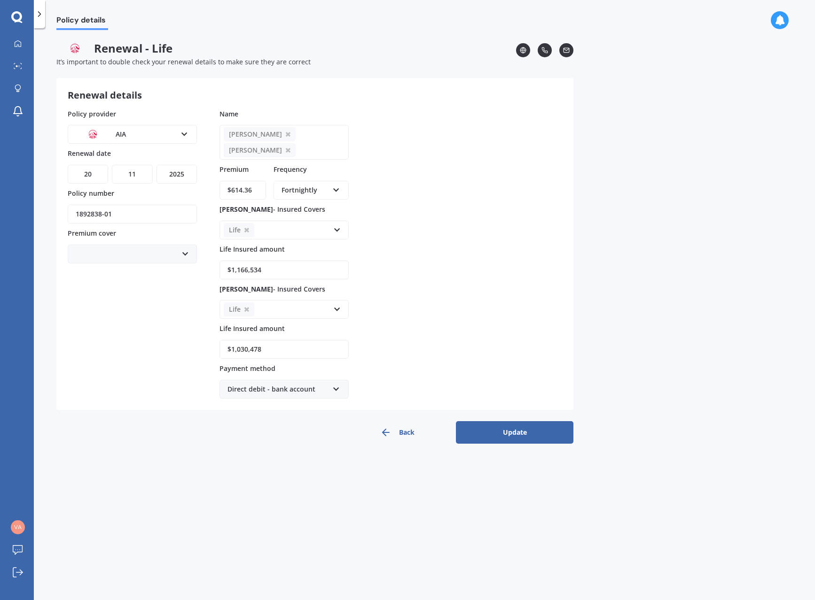
type input "$0"
type input "$1,166,534"
click at [179, 254] on div "[PERSON_NAME] [PERSON_NAME]" at bounding box center [132, 254] width 129 height 19
click at [333, 233] on icon at bounding box center [337, 230] width 8 height 10
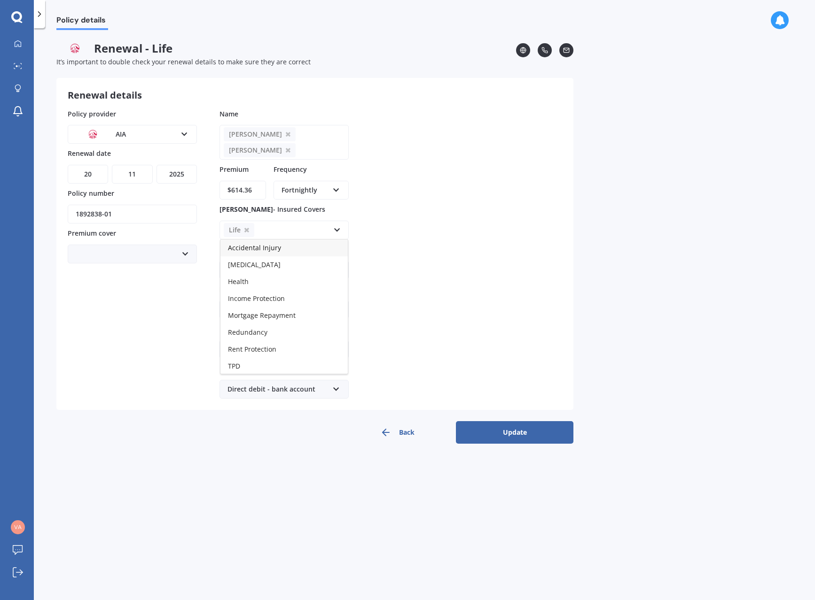
click at [333, 233] on icon at bounding box center [337, 230] width 8 height 10
click at [340, 231] on icon at bounding box center [337, 230] width 8 height 10
click at [250, 367] on span "Trauma" at bounding box center [240, 365] width 24 height 9
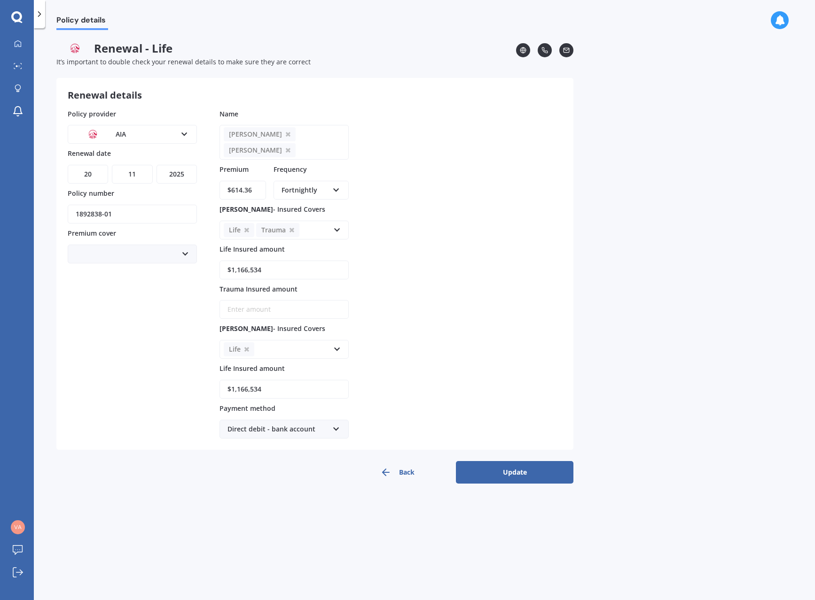
click at [405, 284] on div "Policy provider AIA AA AIA AMP ANZ ASB Asteron Life BNZ Chubb Cigna Co-Operativ…" at bounding box center [315, 274] width 494 height 330
click at [291, 229] on icon at bounding box center [291, 230] width 5 height 6
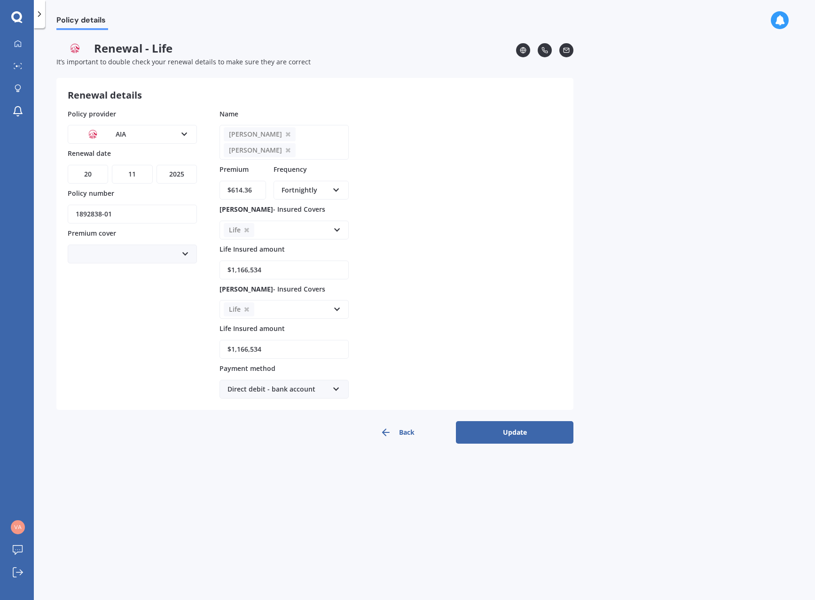
click at [335, 227] on icon at bounding box center [337, 230] width 8 height 10
click at [248, 364] on span "Trauma" at bounding box center [240, 365] width 24 height 9
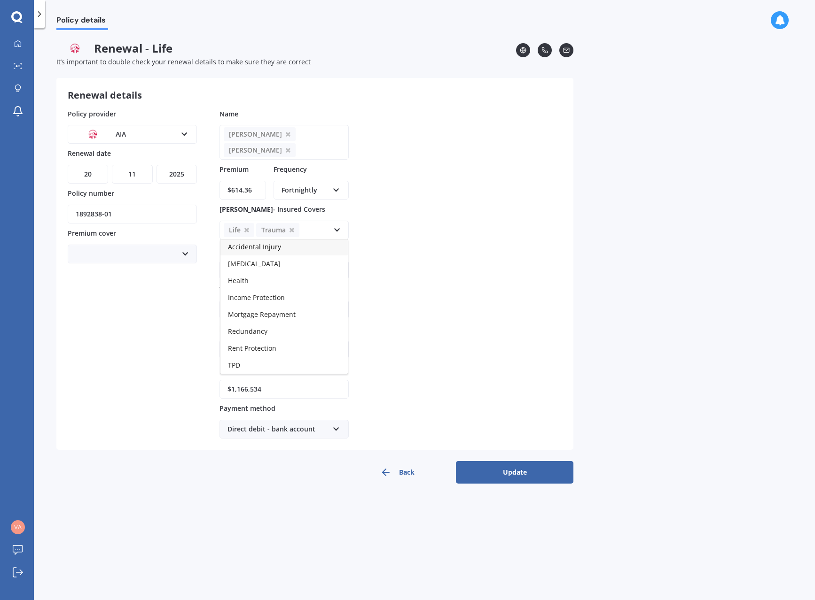
click at [427, 284] on div "Policy provider AIA AA AIA AMP ANZ ASB Asteron Life BNZ Chubb Cigna Co-Operativ…" at bounding box center [315, 274] width 494 height 330
click at [241, 306] on input "Trauma Insured amount" at bounding box center [283, 309] width 129 height 19
type input "$349,959"
click at [336, 343] on div "Life Accidental Injury [MEDICAL_DATA] Health Income Protection Mortgage Repayme…" at bounding box center [283, 349] width 129 height 19
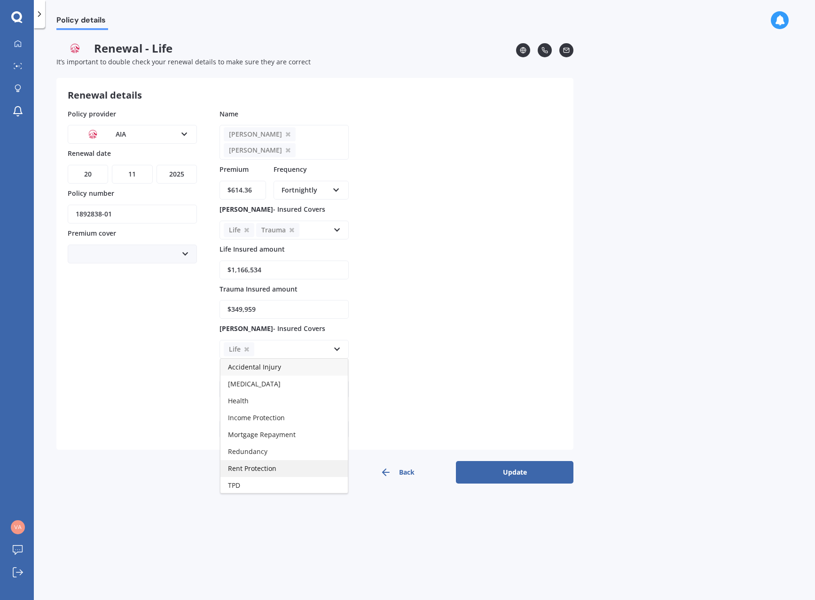
scroll to position [18, 0]
click at [250, 482] on span "Trauma" at bounding box center [240, 484] width 24 height 9
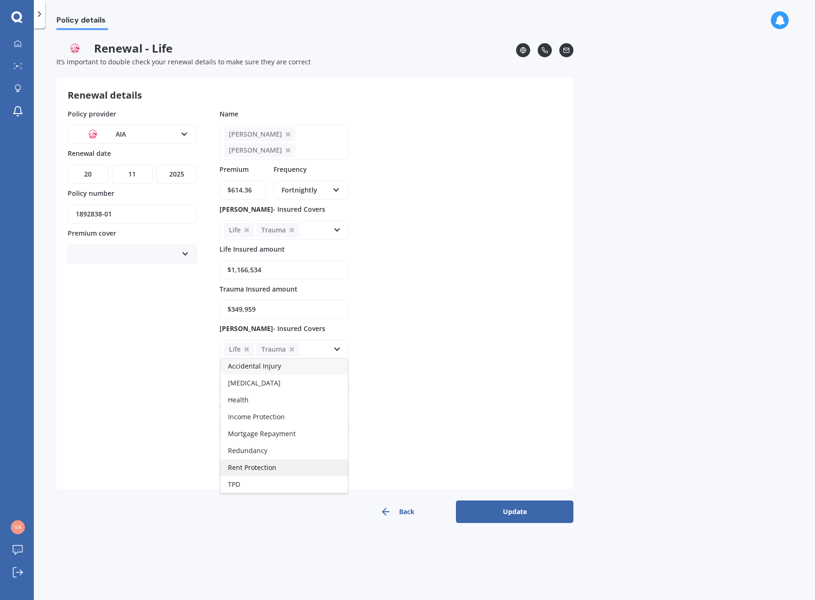
scroll to position [1, 0]
click at [399, 394] on div "Policy provider AIA AA AIA AMP ANZ ASB Asteron Life BNZ Chubb Cigna Co-Operativ…" at bounding box center [315, 294] width 494 height 370
click at [249, 425] on input "Trauma Insured amount" at bounding box center [283, 429] width 129 height 19
type input "$349,959"
click at [500, 508] on button "Update" at bounding box center [514, 512] width 117 height 23
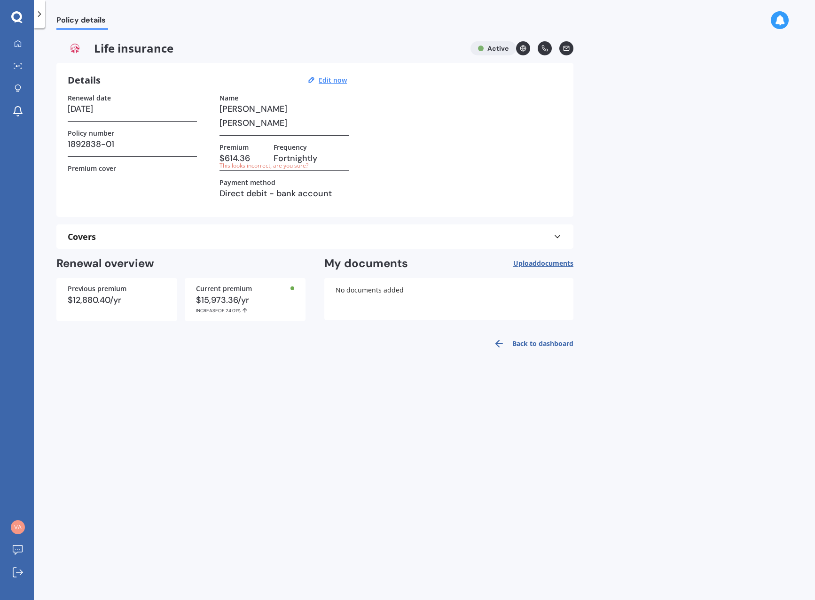
click at [266, 167] on div "This looks incorrect, are you sure?" at bounding box center [242, 166] width 47 height 8
click at [551, 260] on span "documents" at bounding box center [555, 261] width 37 height 9
click at [16, 41] on icon at bounding box center [18, 44] width 8 height 8
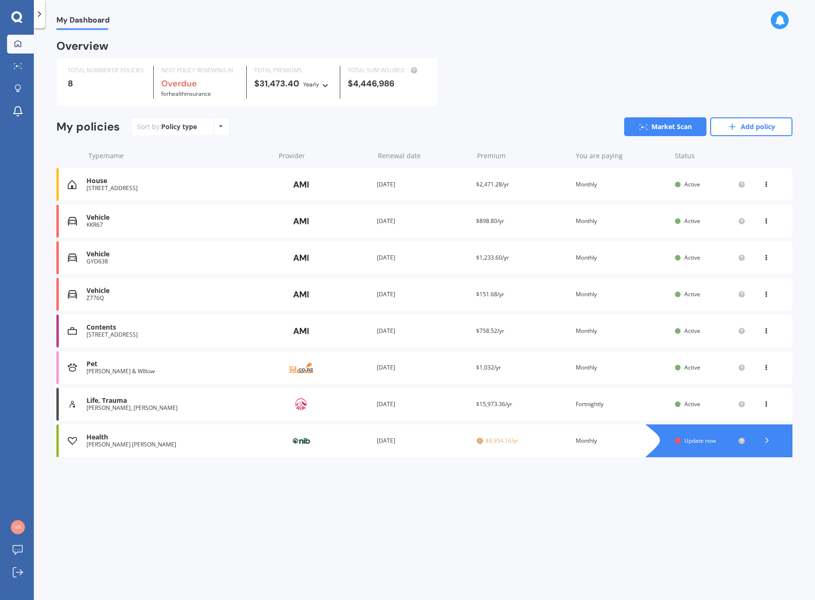
click at [697, 442] on span "Update now" at bounding box center [699, 441] width 31 height 8
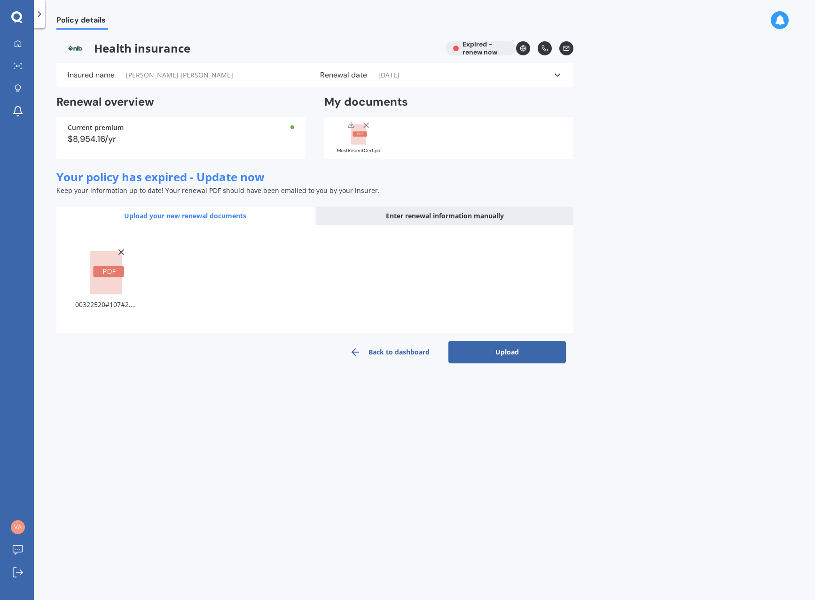
click at [484, 352] on button "Upload" at bounding box center [506, 352] width 117 height 23
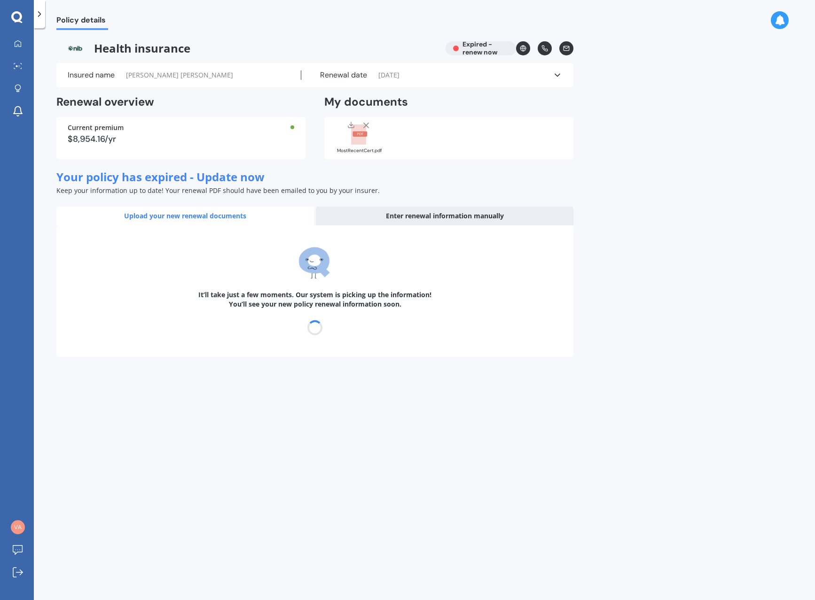
select select "23"
select select "10"
select select "2025"
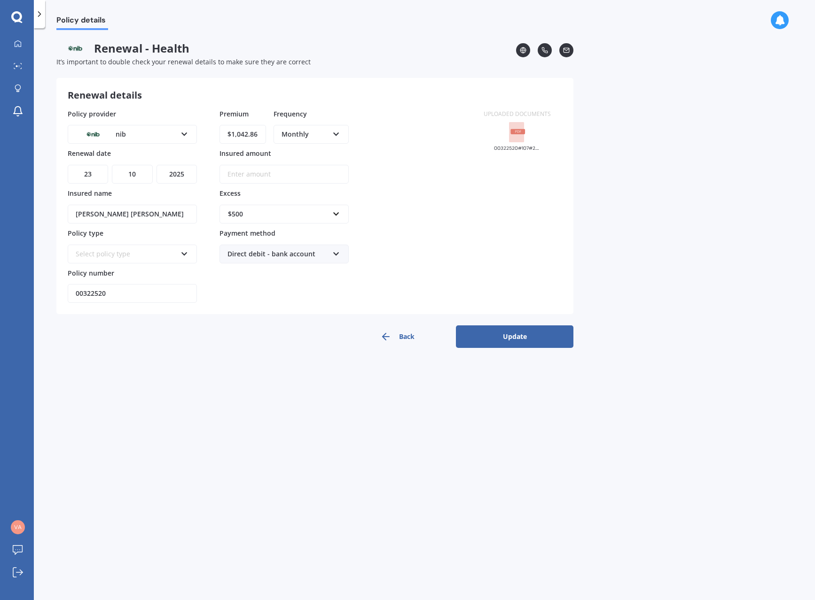
click at [168, 220] on input "[PERSON_NAME] [PERSON_NAME]" at bounding box center [132, 214] width 129 height 19
click at [158, 251] on div "Select policy type" at bounding box center [126, 254] width 101 height 10
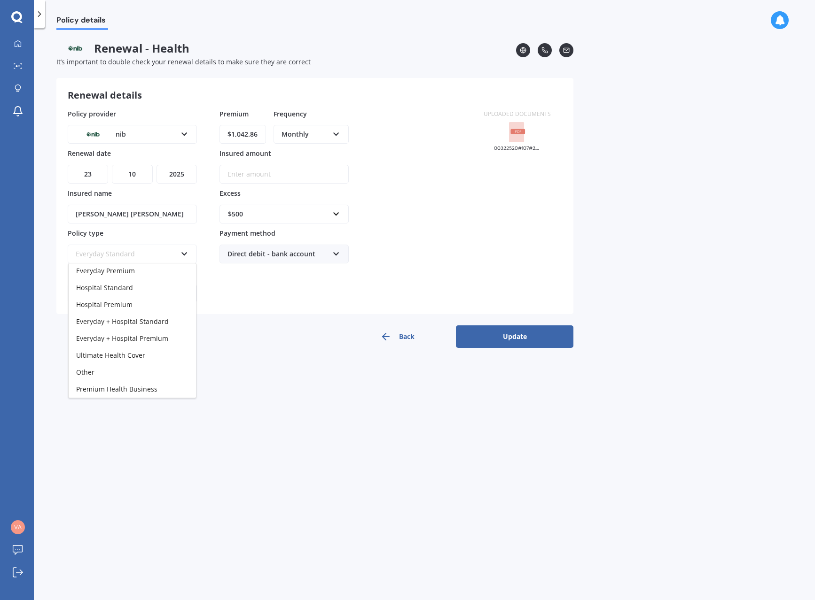
click at [116, 368] on div "Other" at bounding box center [132, 372] width 127 height 17
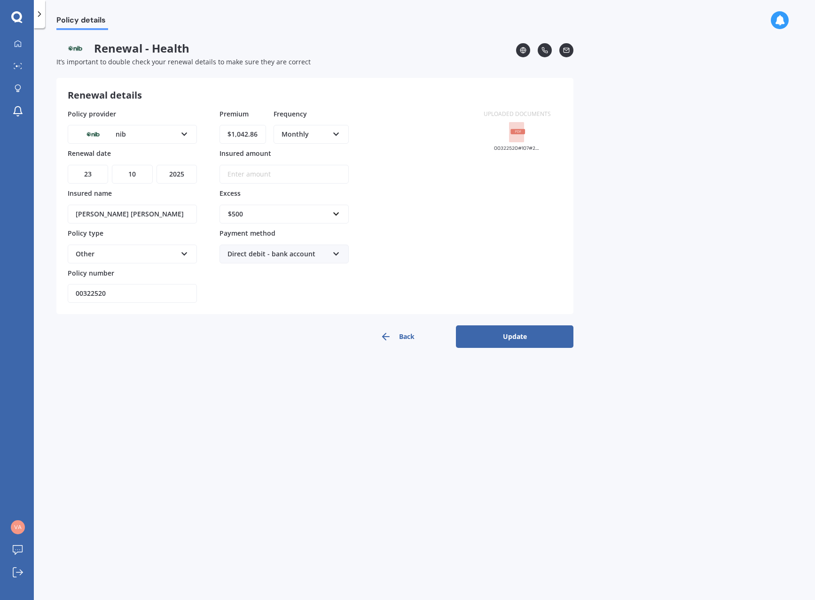
click at [506, 335] on button "Update" at bounding box center [514, 337] width 117 height 23
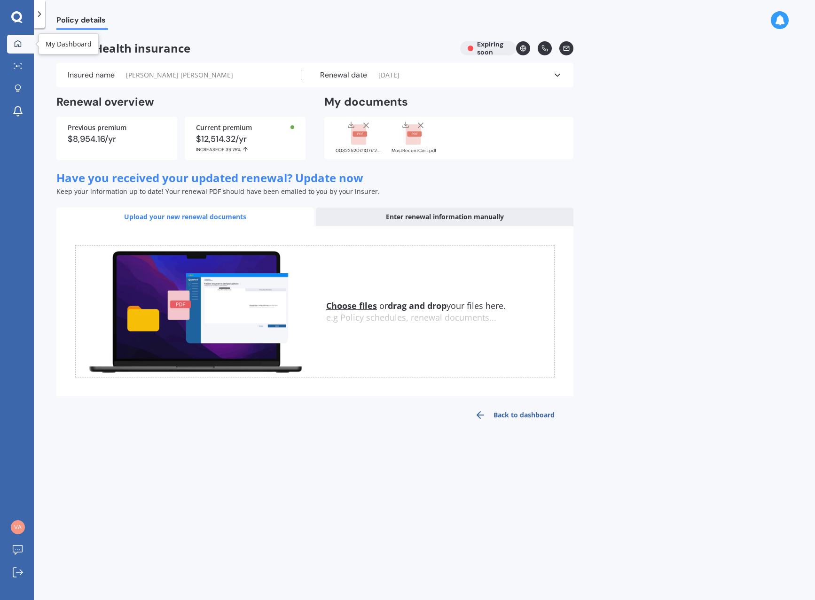
click at [18, 45] on icon at bounding box center [18, 43] width 7 height 7
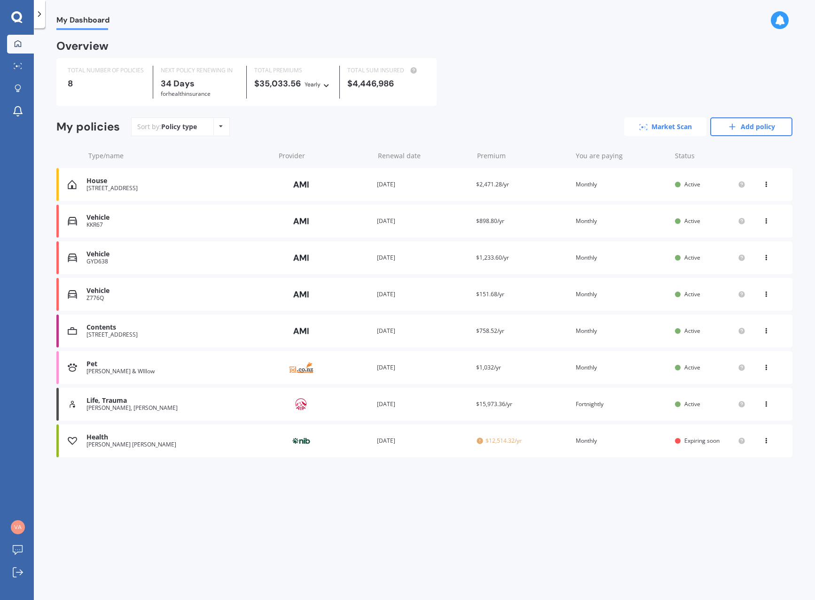
click at [669, 132] on link "Market Scan" at bounding box center [665, 126] width 82 height 19
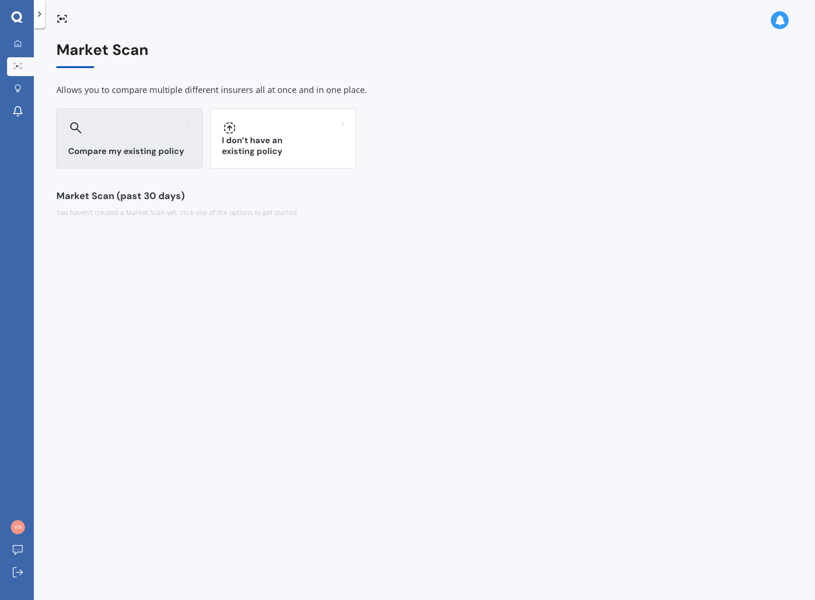
click at [122, 145] on div "Compare my existing policy" at bounding box center [129, 139] width 146 height 60
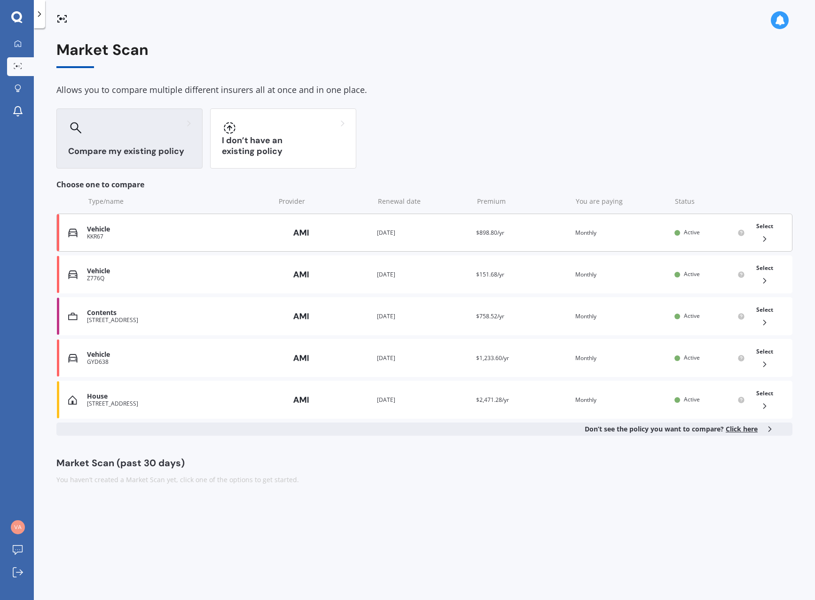
click at [760, 237] on icon at bounding box center [764, 238] width 9 height 9
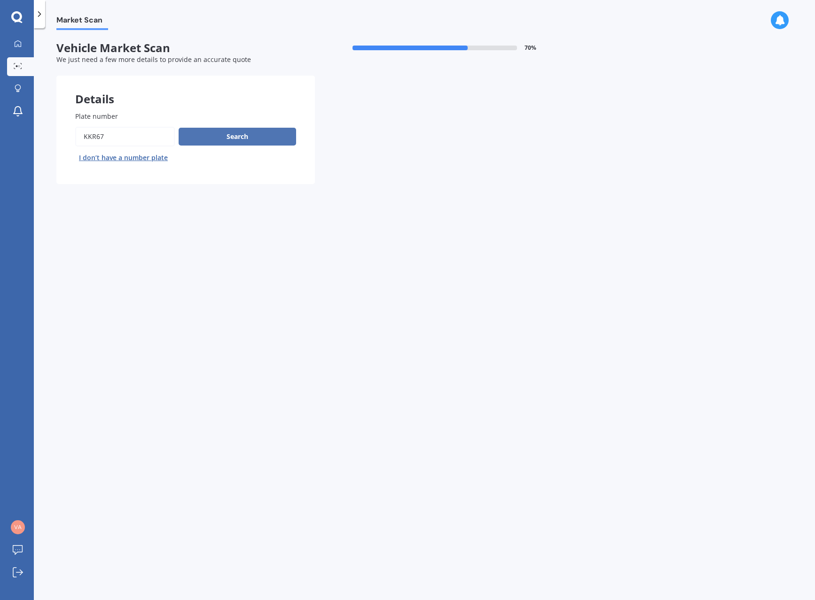
click at [241, 136] on button "Search" at bounding box center [237, 137] width 117 height 18
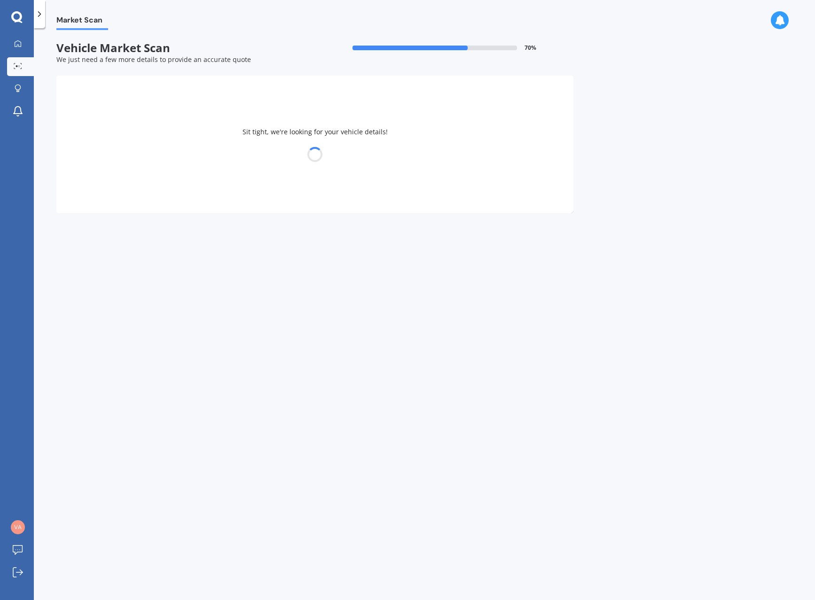
select select "PEUGEOT"
select select "307"
select select "02"
select select "05"
select select "1967"
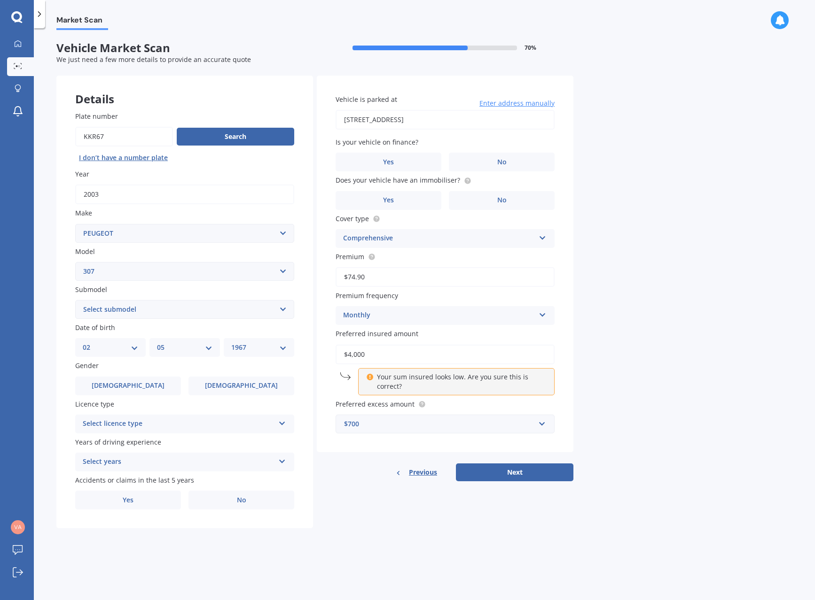
click at [401, 354] on input "$4,000" at bounding box center [444, 355] width 219 height 20
click at [498, 473] on button "Next" at bounding box center [514, 473] width 117 height 18
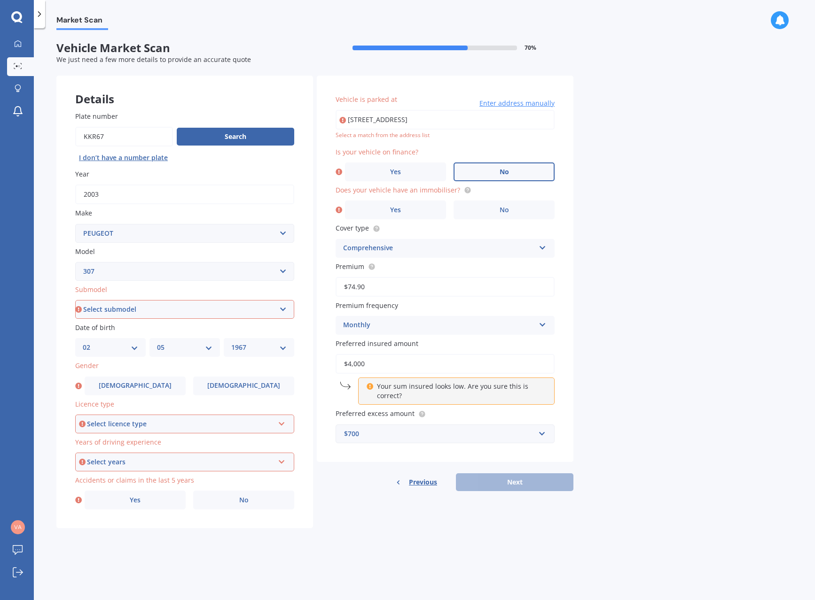
click at [502, 171] on span "No" at bounding box center [503, 172] width 9 height 8
click at [0, 0] on input "No" at bounding box center [0, 0] width 0 height 0
click at [433, 212] on label "Yes" at bounding box center [395, 210] width 101 height 19
click at [0, 0] on input "Yes" at bounding box center [0, 0] width 0 height 0
click at [451, 119] on input "[STREET_ADDRESS]" at bounding box center [444, 120] width 219 height 20
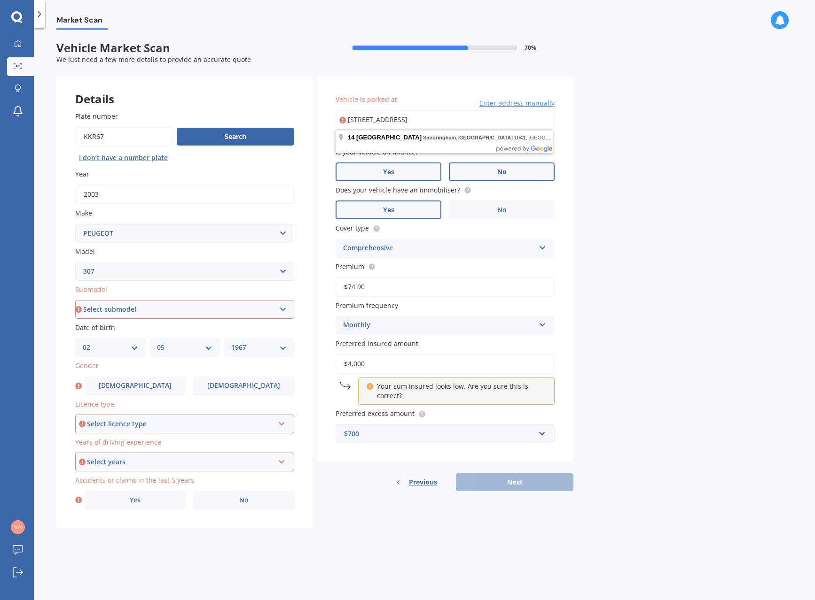
click at [401, 170] on label "Yes" at bounding box center [388, 172] width 106 height 19
click at [0, 0] on input "Yes" at bounding box center [0, 0] width 0 height 0
click at [484, 172] on label "No" at bounding box center [502, 172] width 106 height 19
click at [0, 0] on input "No" at bounding box center [0, 0] width 0 height 0
click at [221, 309] on select "Select submodel (All other) CC GTI HDI XS & Xsi" at bounding box center [184, 309] width 219 height 19
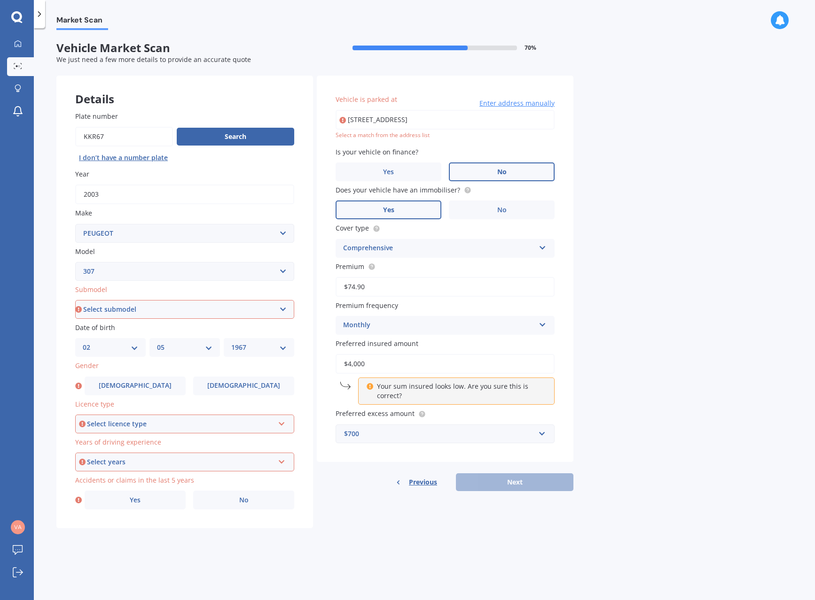
click at [153, 311] on select "Select submodel (All other) CC GTI HDI XS & Xsi" at bounding box center [184, 309] width 219 height 19
select select "XS & XSI"
click at [75, 300] on select "Select submodel (All other) CC GTI HDI XS & Xsi" at bounding box center [184, 309] width 219 height 19
click at [140, 386] on span "[DEMOGRAPHIC_DATA]" at bounding box center [135, 386] width 75 height 8
click at [0, 0] on input "[DEMOGRAPHIC_DATA]" at bounding box center [0, 0] width 0 height 0
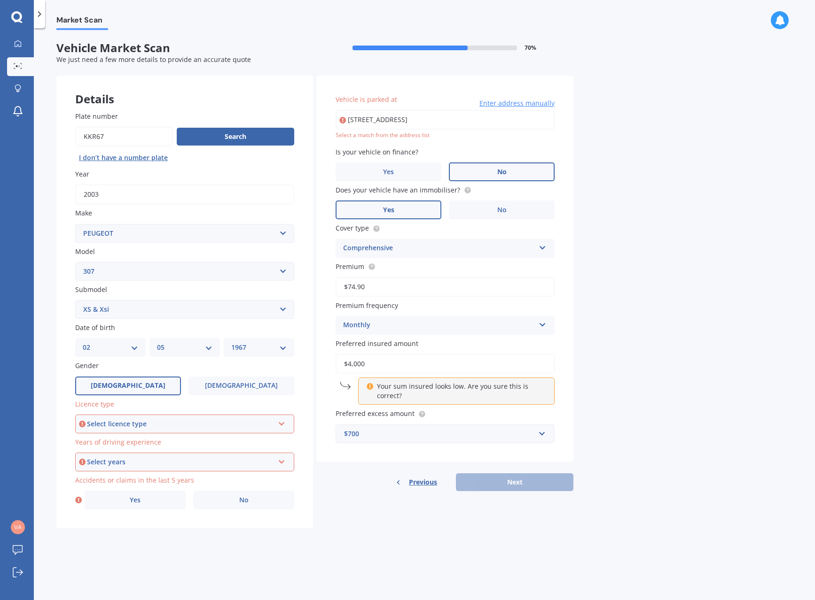
click at [135, 426] on div "Select licence type" at bounding box center [180, 424] width 187 height 10
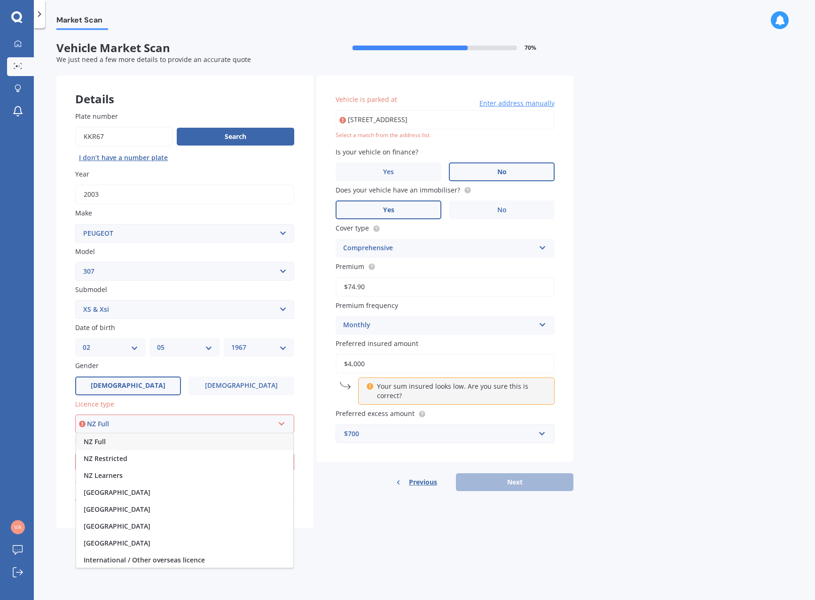
click at [99, 440] on span "NZ Full" at bounding box center [95, 441] width 22 height 9
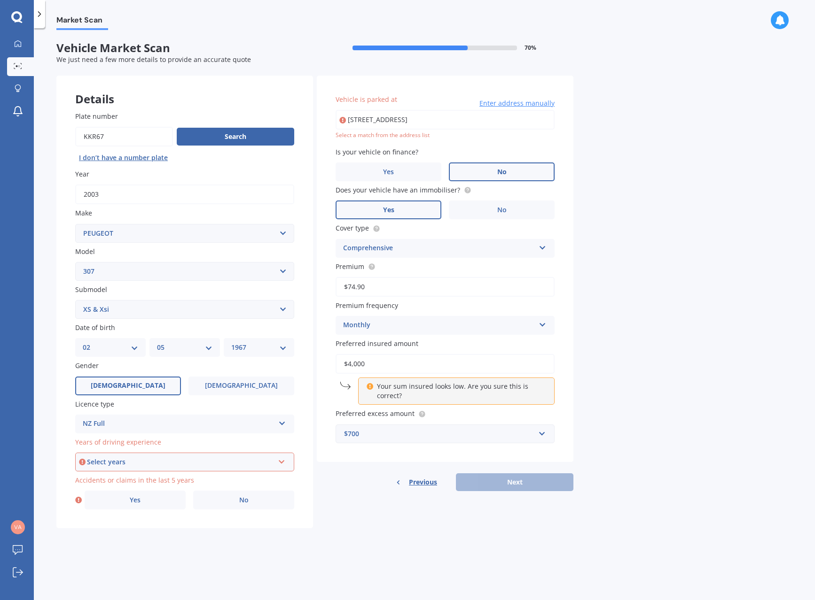
click at [173, 467] on div "Select years 5 or more years 4 years 3 years 2 years 1 year" at bounding box center [184, 462] width 219 height 19
click at [145, 479] on div "5 or more years" at bounding box center [184, 480] width 217 height 17
click at [241, 500] on span "No" at bounding box center [243, 501] width 9 height 8
click at [0, 0] on input "No" at bounding box center [0, 0] width 0 height 0
type input "[STREET_ADDRESS]"
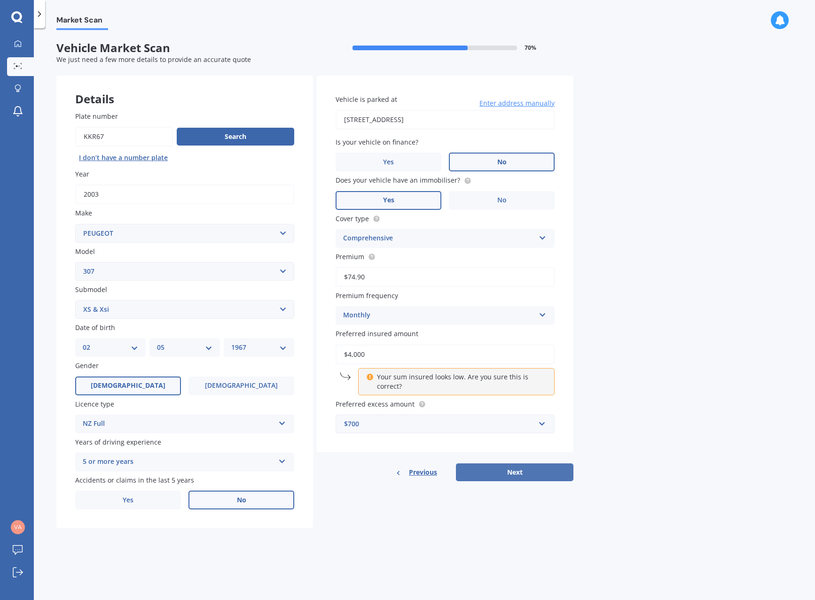
click at [514, 472] on button "Next" at bounding box center [514, 473] width 117 height 18
select select "02"
select select "05"
select select "1967"
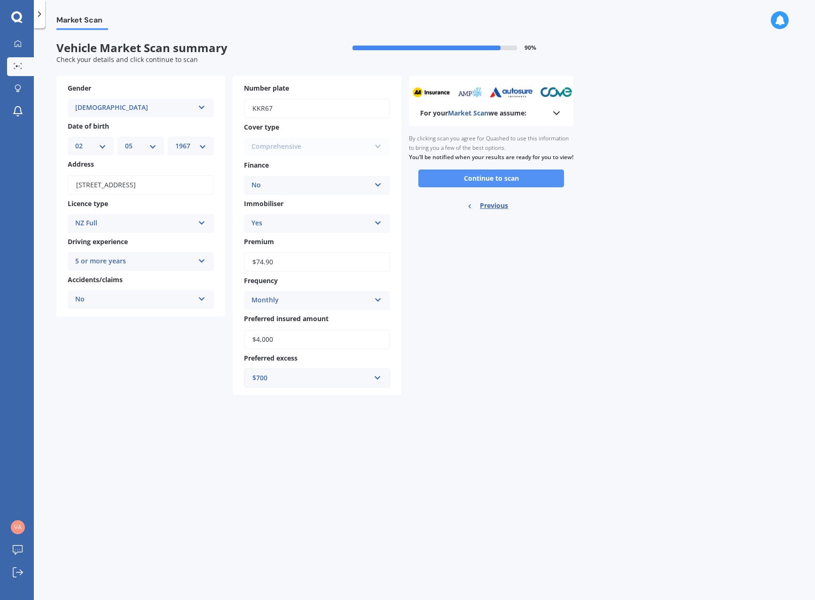
click at [495, 186] on button "Continue to scan" at bounding box center [491, 179] width 146 height 18
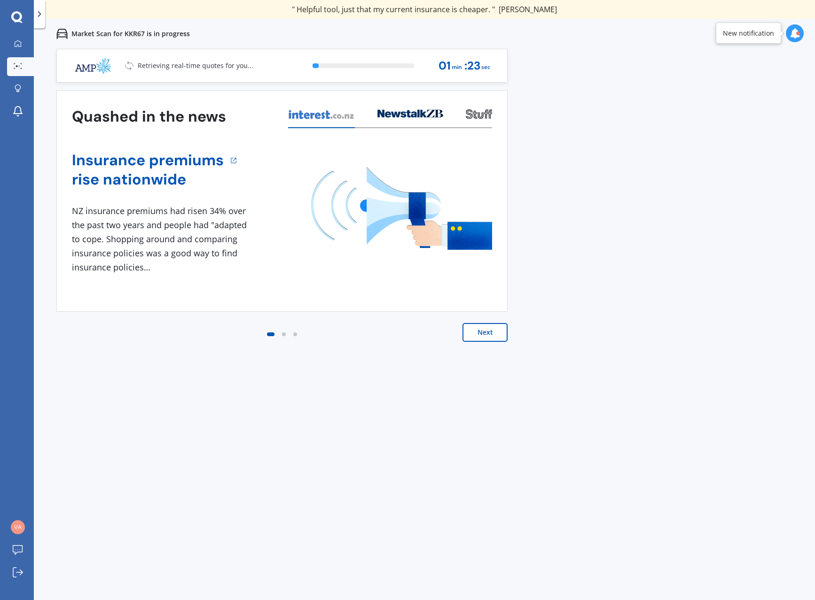
click at [486, 335] on button "Next" at bounding box center [484, 332] width 45 height 19
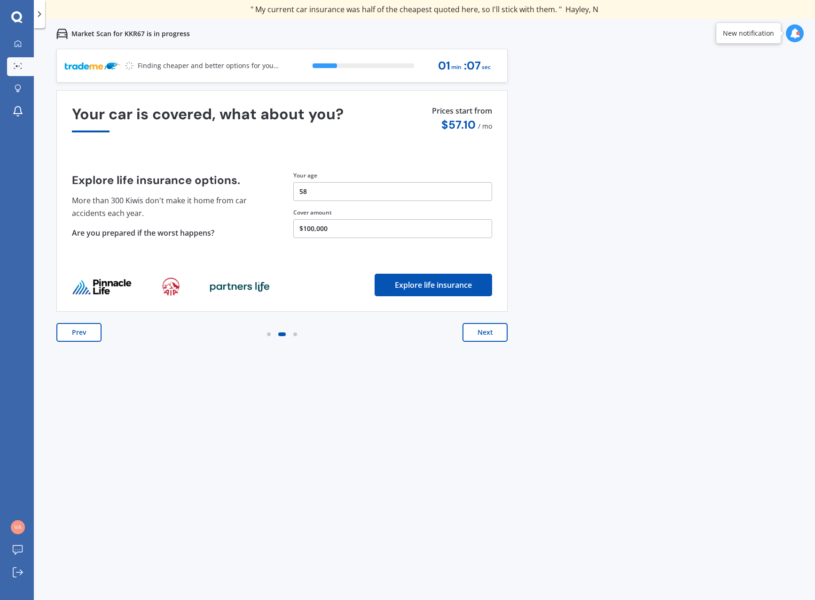
click at [481, 335] on button "Next" at bounding box center [484, 332] width 45 height 19
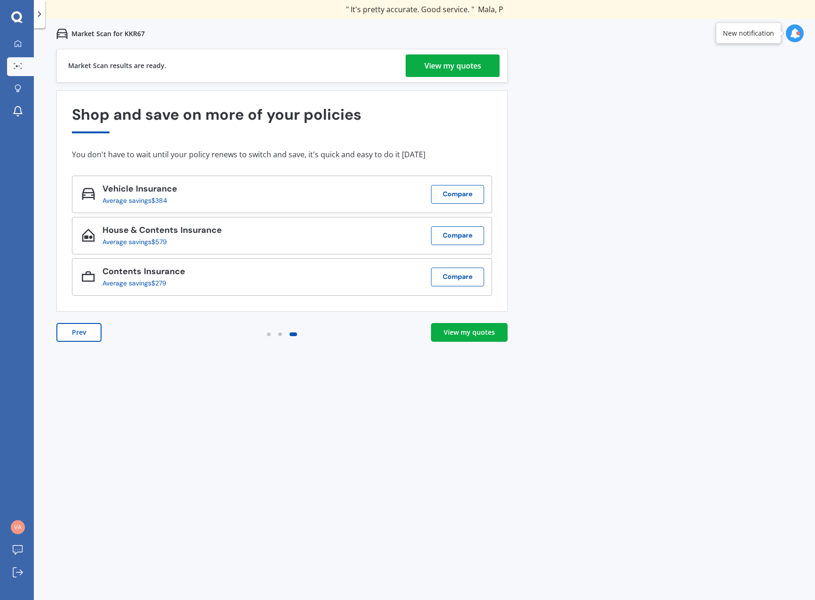
click at [460, 68] on div "View my quotes" at bounding box center [452, 65] width 57 height 23
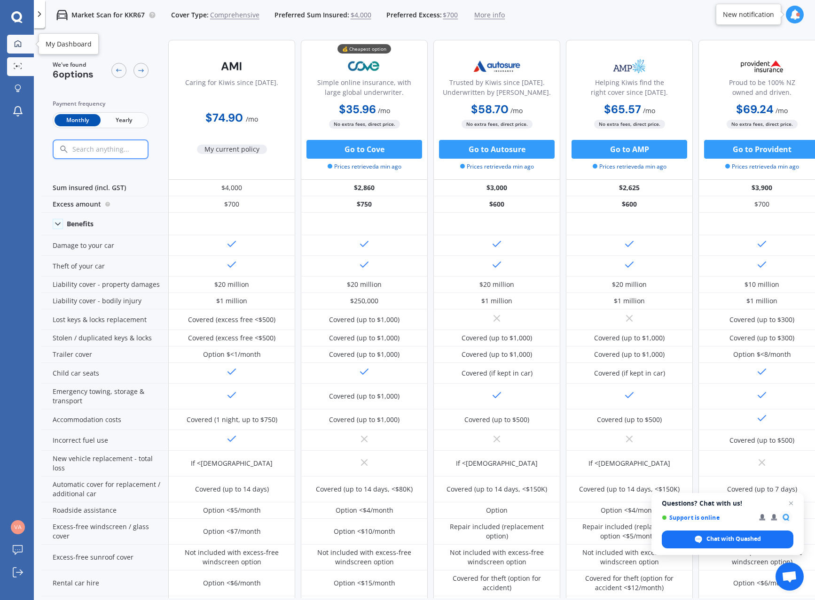
click at [15, 46] on icon at bounding box center [18, 43] width 7 height 7
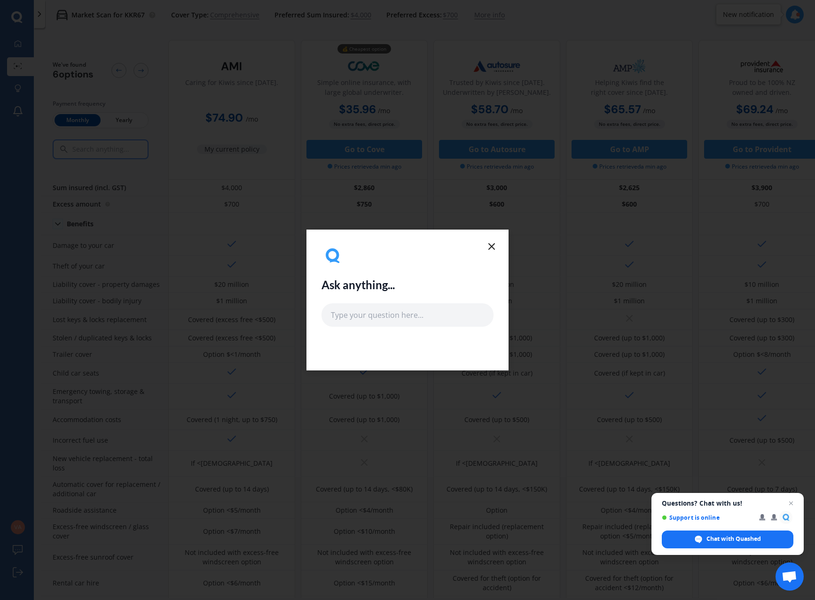
click at [493, 246] on icon at bounding box center [491, 246] width 11 height 11
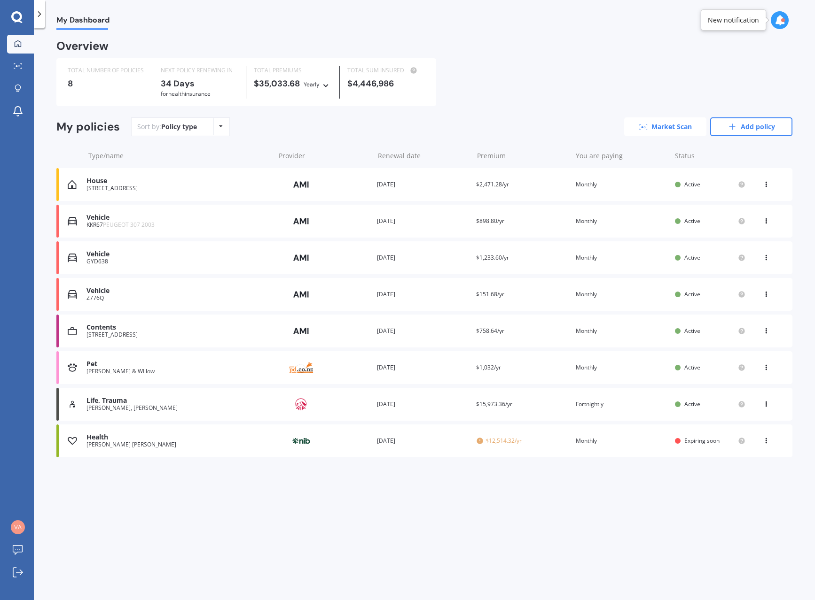
click at [674, 126] on link "Market Scan" at bounding box center [665, 126] width 82 height 19
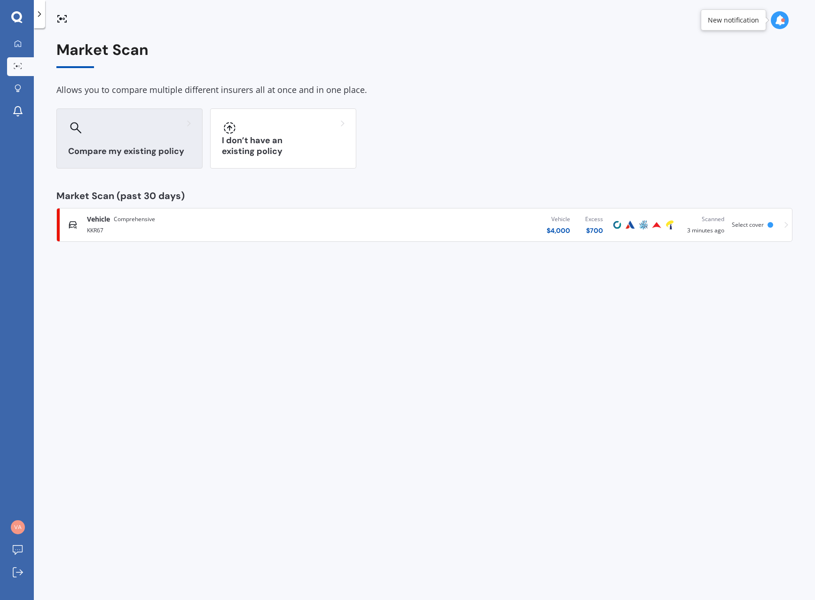
click at [125, 152] on h3 "Compare my existing policy" at bounding box center [129, 151] width 123 height 11
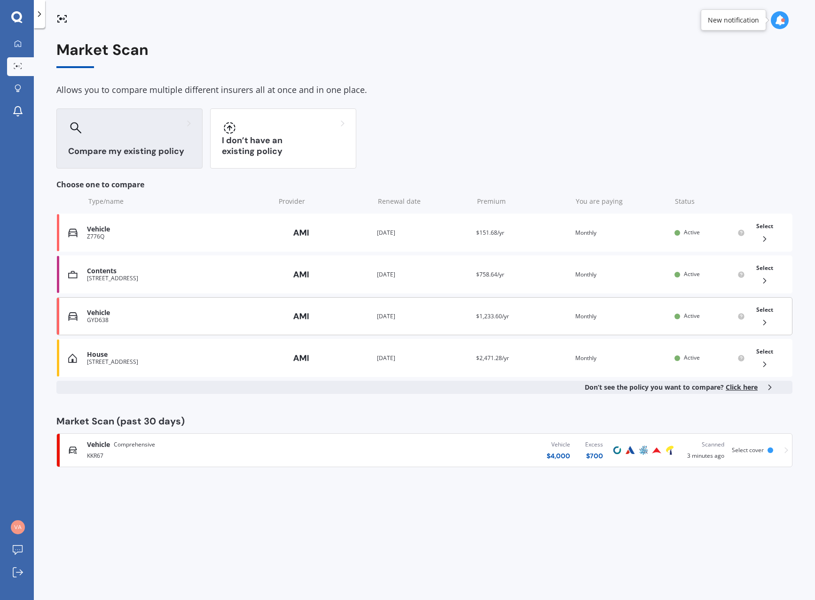
click at [762, 311] on span "Select" at bounding box center [764, 310] width 17 height 8
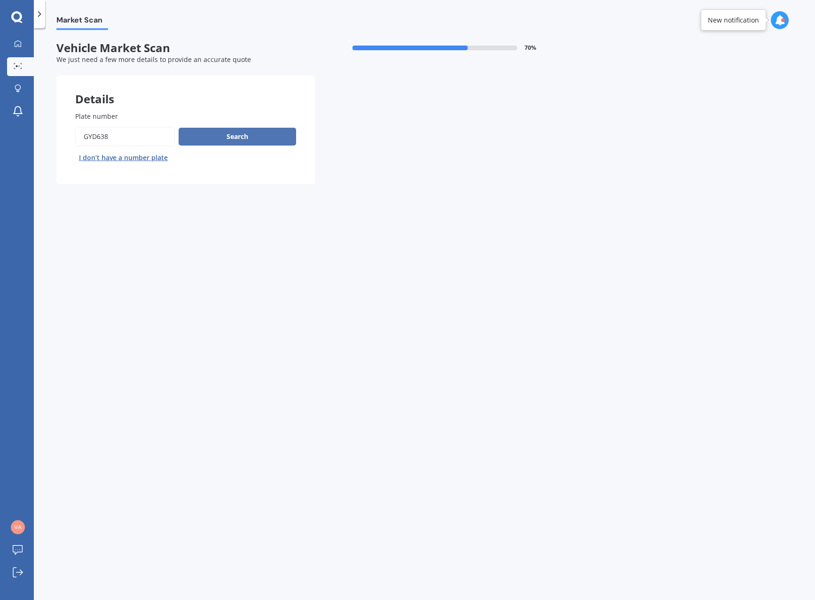
click at [251, 141] on button "Search" at bounding box center [237, 137] width 117 height 18
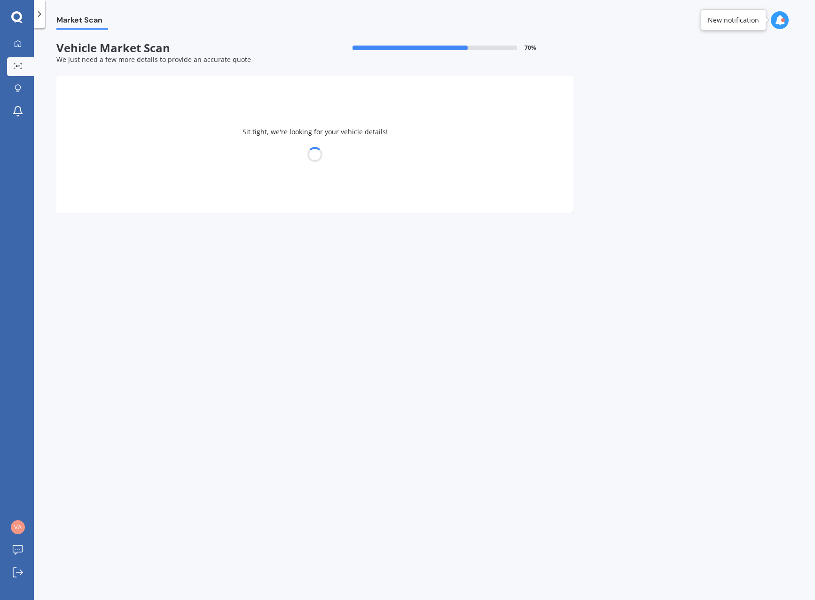
select select "FORD"
select select "TERRITORY"
select select "02"
select select "05"
select select "1967"
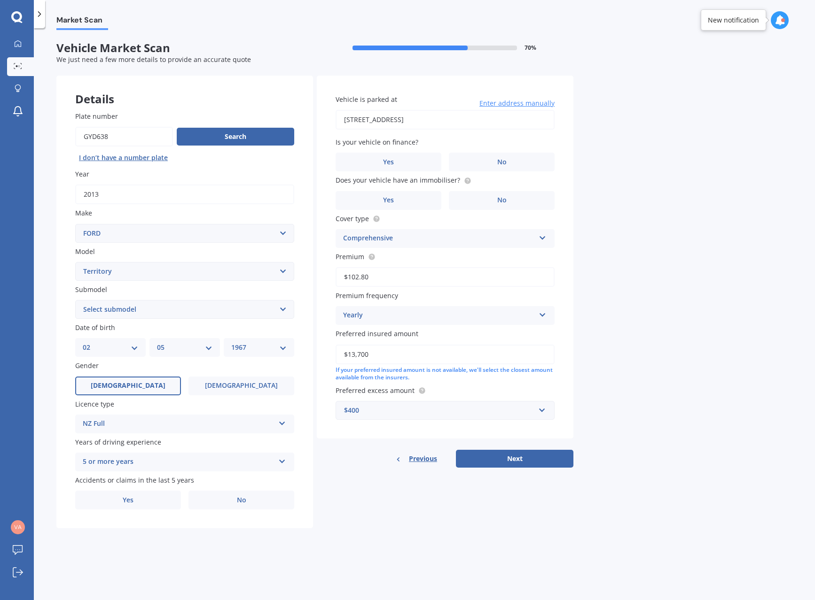
click at [165, 304] on select "Select submodel Ghia 4.0 Litre Turbo Petrol AWD Ghia non-turbo AWD Titanium 2.7…" at bounding box center [184, 309] width 219 height 19
select select "TS 2.7 RWD DIESEL TURBO"
click at [75, 300] on select "Select submodel Ghia 4.0 Litre Turbo Petrol AWD Ghia non-turbo AWD Titanium 2.7…" at bounding box center [184, 309] width 219 height 19
click at [249, 500] on label "No" at bounding box center [241, 500] width 106 height 19
click at [0, 0] on input "No" at bounding box center [0, 0] width 0 height 0
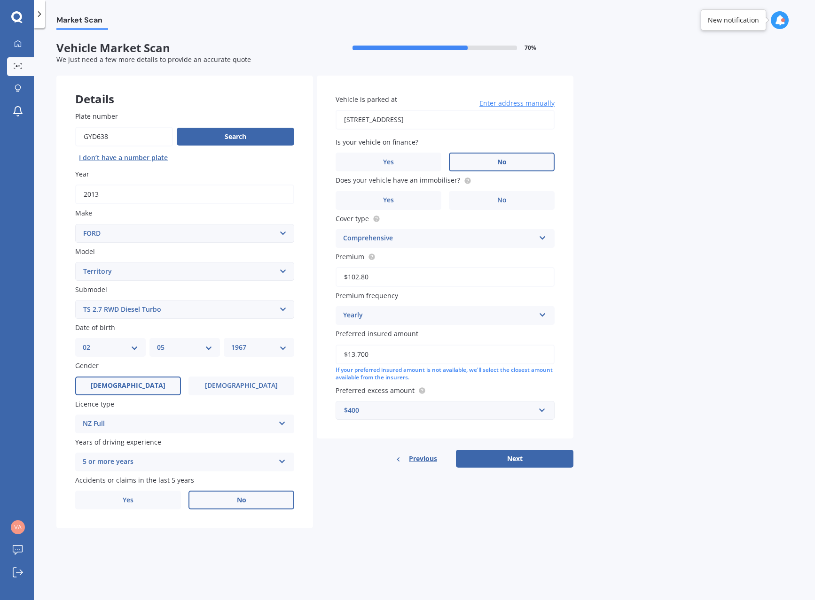
click at [501, 161] on span "No" at bounding box center [501, 162] width 9 height 8
click at [0, 0] on input "No" at bounding box center [0, 0] width 0 height 0
click at [446, 119] on input "[STREET_ADDRESS]" at bounding box center [444, 120] width 219 height 20
type input "[STREET_ADDRESS]"
click at [427, 197] on label "Yes" at bounding box center [388, 200] width 106 height 19
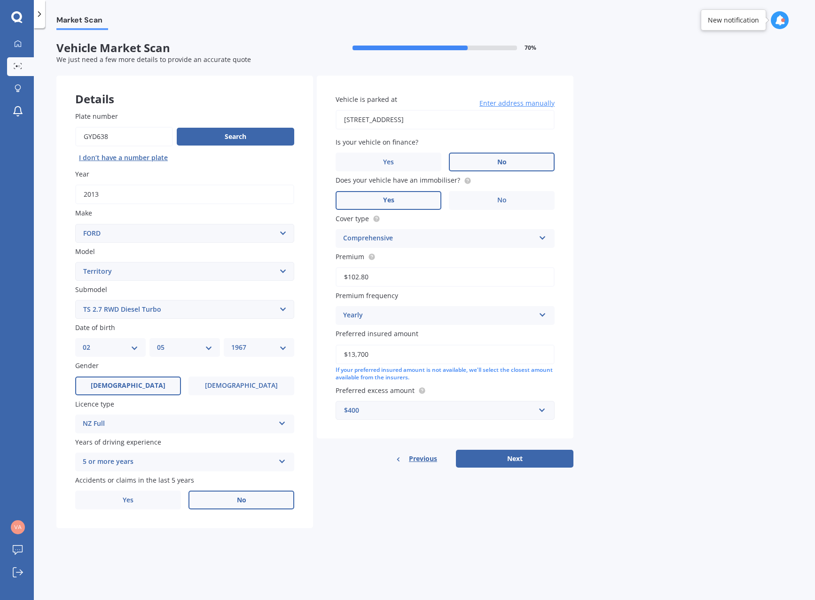
click at [0, 0] on input "Yes" at bounding box center [0, 0] width 0 height 0
click at [519, 456] on button "Next" at bounding box center [514, 459] width 117 height 18
select select "02"
select select "05"
select select "1967"
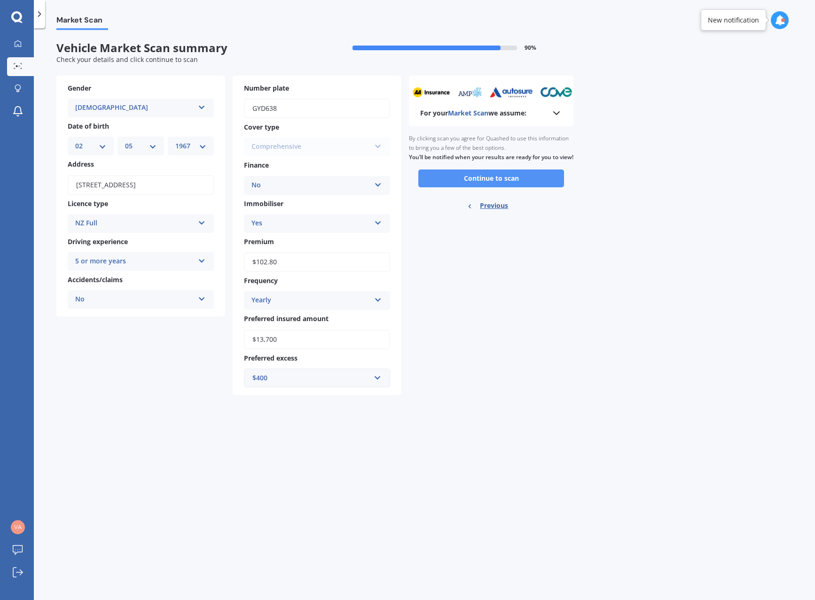
click at [486, 187] on button "Continue to scan" at bounding box center [491, 179] width 146 height 18
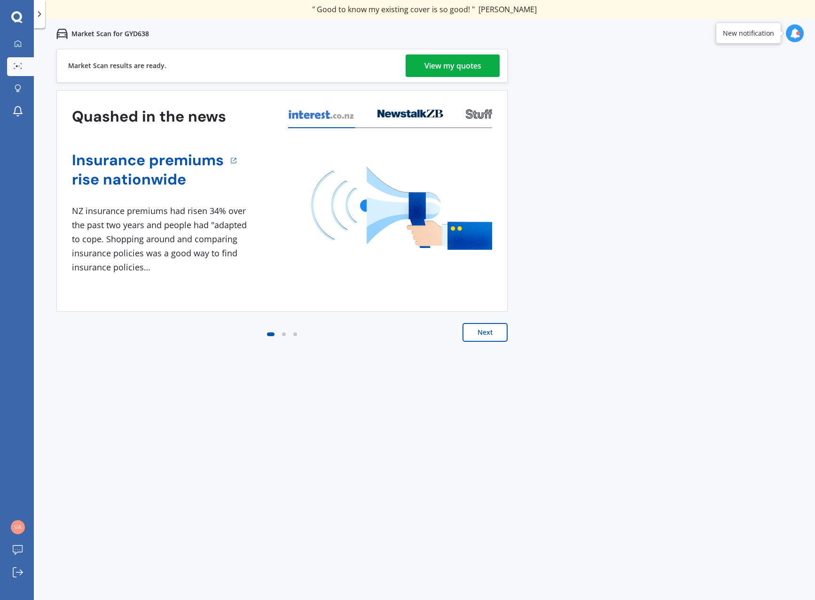
click at [461, 64] on div "View my quotes" at bounding box center [452, 65] width 57 height 23
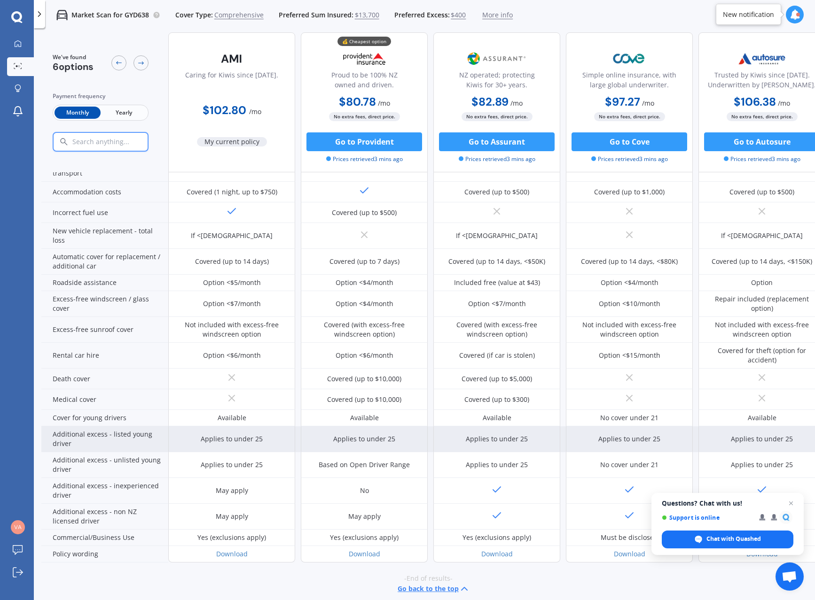
scroll to position [241, 0]
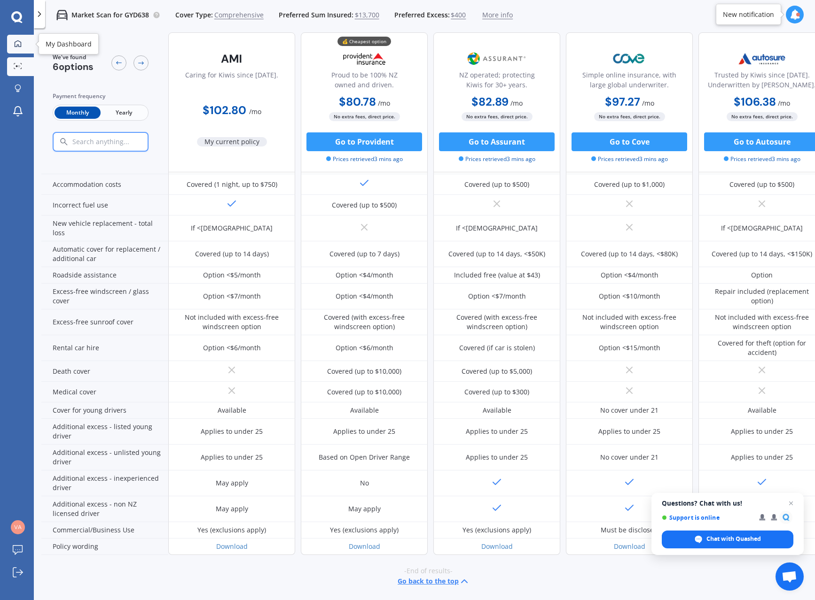
click at [18, 44] on icon at bounding box center [18, 44] width 8 height 8
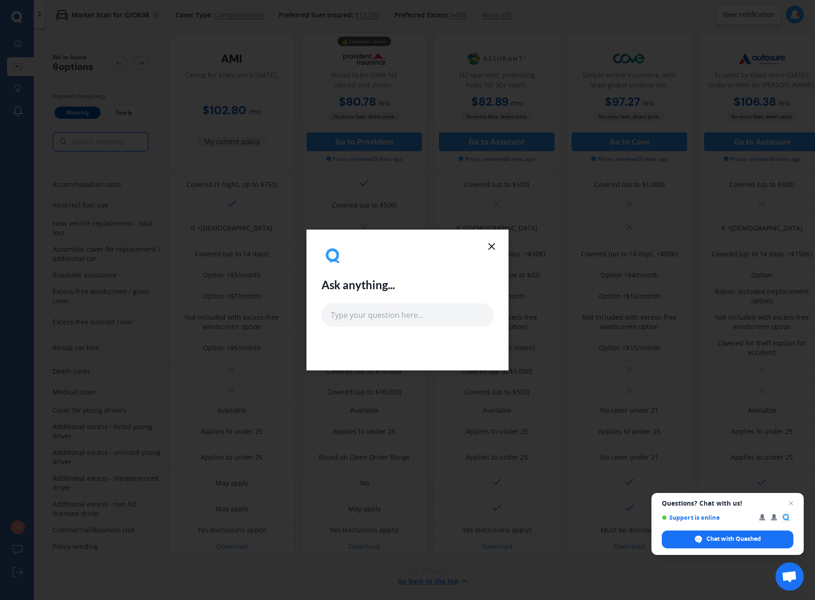
click at [491, 245] on icon at bounding box center [491, 246] width 11 height 11
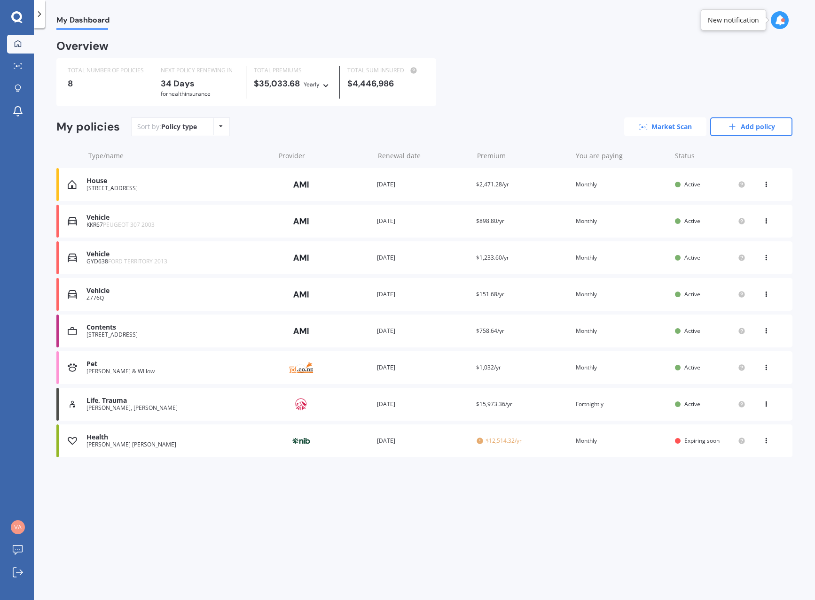
click at [673, 130] on link "Market Scan" at bounding box center [665, 126] width 82 height 19
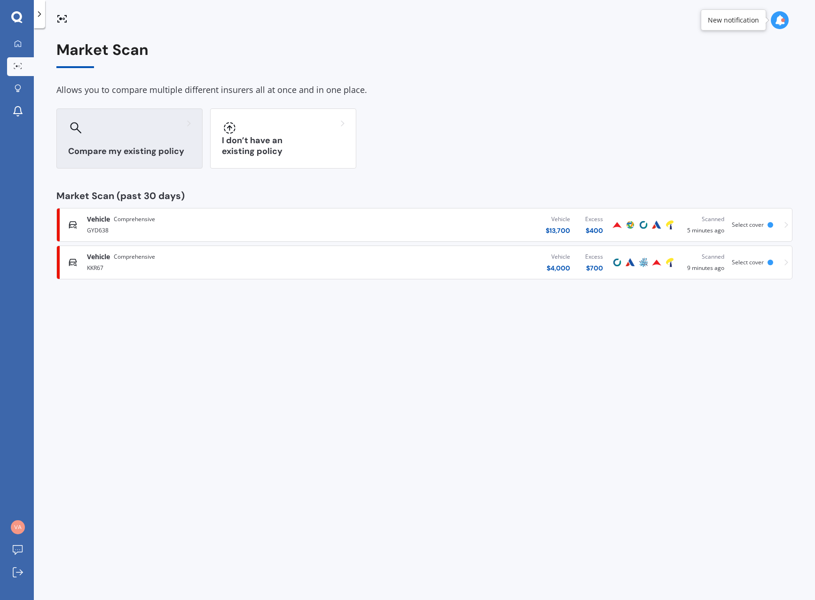
click at [126, 149] on h3 "Compare my existing policy" at bounding box center [129, 151] width 123 height 11
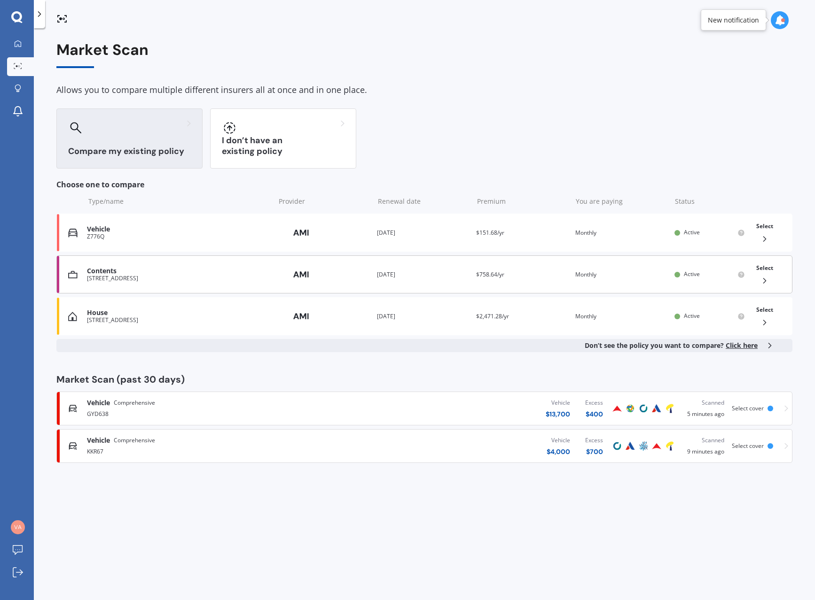
click at [761, 268] on span "Select" at bounding box center [764, 268] width 17 height 8
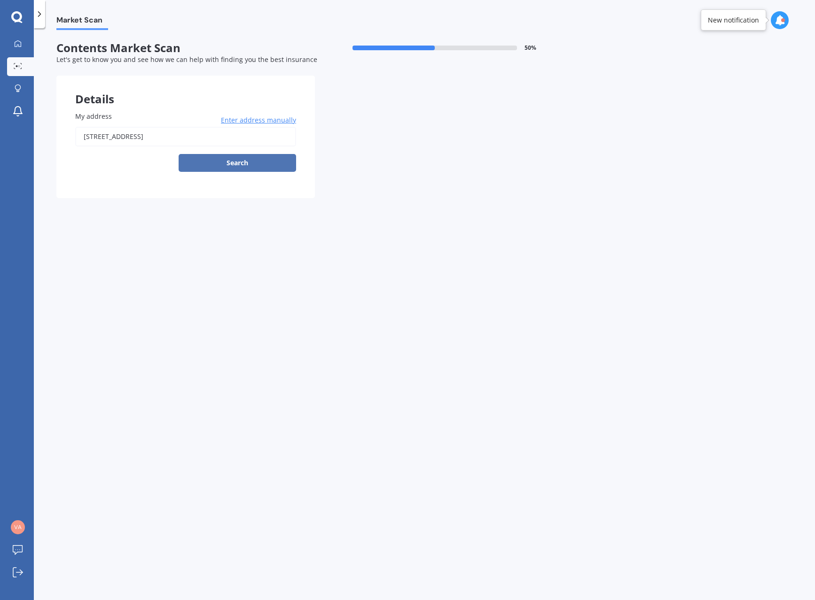
click at [247, 161] on button "Search" at bounding box center [237, 163] width 117 height 18
type input "[STREET_ADDRESS]"
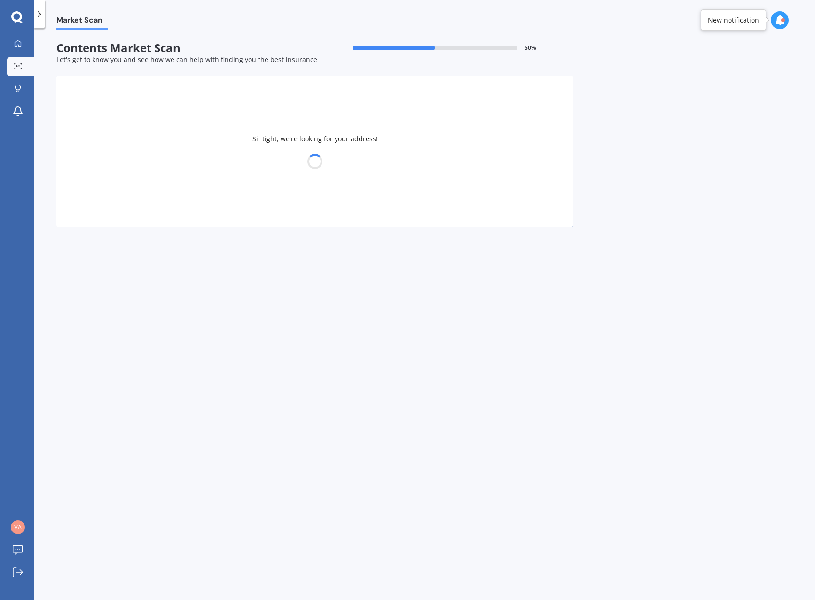
select select "02"
select select "05"
select select "1967"
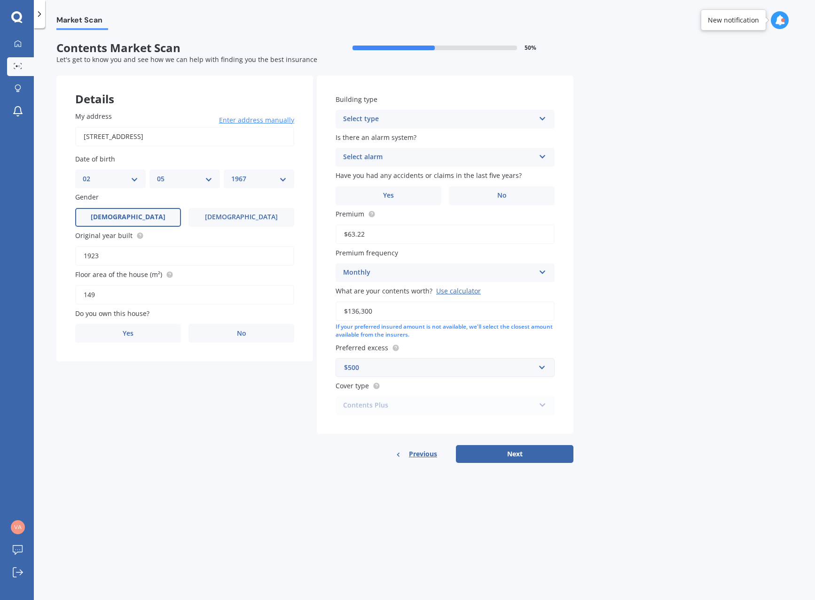
click at [138, 219] on label "[DEMOGRAPHIC_DATA]" at bounding box center [128, 217] width 106 height 19
click at [0, 0] on input "[DEMOGRAPHIC_DATA]" at bounding box center [0, 0] width 0 height 0
click at [133, 333] on span "Yes" at bounding box center [128, 334] width 11 height 8
click at [0, 0] on input "Yes" at bounding box center [0, 0] width 0 height 0
click at [154, 372] on div "Select occupant" at bounding box center [179, 371] width 192 height 11
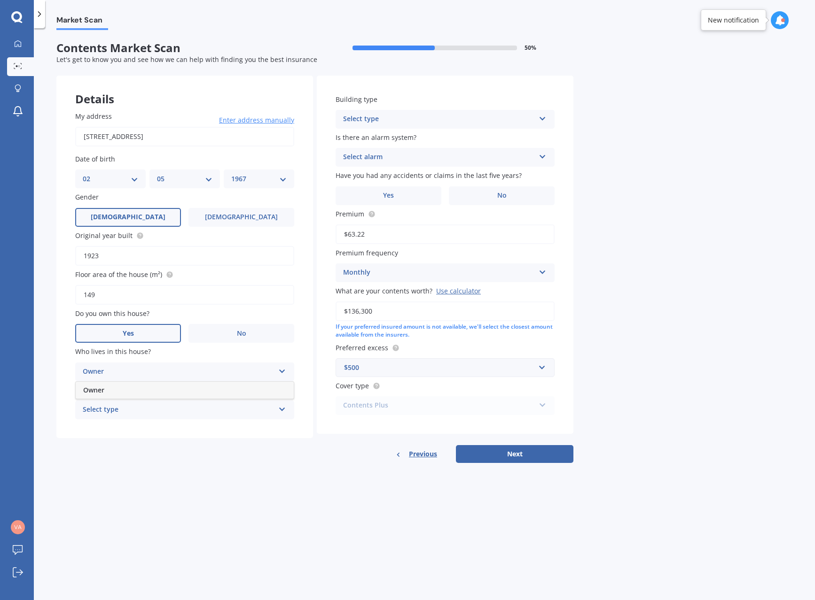
click at [128, 392] on div "Owner" at bounding box center [185, 390] width 218 height 17
click at [125, 411] on div "Select type" at bounding box center [179, 409] width 192 height 11
click at [114, 428] on span "Permanent" at bounding box center [101, 428] width 36 height 9
click at [416, 122] on div "Select type" at bounding box center [439, 119] width 192 height 11
click at [392, 140] on div "Freestanding" at bounding box center [445, 137] width 218 height 17
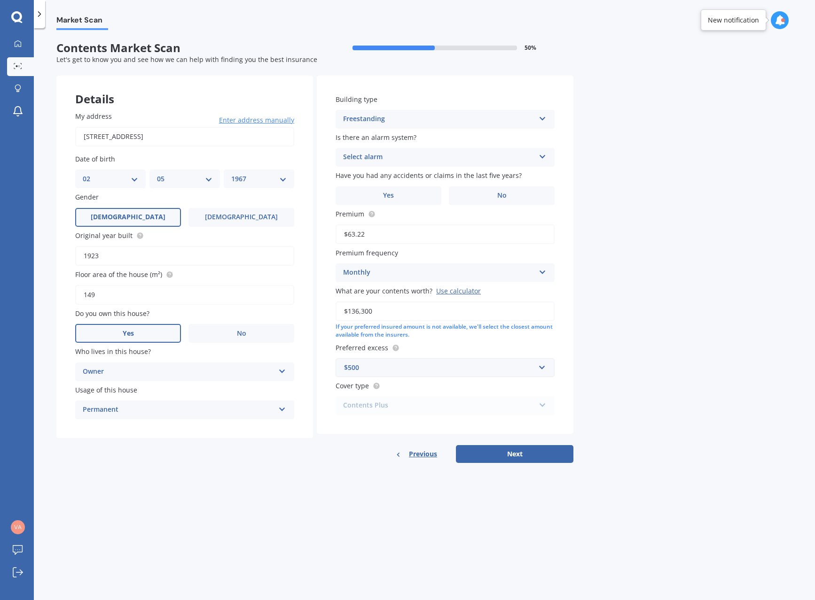
click at [397, 157] on div "Select alarm" at bounding box center [439, 157] width 192 height 11
click at [359, 204] on div "No" at bounding box center [445, 209] width 218 height 17
click at [505, 194] on span "No" at bounding box center [501, 196] width 9 height 8
click at [0, 0] on input "No" at bounding box center [0, 0] width 0 height 0
click at [510, 454] on button "Next" at bounding box center [514, 454] width 117 height 18
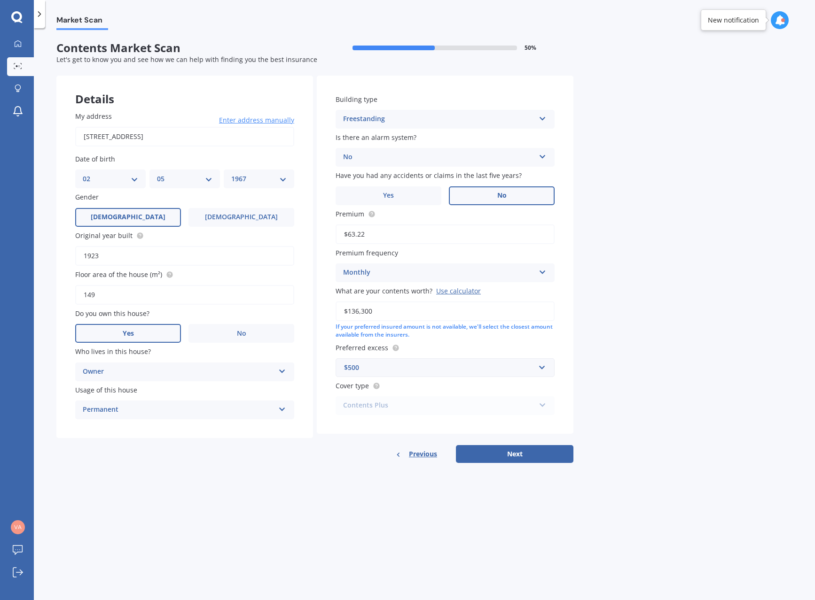
select select "02"
select select "05"
select select "1967"
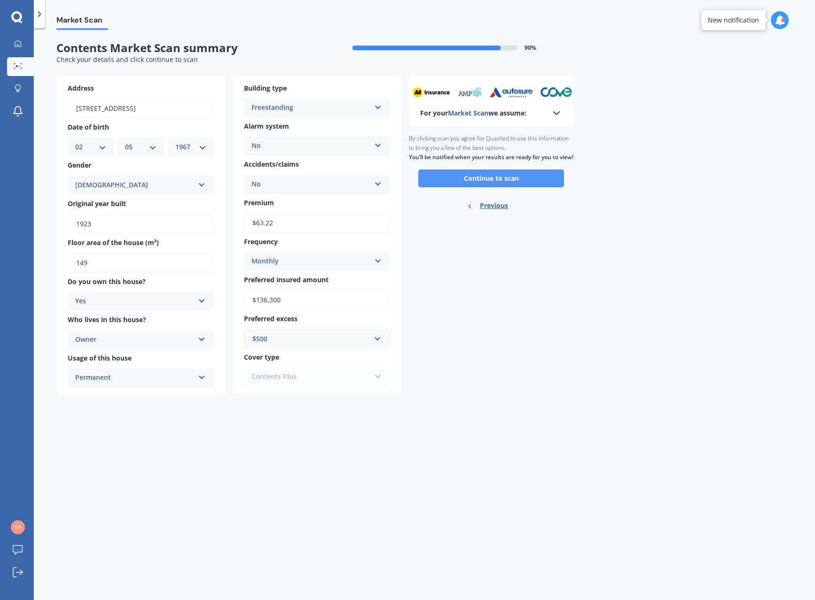
click at [499, 184] on button "Continue to scan" at bounding box center [491, 179] width 146 height 18
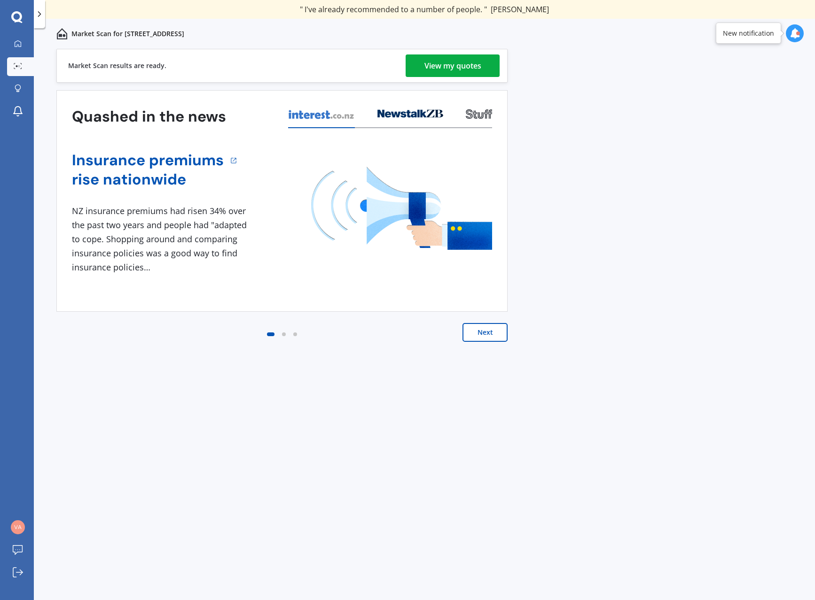
click at [460, 68] on div "View my quotes" at bounding box center [452, 65] width 57 height 23
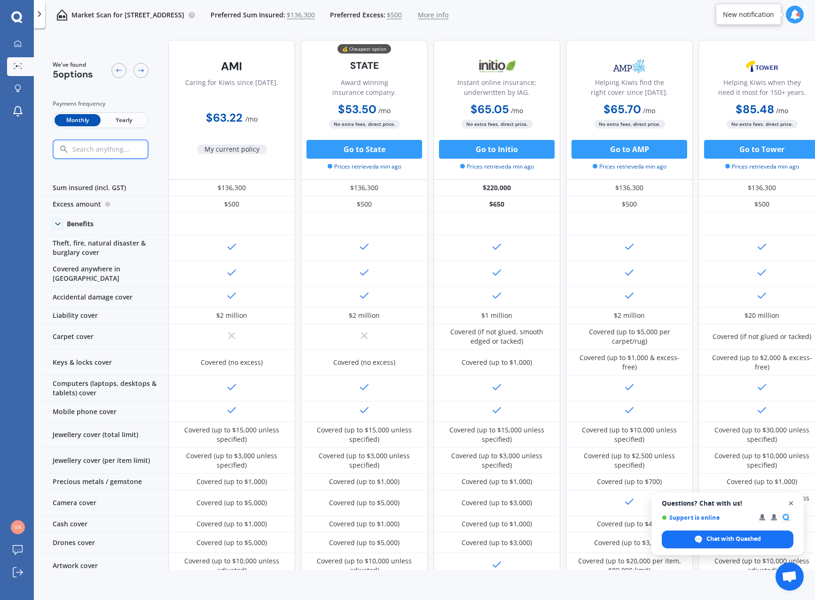
click at [793, 501] on span "Close chat" at bounding box center [791, 504] width 12 height 12
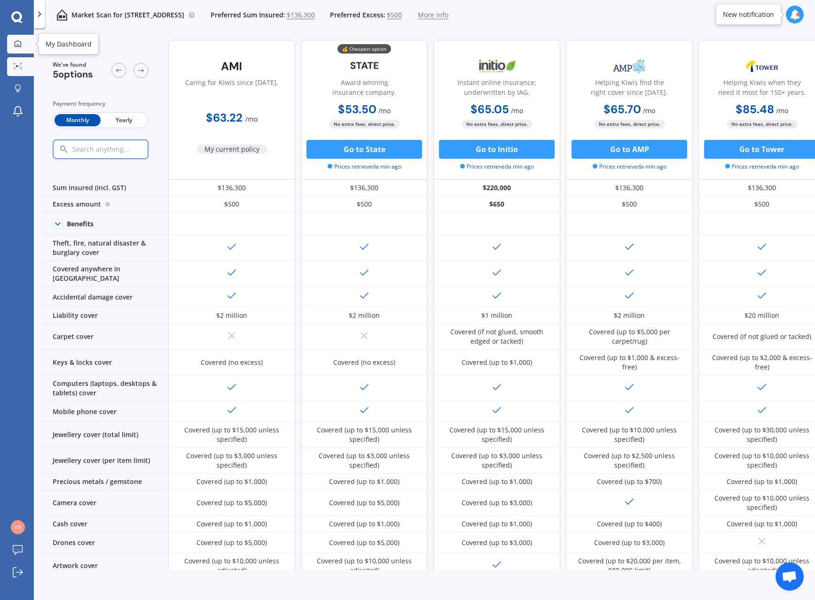
click at [15, 45] on icon at bounding box center [18, 43] width 7 height 7
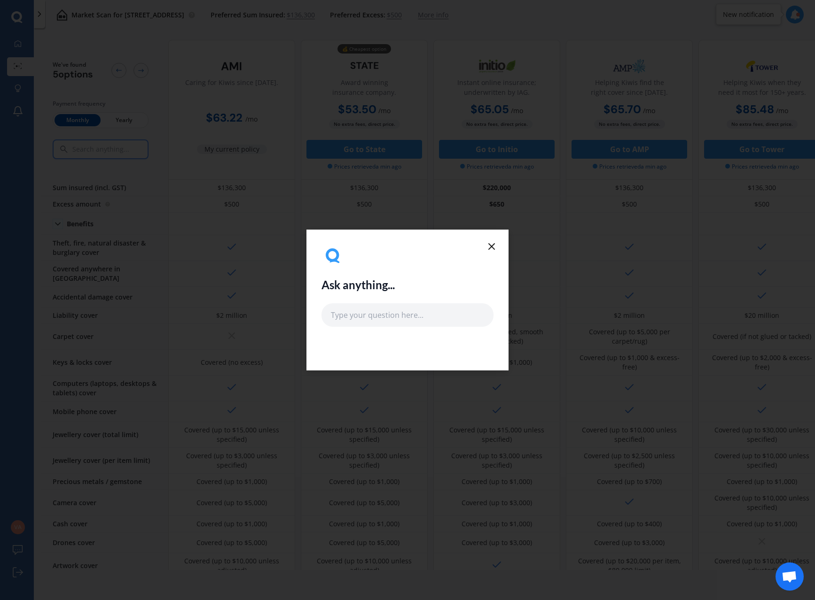
click at [491, 245] on icon at bounding box center [491, 246] width 11 height 11
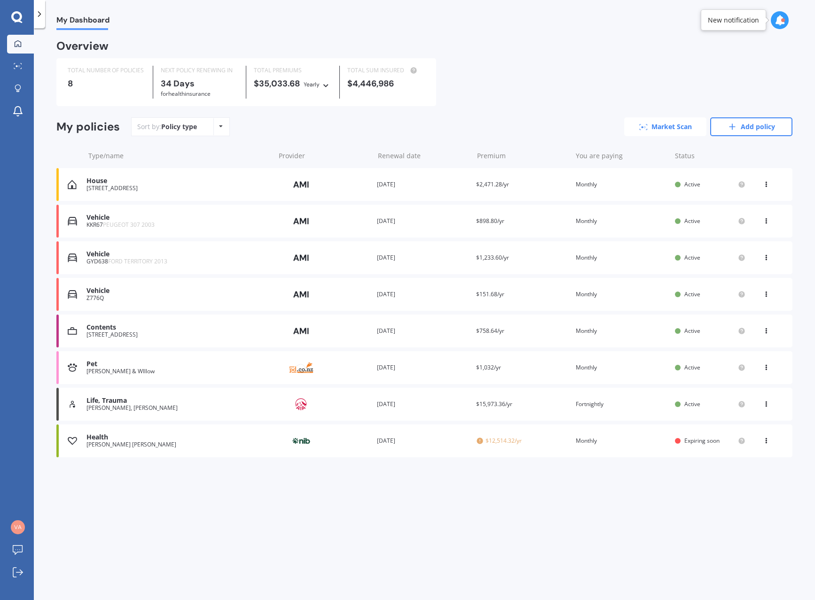
click at [650, 131] on link "Market Scan" at bounding box center [665, 126] width 82 height 19
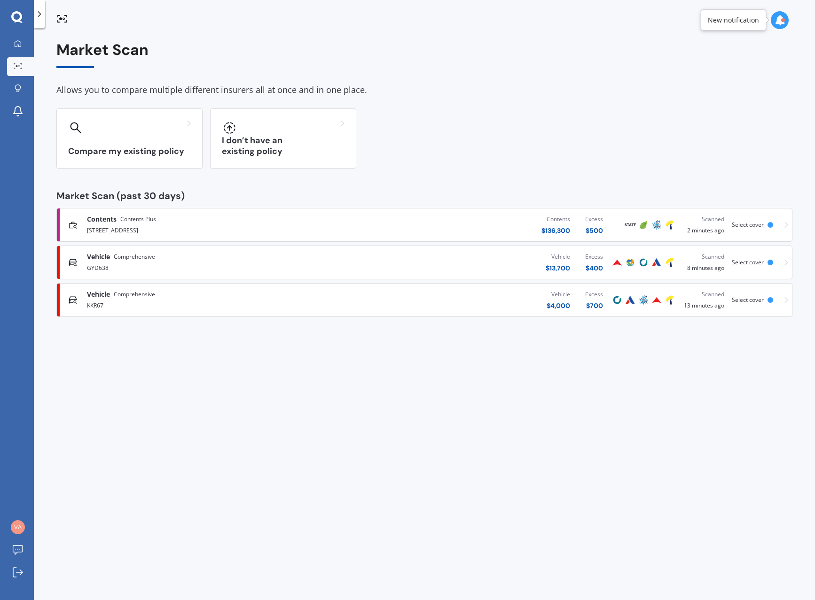
click at [787, 300] on icon at bounding box center [786, 300] width 4 height 6
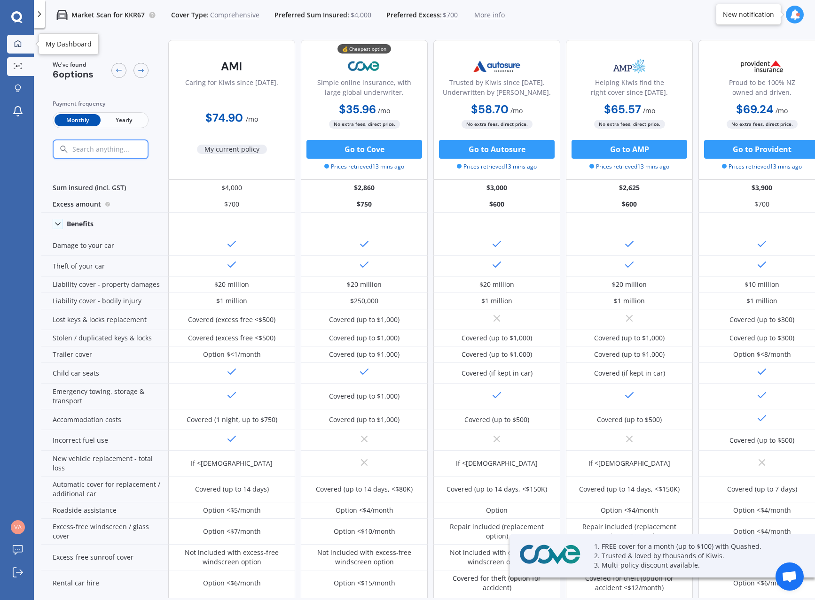
click at [11, 43] on div at bounding box center [18, 44] width 14 height 8
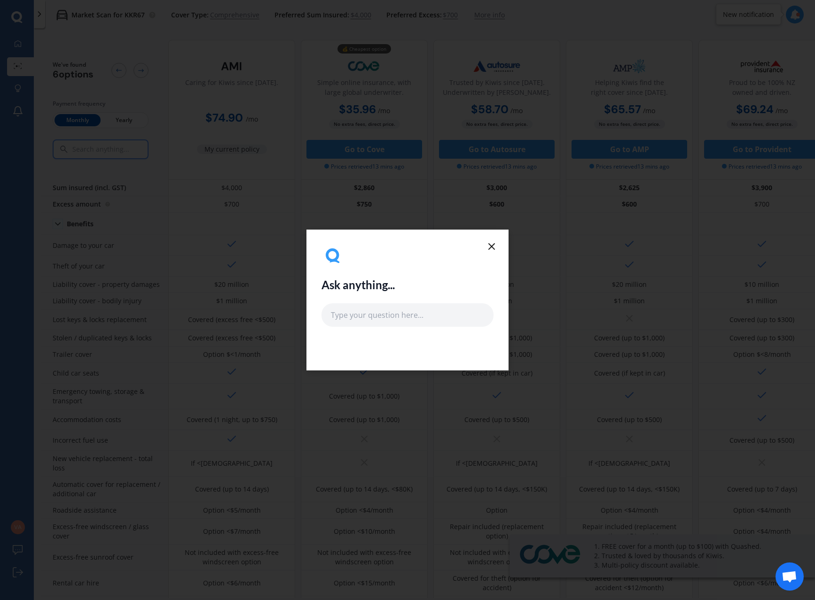
click at [489, 242] on icon at bounding box center [491, 246] width 11 height 11
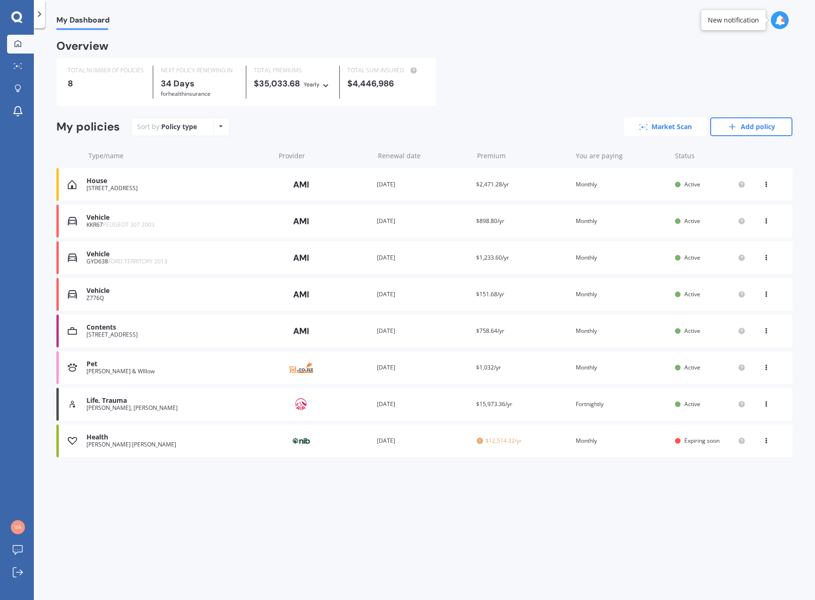
click at [679, 132] on link "Market Scan" at bounding box center [665, 126] width 82 height 19
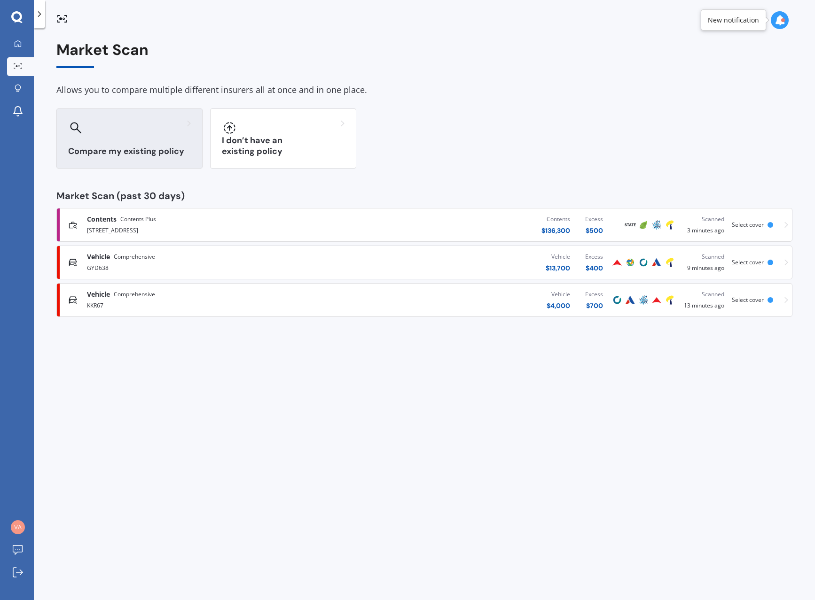
click at [153, 153] on h3 "Compare my existing policy" at bounding box center [129, 151] width 123 height 11
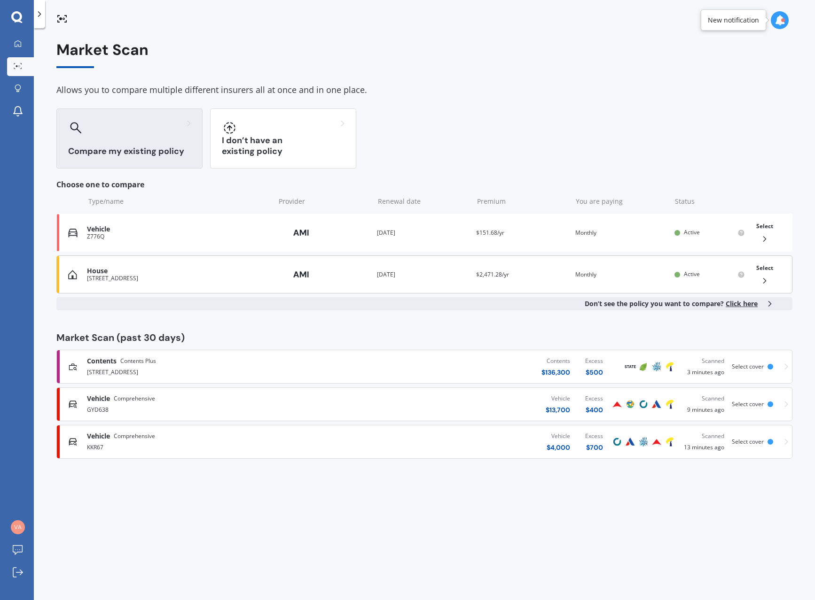
click at [765, 268] on span "Select" at bounding box center [764, 268] width 17 height 8
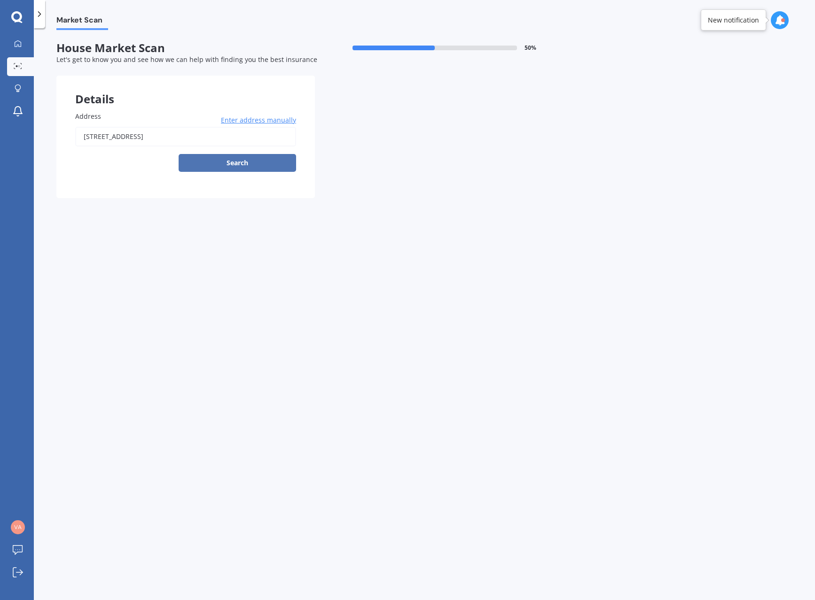
click at [227, 163] on button "Search" at bounding box center [237, 163] width 117 height 18
click at [192, 142] on input "[STREET_ADDRESS]" at bounding box center [185, 137] width 221 height 20
type input "[STREET_ADDRESS]"
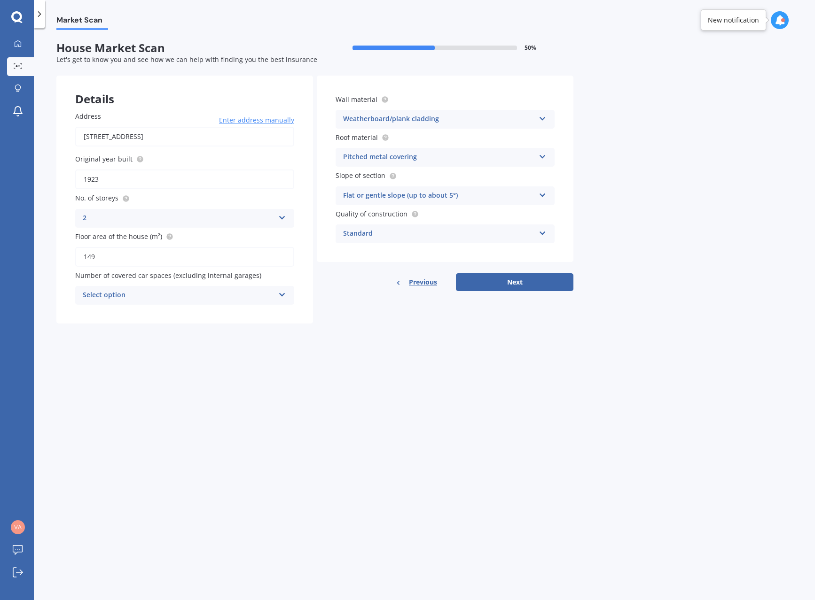
click at [282, 215] on icon at bounding box center [282, 216] width 8 height 7
click at [106, 234] on div "1" at bounding box center [185, 236] width 218 height 17
click at [177, 291] on div "Select option" at bounding box center [179, 295] width 192 height 11
click at [93, 330] on div "1" at bounding box center [185, 330] width 218 height 17
click at [506, 283] on button "Next" at bounding box center [514, 282] width 117 height 18
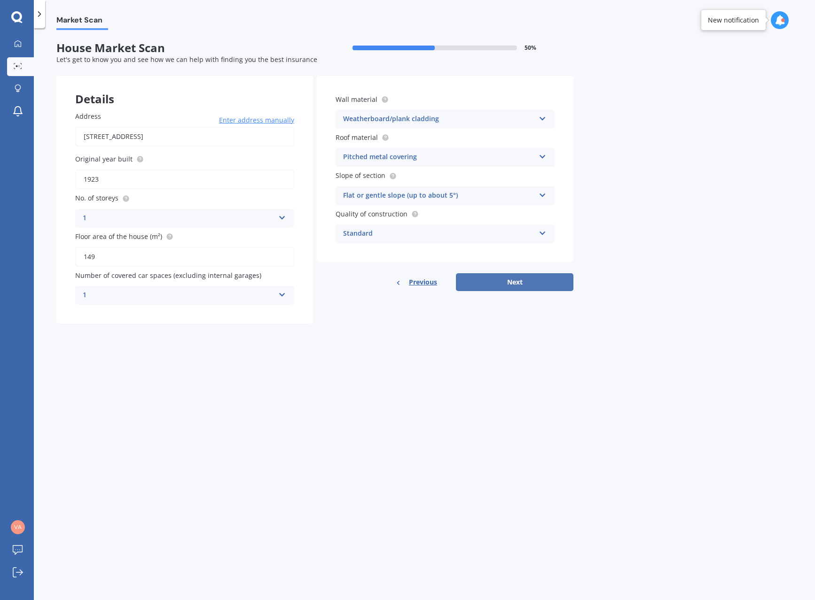
select select "02"
select select "05"
select select "1967"
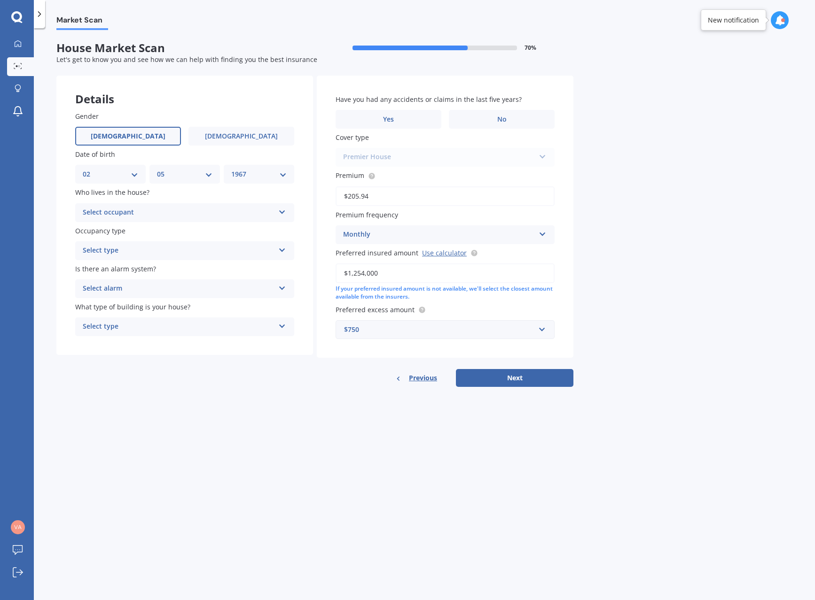
click at [192, 216] on div "Select occupant" at bounding box center [179, 212] width 192 height 11
click at [138, 231] on div "Owner" at bounding box center [185, 231] width 218 height 17
click at [204, 255] on div "Select type" at bounding box center [179, 250] width 192 height 11
click at [143, 269] on div "Permanent" at bounding box center [185, 269] width 218 height 17
click at [226, 286] on div "Select alarm" at bounding box center [179, 288] width 192 height 11
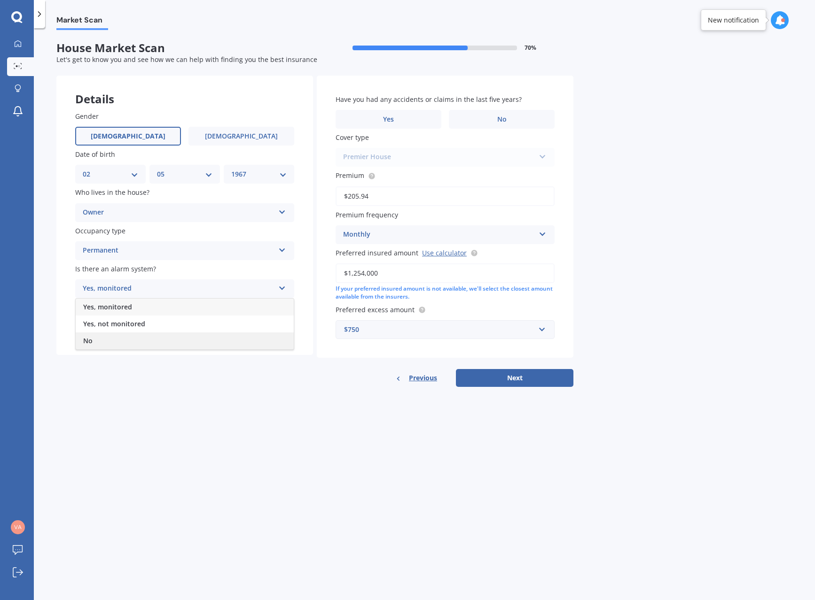
click at [101, 345] on div "No" at bounding box center [185, 341] width 218 height 17
click at [176, 324] on div "Select type" at bounding box center [179, 326] width 192 height 11
click at [128, 347] on div "Freestanding" at bounding box center [185, 345] width 218 height 17
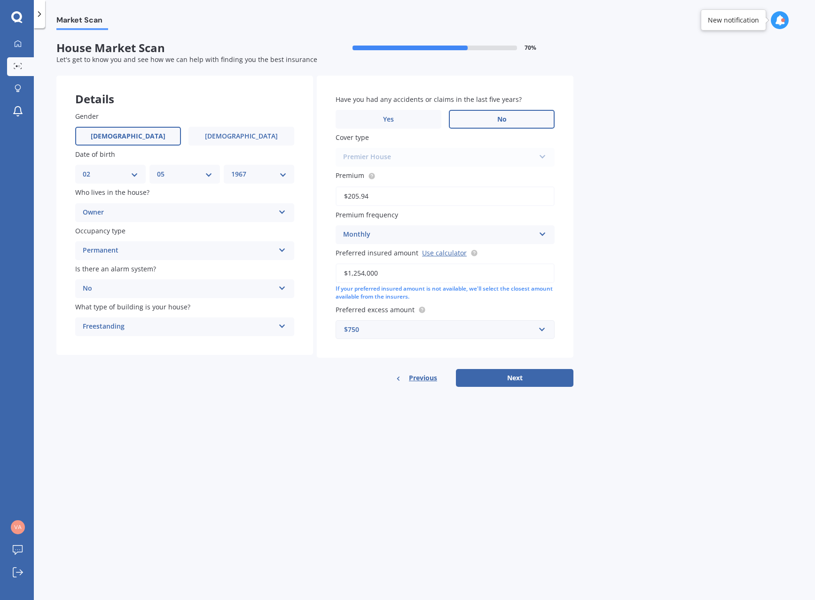
click at [493, 119] on label "No" at bounding box center [502, 119] width 106 height 19
click at [0, 0] on input "No" at bounding box center [0, 0] width 0 height 0
click at [521, 374] on button "Next" at bounding box center [514, 378] width 117 height 18
select select "02"
select select "05"
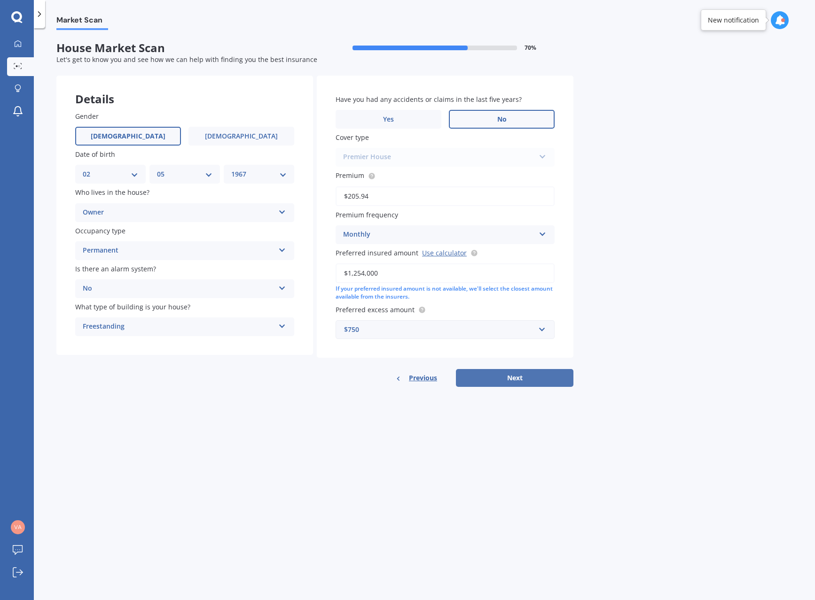
select select "1967"
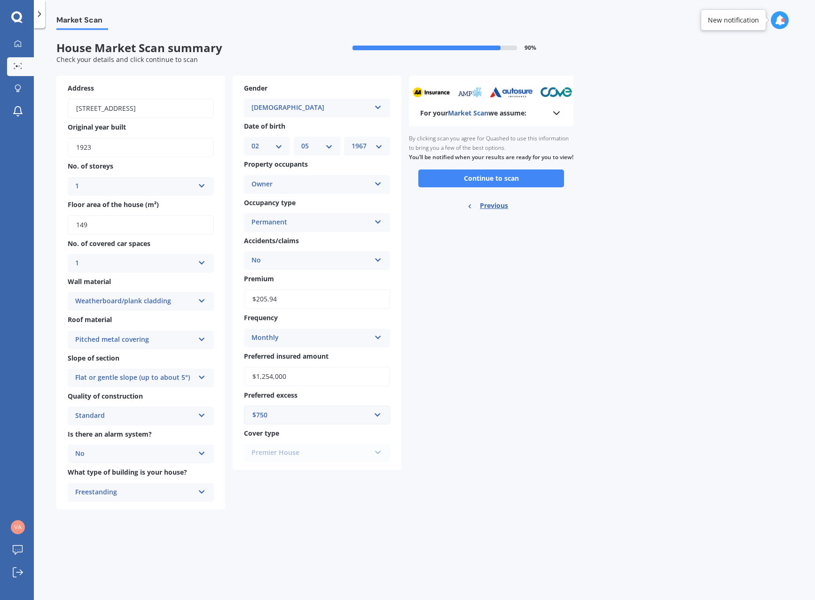
click at [511, 187] on button "Continue to scan" at bounding box center [491, 179] width 146 height 18
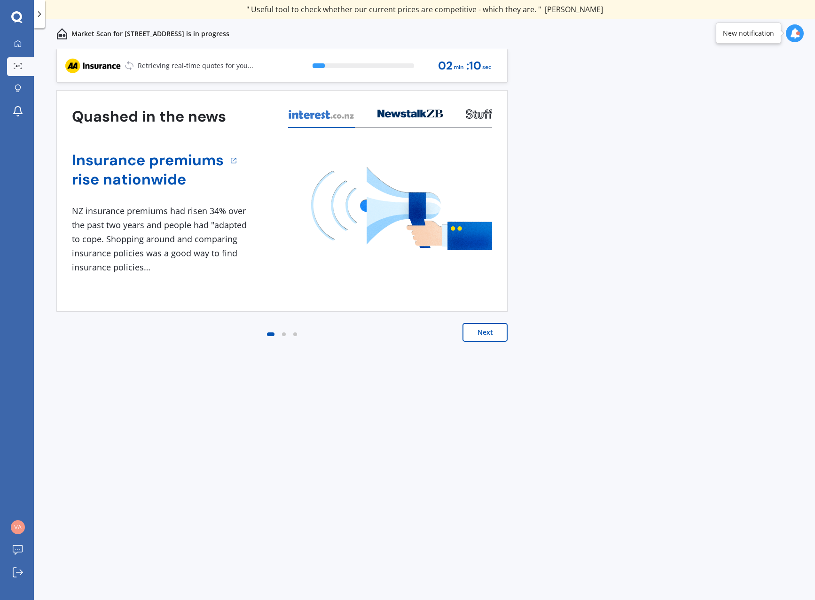
click at [792, 32] on icon at bounding box center [794, 33] width 10 height 10
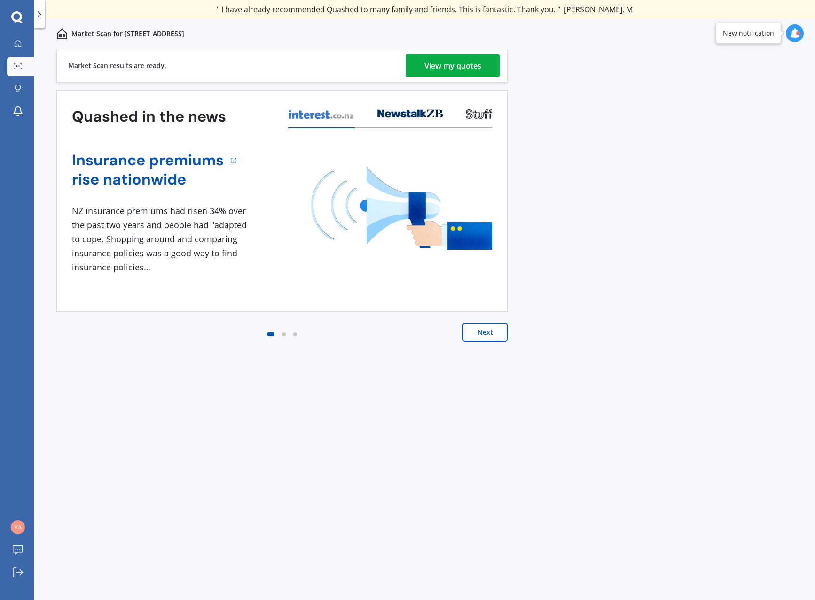
click at [457, 65] on div "View my quotes" at bounding box center [452, 65] width 57 height 23
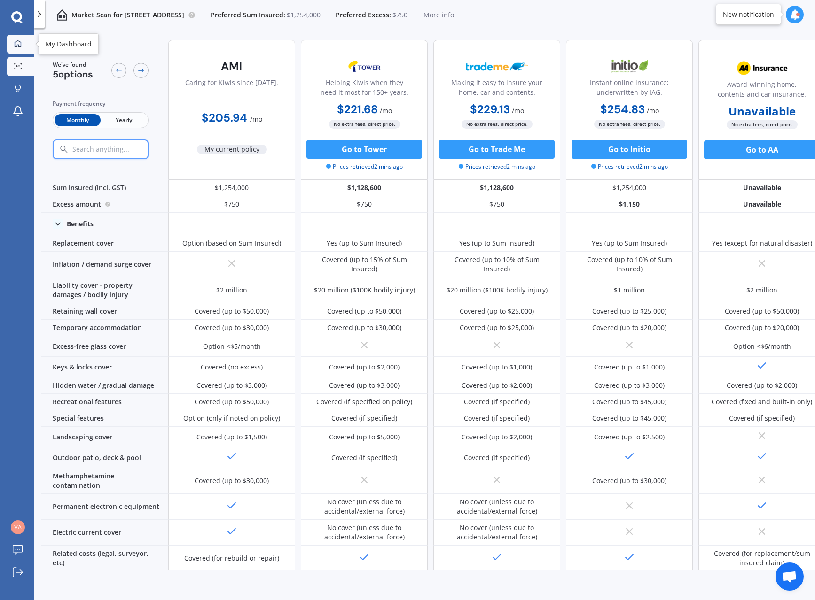
click at [16, 42] on icon at bounding box center [18, 44] width 8 height 8
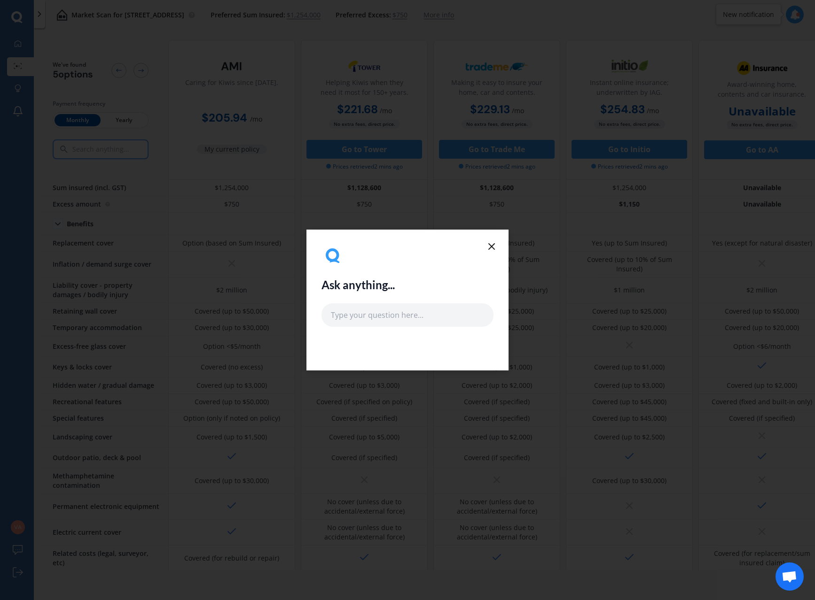
click at [495, 248] on icon at bounding box center [491, 246] width 11 height 11
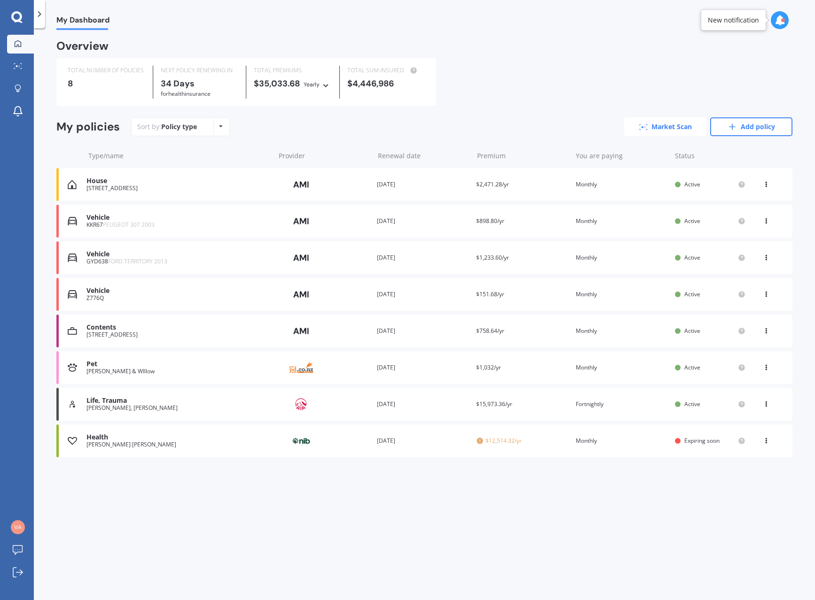
click at [653, 128] on link "Market Scan" at bounding box center [665, 126] width 82 height 19
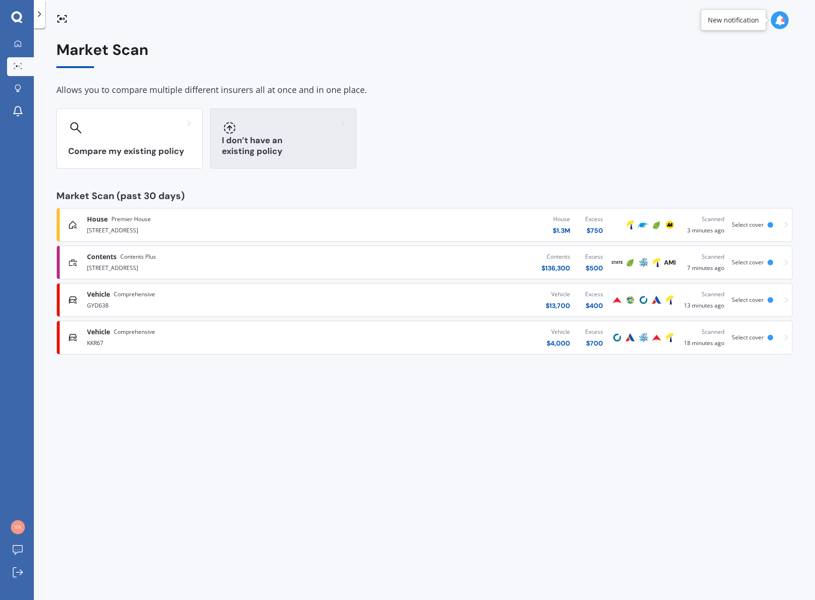
click at [288, 156] on h3 "I don’t have an existing policy" at bounding box center [283, 146] width 123 height 22
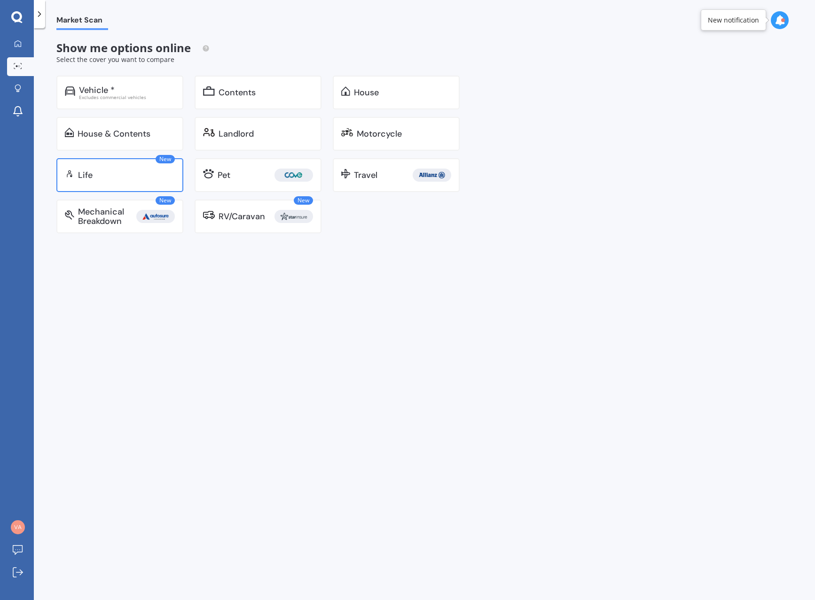
click at [98, 173] on div "Life" at bounding box center [126, 175] width 97 height 9
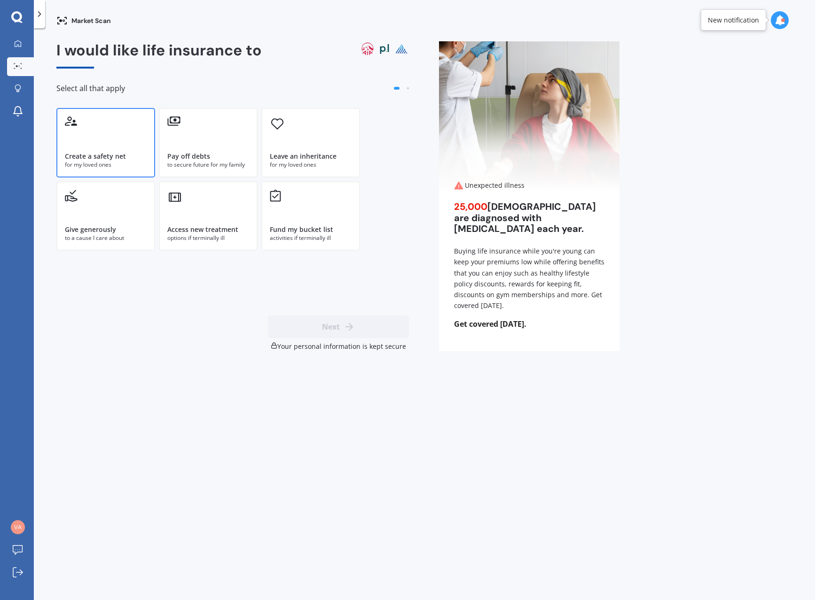
click at [109, 154] on div "Create a safety net" at bounding box center [95, 156] width 61 height 9
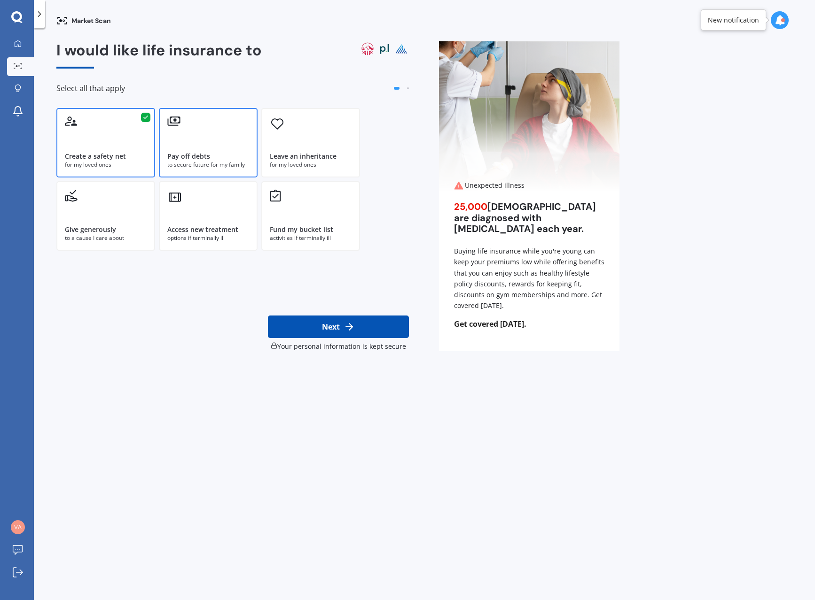
click at [177, 150] on div "Pay off debts to secure future for my family" at bounding box center [208, 143] width 99 height 70
click at [345, 329] on icon at bounding box center [348, 326] width 11 height 11
select select "02"
select select "05"
select select "1967"
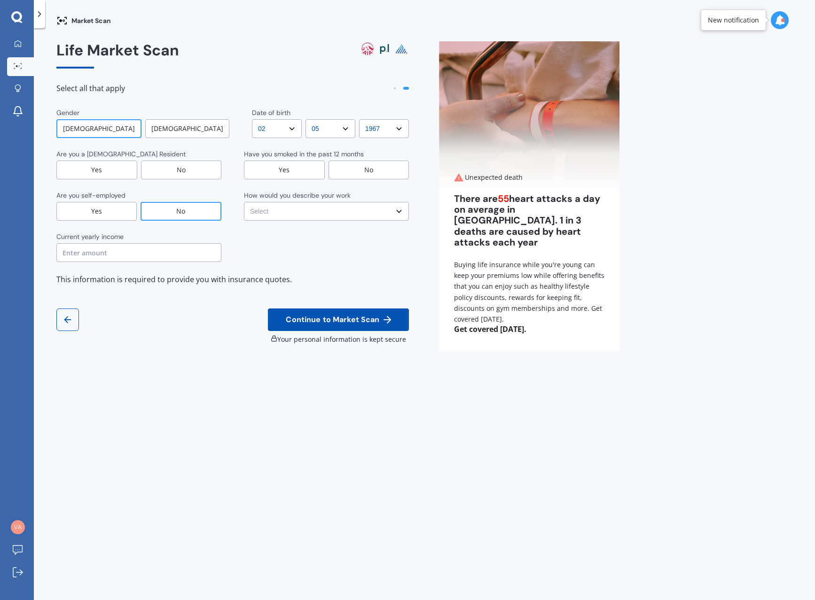
click at [99, 129] on div "[DEMOGRAPHIC_DATA]" at bounding box center [98, 128] width 85 height 19
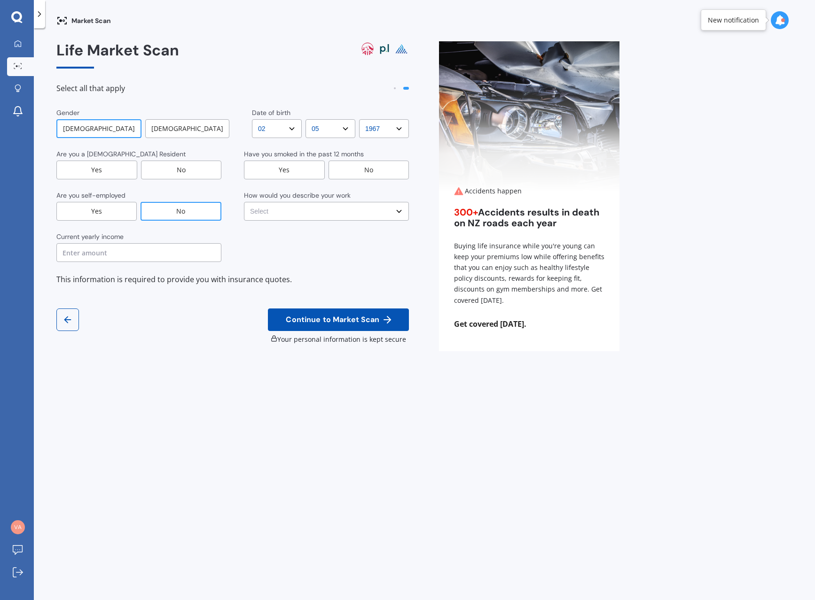
click at [367, 166] on div "No" at bounding box center [368, 170] width 81 height 19
click at [94, 176] on div "Yes" at bounding box center [96, 170] width 81 height 19
click at [109, 212] on div "Yes" at bounding box center [96, 211] width 80 height 19
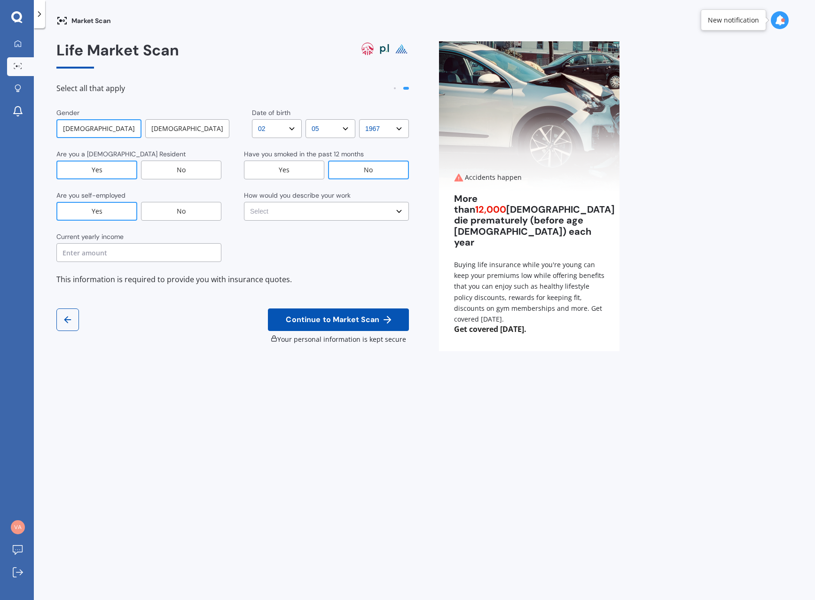
click at [314, 210] on select "Select No manual work e.g. lawyer, consultant, engineer Light manual work [PERS…" at bounding box center [326, 211] width 165 height 19
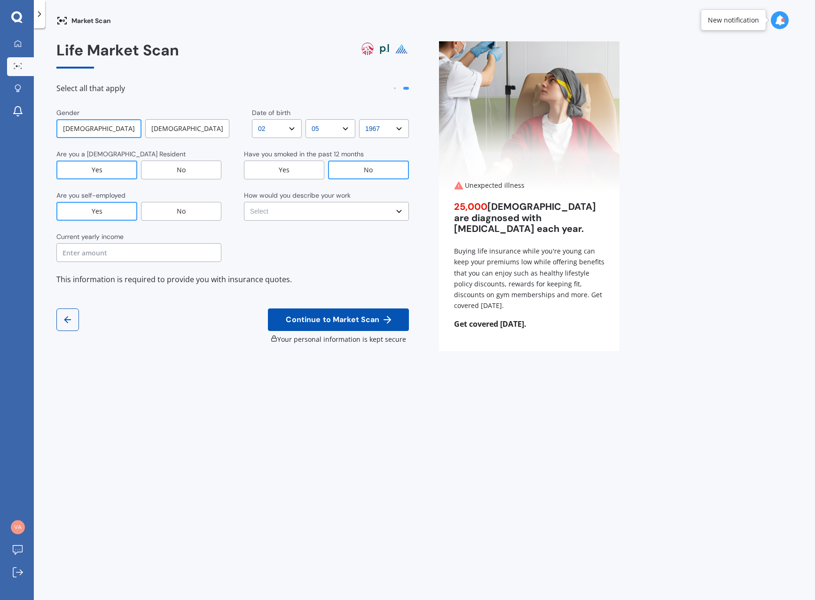
select select "No manual work e.g. lawyer, consultant, engineer"
click at [244, 202] on select "Select No manual work e.g. lawyer, consultant, engineer Light manual work [PERS…" at bounding box center [326, 211] width 165 height 19
click at [119, 255] on input "text" at bounding box center [138, 252] width 165 height 19
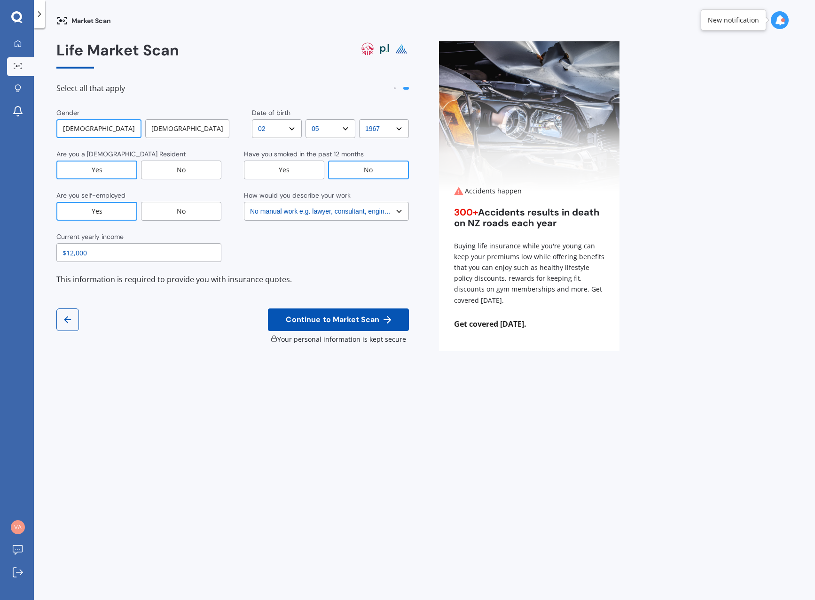
type input "$120,000"
